Goal: Task Accomplishment & Management: Use online tool/utility

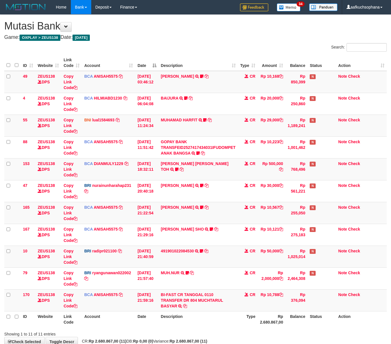
scroll to position [35, 0]
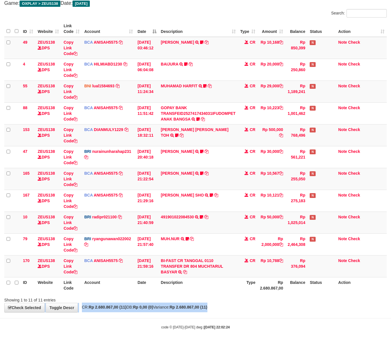
drag, startPoint x: 263, startPoint y: 307, endPoint x: 258, endPoint y: 306, distance: 5.0
click at [260, 306] on div "**********" at bounding box center [195, 146] width 391 height 331
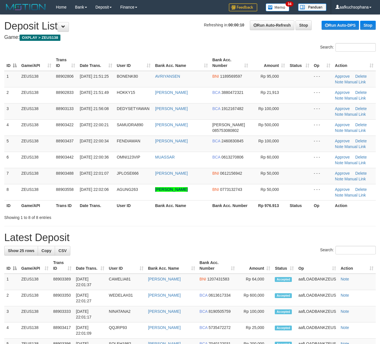
drag, startPoint x: 226, startPoint y: 244, endPoint x: 385, endPoint y: 267, distance: 160.7
click at [228, 243] on h1 "Latest Deposit" at bounding box center [189, 237] width 371 height 11
click at [220, 211] on th "Bank Acc. Number" at bounding box center [230, 205] width 41 height 10
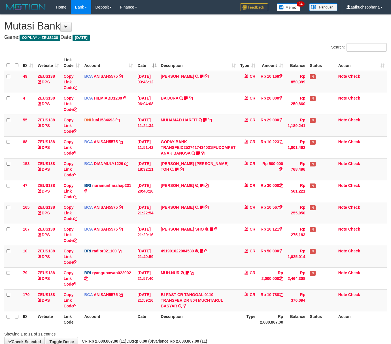
scroll to position [35, 0]
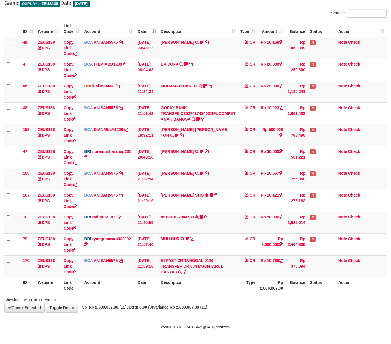
click at [205, 304] on div "**********" at bounding box center [195, 146] width 391 height 331
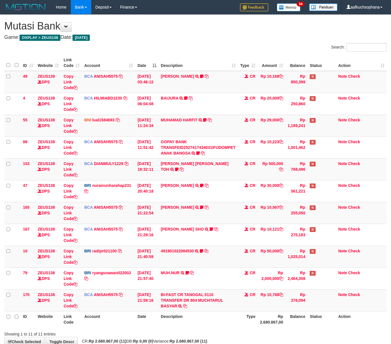
scroll to position [35, 0]
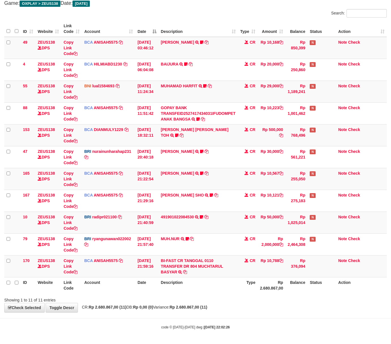
click at [195, 304] on div "**********" at bounding box center [195, 146] width 391 height 331
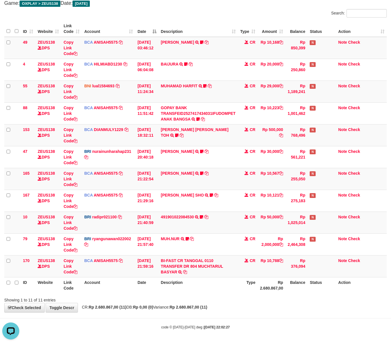
drag, startPoint x: 197, startPoint y: 313, endPoint x: 180, endPoint y: 306, distance: 18.3
click at [191, 311] on body "Toggle navigation Home Bank Account List Load By Website Group [OXPLAY] ZEUS138…" at bounding box center [195, 155] width 391 height 378
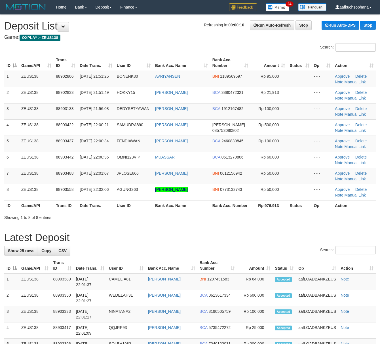
drag, startPoint x: 303, startPoint y: 245, endPoint x: 166, endPoint y: 199, distance: 144.6
click at [302, 243] on h1 "Latest Deposit" at bounding box center [189, 237] width 371 height 11
drag, startPoint x: 265, startPoint y: 240, endPoint x: 276, endPoint y: 241, distance: 11.3
click at [268, 240] on h1 "Latest Deposit" at bounding box center [189, 237] width 371 height 11
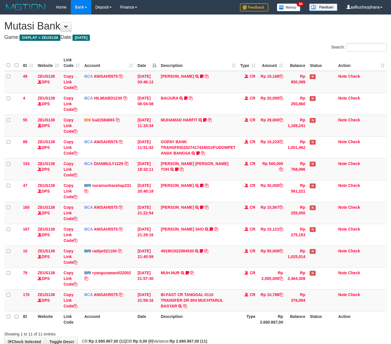
click at [240, 311] on tr "ID Website Link Code Account Date Description Type Rp 2.680.867,00 Balance Stat…" at bounding box center [195, 319] width 383 height 16
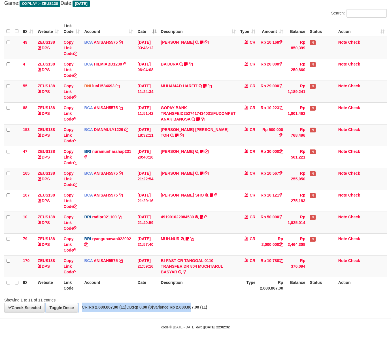
click at [208, 303] on div "**********" at bounding box center [195, 146] width 391 height 331
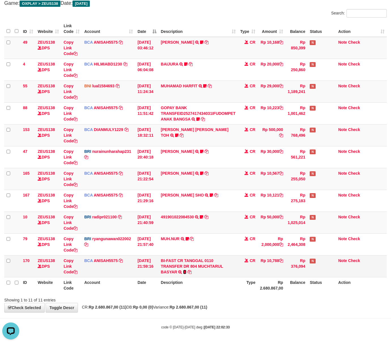
click at [186, 271] on icon at bounding box center [184, 272] width 3 height 4
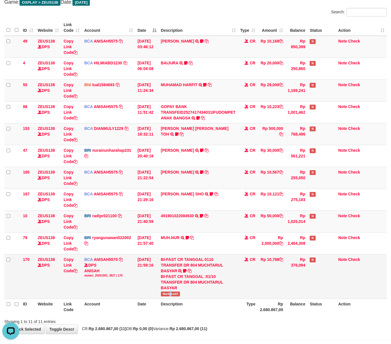
click at [171, 294] on span "Markona22" at bounding box center [170, 293] width 19 height 5
click at [174, 295] on span "Markona22" at bounding box center [170, 293] width 19 height 5
drag, startPoint x: 116, startPoint y: 304, endPoint x: 0, endPoint y: 255, distance: 126.1
click at [113, 304] on th "Account" at bounding box center [108, 306] width 53 height 16
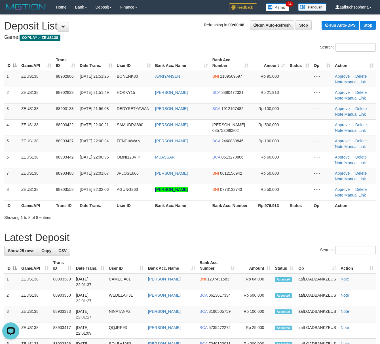
click at [265, 252] on div "Search:" at bounding box center [189, 251] width 371 height 10
click at [254, 243] on h1 "Latest Deposit" at bounding box center [189, 237] width 371 height 11
click at [253, 243] on h1 "Latest Deposit" at bounding box center [189, 237] width 371 height 11
drag, startPoint x: 204, startPoint y: 224, endPoint x: 317, endPoint y: 249, distance: 115.9
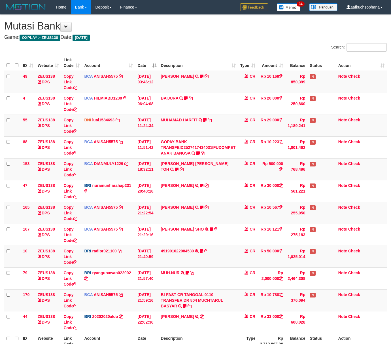
scroll to position [35, 0]
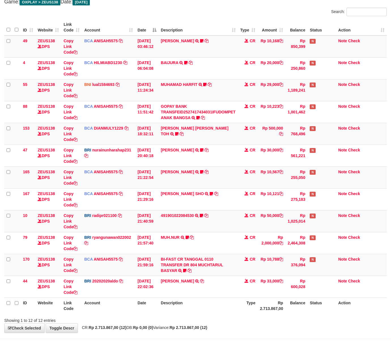
click at [235, 304] on th "Description" at bounding box center [198, 305] width 79 height 16
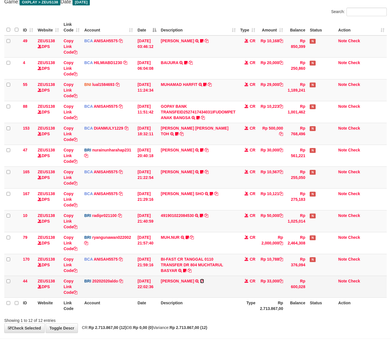
drag, startPoint x: 202, startPoint y: 281, endPoint x: 199, endPoint y: 281, distance: 3.7
click at [202, 281] on icon at bounding box center [202, 281] width 4 height 4
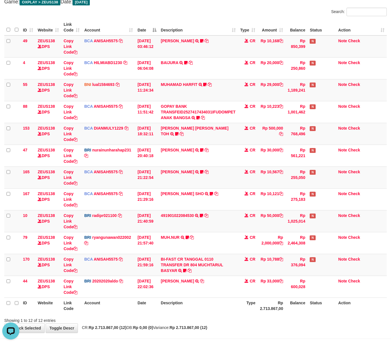
scroll to position [0, 0]
drag, startPoint x: 233, startPoint y: 329, endPoint x: 219, endPoint y: 317, distance: 17.7
click at [232, 327] on div "**********" at bounding box center [195, 155] width 391 height 353
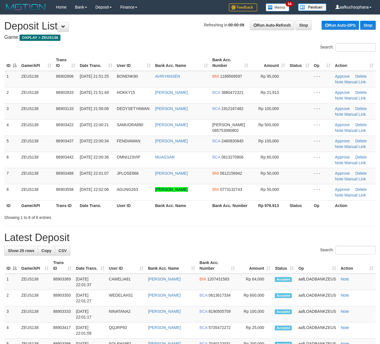
drag, startPoint x: 228, startPoint y: 238, endPoint x: 224, endPoint y: 236, distance: 3.6
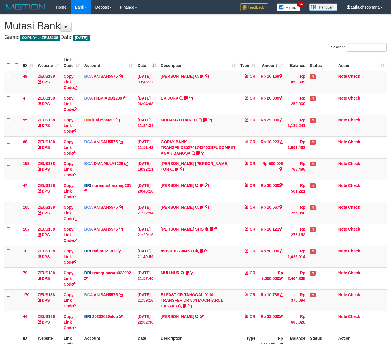
scroll to position [36, 0]
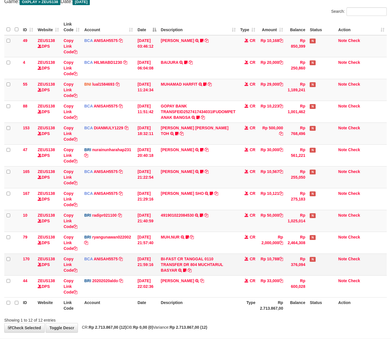
drag, startPoint x: 209, startPoint y: 300, endPoint x: 156, endPoint y: 270, distance: 61.6
click at [209, 300] on th "Description" at bounding box center [198, 305] width 79 height 16
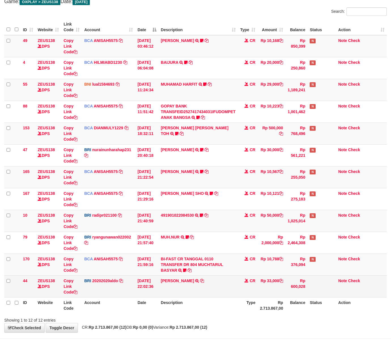
click at [207, 297] on td "[PERSON_NAME] TRANSFER NBMB [PERSON_NAME] TO [PERSON_NAME]" at bounding box center [198, 286] width 79 height 22
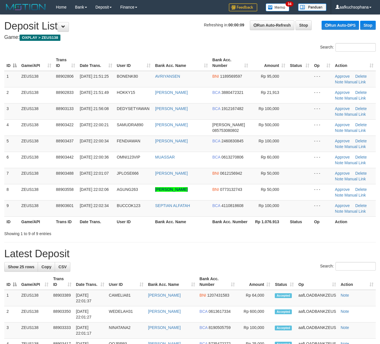
click at [269, 228] on div "ID Game/API Trans ID Date Trans. User ID Bank Acc. Name Bank Acc. Number Amount…" at bounding box center [190, 140] width 380 height 175
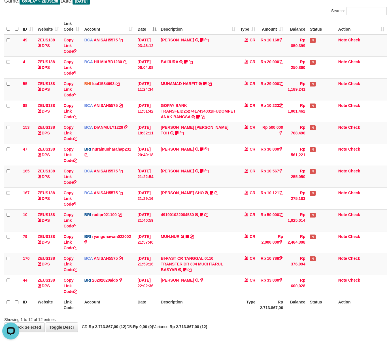
drag, startPoint x: 231, startPoint y: 310, endPoint x: 232, endPoint y: 312, distance: 3.1
click at [233, 313] on th "Description" at bounding box center [198, 304] width 79 height 16
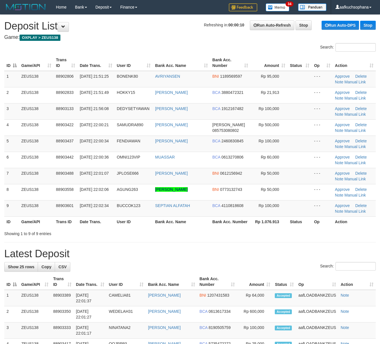
drag, startPoint x: 283, startPoint y: 239, endPoint x: 385, endPoint y: 263, distance: 105.0
click at [289, 236] on div "Showing 1 to 9 of 9 entries" at bounding box center [190, 232] width 380 height 8
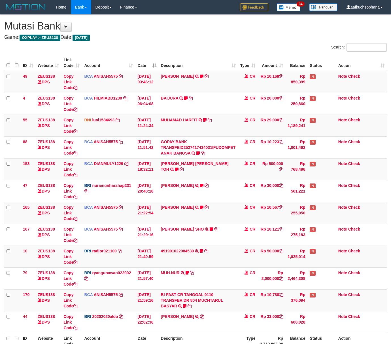
scroll to position [37, 0]
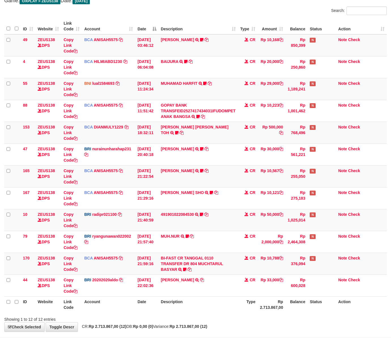
click at [204, 309] on th "Description" at bounding box center [198, 304] width 79 height 16
click at [208, 302] on th "Description" at bounding box center [198, 304] width 79 height 16
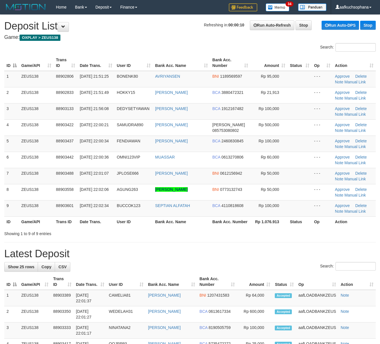
click at [198, 242] on hr at bounding box center [189, 242] width 371 height 0
drag, startPoint x: 198, startPoint y: 249, endPoint x: 130, endPoint y: 205, distance: 80.5
click at [198, 242] on hr at bounding box center [189, 242] width 371 height 0
drag, startPoint x: 248, startPoint y: 237, endPoint x: 318, endPoint y: 250, distance: 70.6
click at [249, 236] on div "Showing 1 to 9 of 9 entries" at bounding box center [190, 232] width 380 height 8
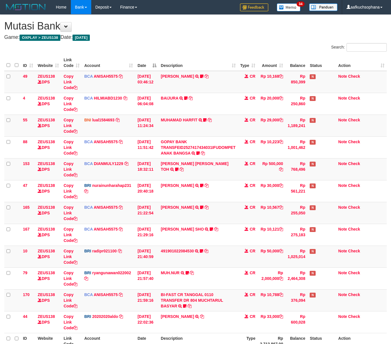
scroll to position [37, 0]
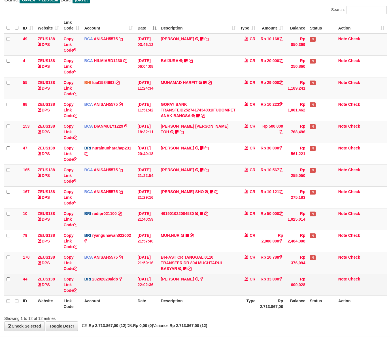
drag, startPoint x: 219, startPoint y: 296, endPoint x: 216, endPoint y: 294, distance: 3.6
click at [218, 295] on td "[PERSON_NAME] TRANSFER NBMB [PERSON_NAME] TO [PERSON_NAME]" at bounding box center [198, 285] width 79 height 22
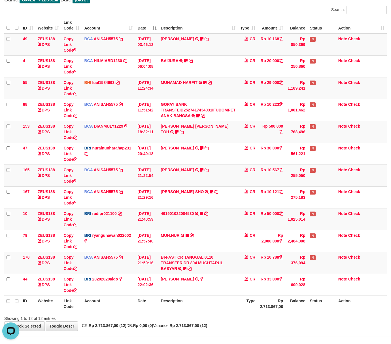
scroll to position [0, 0]
drag, startPoint x: 230, startPoint y: 310, endPoint x: 224, endPoint y: 306, distance: 7.2
click at [229, 310] on th "Description" at bounding box center [198, 303] width 79 height 16
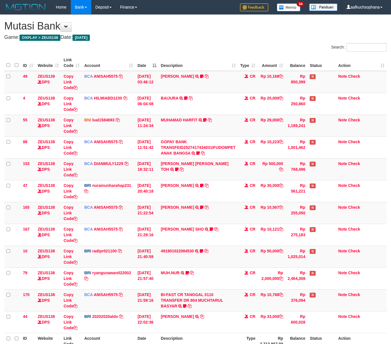
scroll to position [38, 0]
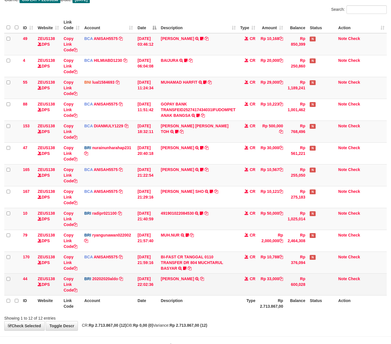
drag, startPoint x: 220, startPoint y: 293, endPoint x: 215, endPoint y: 291, distance: 6.0
click at [218, 293] on td "[PERSON_NAME] TRANSFER NBMB [PERSON_NAME] TO [PERSON_NAME]" at bounding box center [198, 284] width 79 height 22
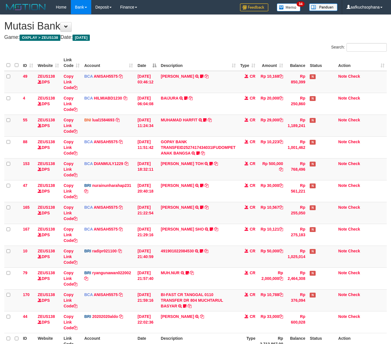
scroll to position [38, 0]
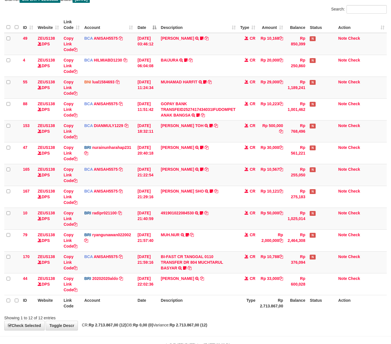
drag, startPoint x: 258, startPoint y: 317, endPoint x: 252, endPoint y: 313, distance: 7.0
click at [257, 318] on div "Showing 1 to 12 of 12 entries" at bounding box center [195, 317] width 391 height 8
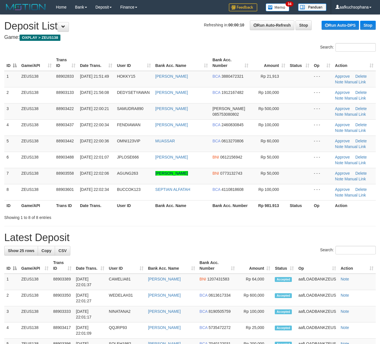
click at [208, 220] on div "Showing 1 to 8 of 8 entries" at bounding box center [190, 216] width 380 height 8
drag, startPoint x: 207, startPoint y: 226, endPoint x: 253, endPoint y: 232, distance: 46.0
click at [208, 220] on div "Showing 1 to 8 of 8 entries" at bounding box center [190, 216] width 380 height 8
drag, startPoint x: 281, startPoint y: 235, endPoint x: 288, endPoint y: 237, distance: 6.8
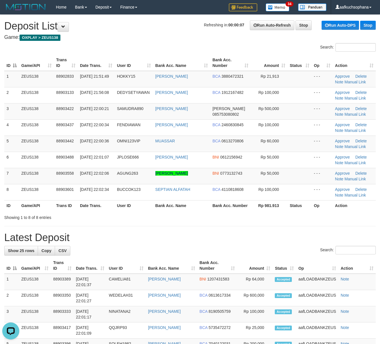
drag, startPoint x: 233, startPoint y: 232, endPoint x: 384, endPoint y: 262, distance: 154.4
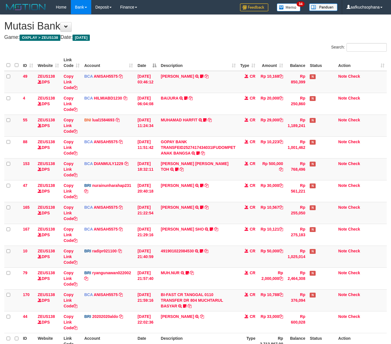
scroll to position [39, 0]
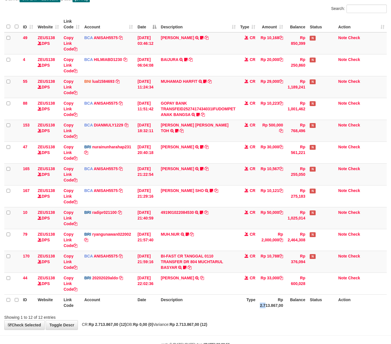
click at [267, 304] on th "Rp 2.713.867,00" at bounding box center [272, 302] width 28 height 16
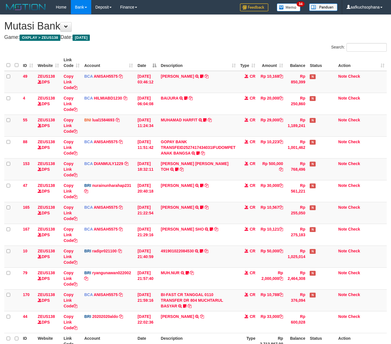
scroll to position [39, 0]
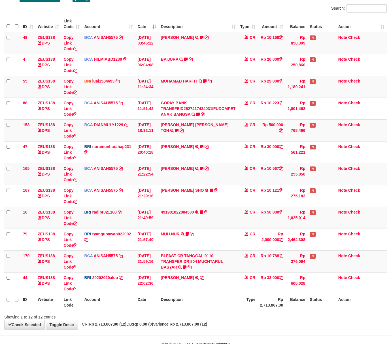
click at [227, 306] on th "Description" at bounding box center [198, 302] width 79 height 16
drag, startPoint x: 159, startPoint y: 307, endPoint x: 146, endPoint y: 296, distance: 16.9
click at [158, 306] on th "Date" at bounding box center [146, 302] width 23 height 16
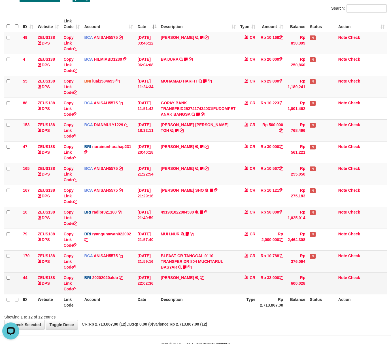
drag, startPoint x: 218, startPoint y: 284, endPoint x: 218, endPoint y: 291, distance: 7.4
click at [218, 291] on td "TANYA RIANTIKA TRANSFER NBMB TANYA RIANTIKA TO REVALDO SAGITA" at bounding box center [198, 283] width 79 height 22
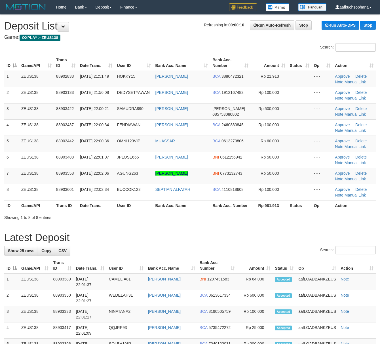
drag, startPoint x: 281, startPoint y: 234, endPoint x: 287, endPoint y: 234, distance: 5.7
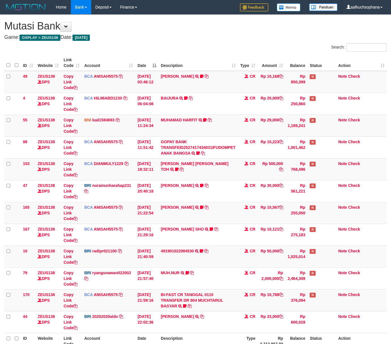
scroll to position [39, 0]
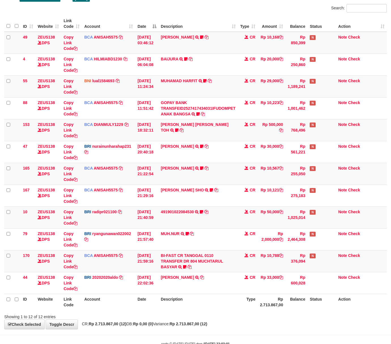
drag, startPoint x: 272, startPoint y: 321, endPoint x: 269, endPoint y: 320, distance: 3.6
click at [269, 321] on div "**********" at bounding box center [195, 152] width 391 height 353
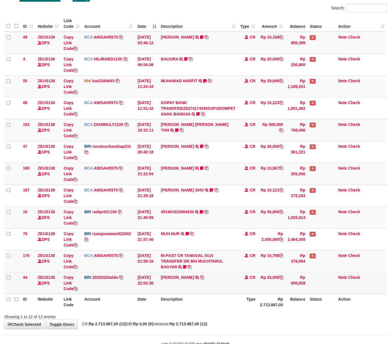
drag, startPoint x: 176, startPoint y: 297, endPoint x: 165, endPoint y: 286, distance: 16.0
click at [176, 297] on th "Description" at bounding box center [198, 302] width 79 height 16
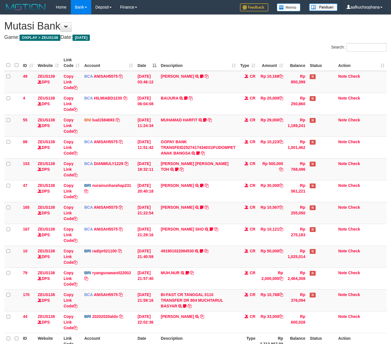
scroll to position [40, 0]
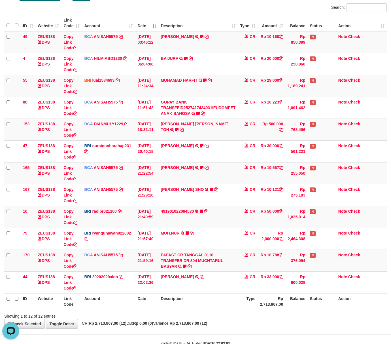
click at [193, 302] on th "Description" at bounding box center [198, 301] width 79 height 16
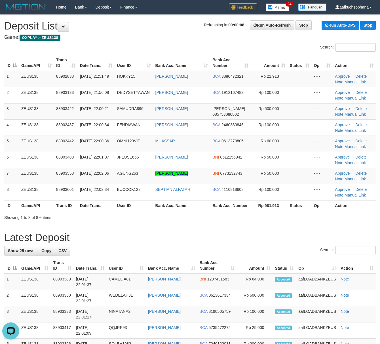
drag, startPoint x: 296, startPoint y: 245, endPoint x: 385, endPoint y: 260, distance: 89.9
click at [298, 243] on h1 "Latest Deposit" at bounding box center [189, 237] width 371 height 11
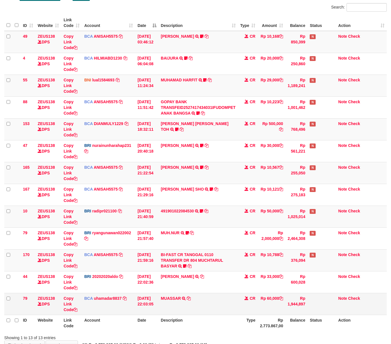
click at [192, 299] on td "MUASSAR TRSF E-BANKING CR 0110/FTSCY/WS95031 60000.00MUASSAR" at bounding box center [198, 304] width 79 height 22
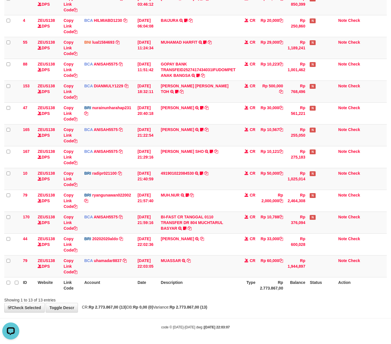
click at [164, 282] on th "Description" at bounding box center [198, 285] width 79 height 16
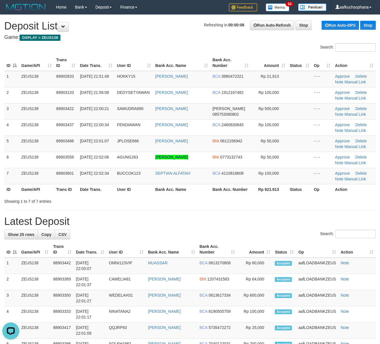
click at [225, 204] on div "Showing 1 to 7 of 7 entries" at bounding box center [190, 200] width 380 height 8
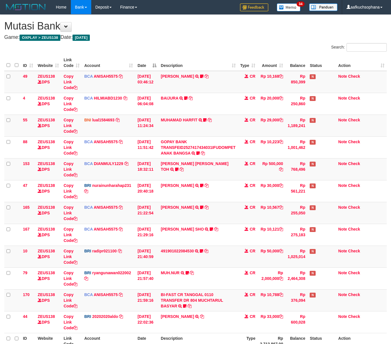
scroll to position [57, 0]
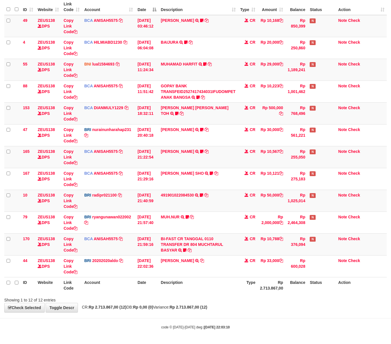
click at [218, 298] on div "Showing 1 to 12 of 12 entries" at bounding box center [195, 299] width 391 height 8
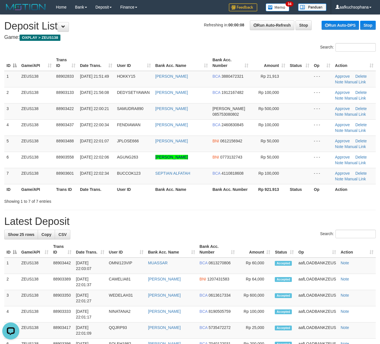
drag, startPoint x: 272, startPoint y: 224, endPoint x: 321, endPoint y: 237, distance: 50.6
click at [274, 224] on h1 "Latest Deposit" at bounding box center [189, 221] width 371 height 11
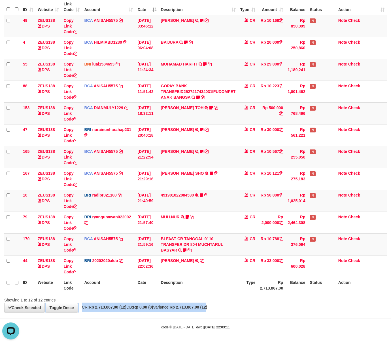
drag, startPoint x: 210, startPoint y: 296, endPoint x: 221, endPoint y: 303, distance: 12.8
click at [221, 303] on div "**********" at bounding box center [195, 135] width 391 height 353
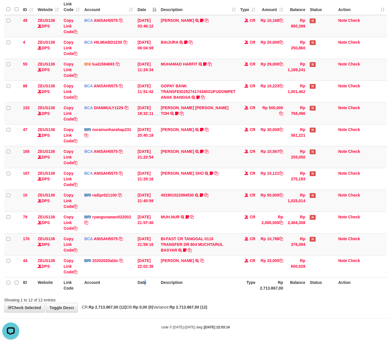
drag, startPoint x: 145, startPoint y: 283, endPoint x: 149, endPoint y: 285, distance: 4.8
click at [149, 285] on th "Date" at bounding box center [146, 285] width 23 height 16
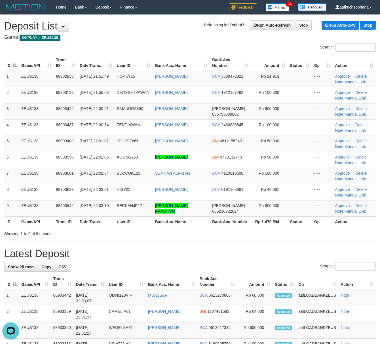
drag, startPoint x: 243, startPoint y: 239, endPoint x: 357, endPoint y: 261, distance: 115.5
click at [246, 236] on div "Showing 1 to 9 of 9 entries" at bounding box center [190, 232] width 380 height 8
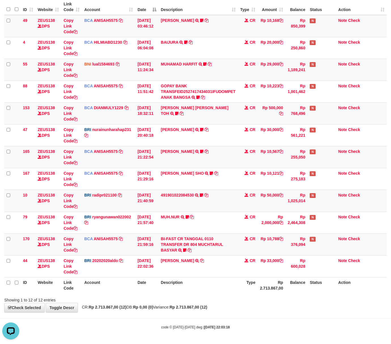
drag, startPoint x: 209, startPoint y: 279, endPoint x: 232, endPoint y: 283, distance: 22.6
click at [219, 274] on table "ID Website Link Code Account Date Description Type Amount Balance Status Action…" at bounding box center [195, 146] width 383 height 294
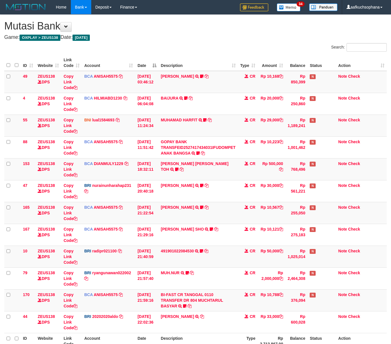
scroll to position [57, 0]
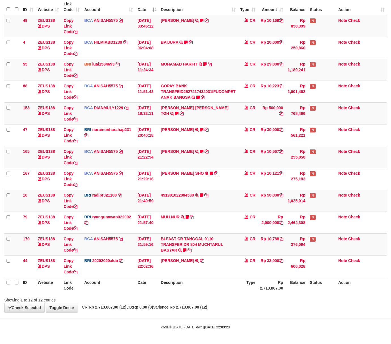
click at [234, 301] on div "Showing 1 to 12 of 12 entries" at bounding box center [195, 299] width 391 height 8
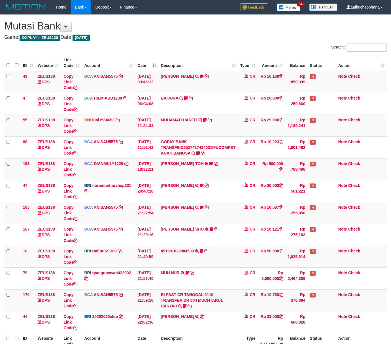
scroll to position [57, 0]
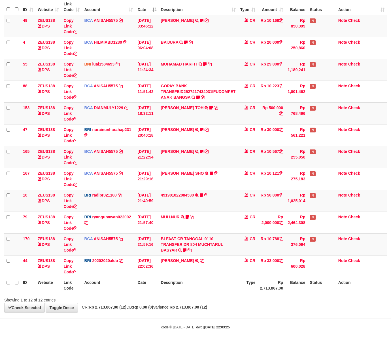
drag, startPoint x: 243, startPoint y: 307, endPoint x: 240, endPoint y: 304, distance: 3.9
click at [240, 305] on div "**********" at bounding box center [195, 135] width 391 height 353
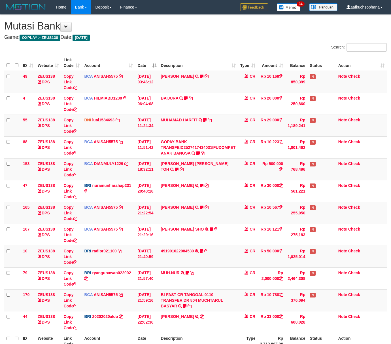
scroll to position [57, 0]
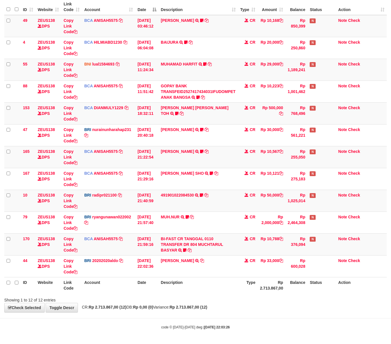
click at [251, 294] on div "ID Website Link Code Account Date Description Type Amount Balance Status Action…" at bounding box center [195, 146] width 391 height 298
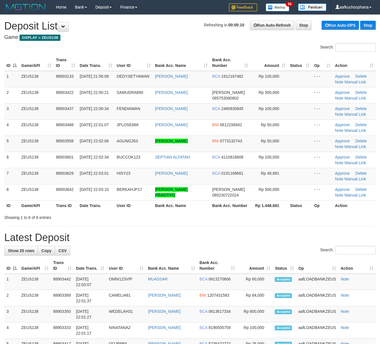
drag, startPoint x: 281, startPoint y: 239, endPoint x: 306, endPoint y: 242, distance: 25.7
click at [284, 239] on h1 "Latest Deposit" at bounding box center [189, 237] width 371 height 11
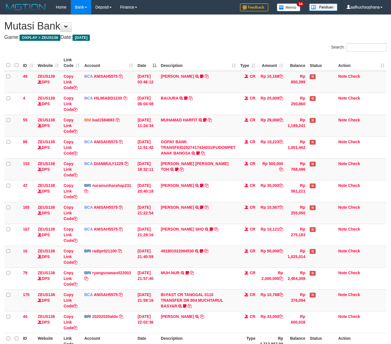
scroll to position [57, 0]
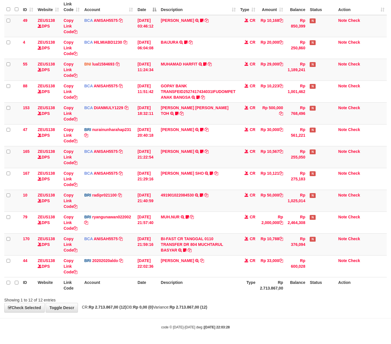
drag, startPoint x: 222, startPoint y: 298, endPoint x: 210, endPoint y: 294, distance: 12.8
click at [220, 298] on div "Showing 1 to 12 of 12 entries" at bounding box center [195, 299] width 391 height 8
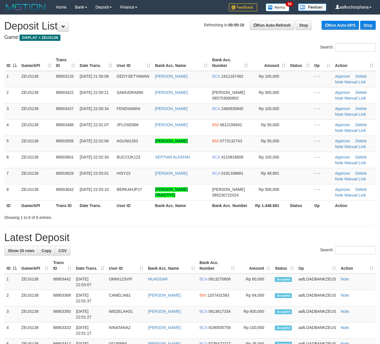
drag, startPoint x: 245, startPoint y: 240, endPoint x: 382, endPoint y: 258, distance: 138.3
click at [249, 240] on h1 "Latest Deposit" at bounding box center [189, 237] width 371 height 11
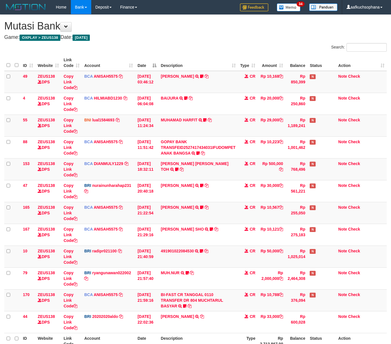
scroll to position [57, 0]
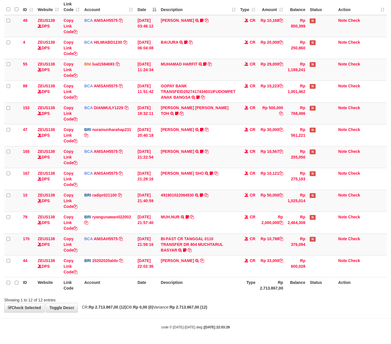
click at [206, 284] on th "Description" at bounding box center [198, 285] width 79 height 16
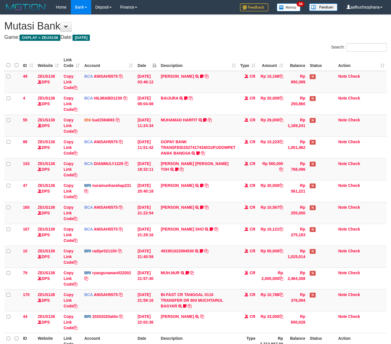
scroll to position [57, 0]
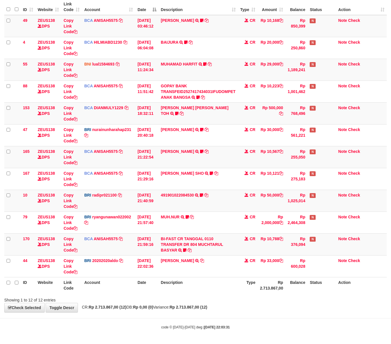
click at [206, 293] on th "Description" at bounding box center [198, 285] width 79 height 16
click at [204, 293] on div "ID Website Link Code Account Date Description Type Amount Balance Status Action…" at bounding box center [195, 146] width 391 height 298
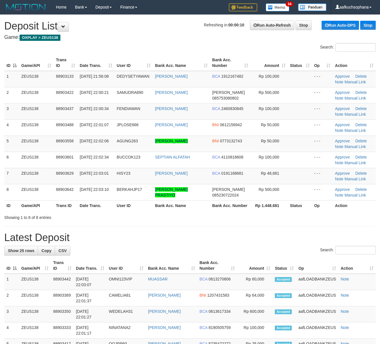
click at [237, 226] on hr at bounding box center [189, 226] width 371 height 0
click at [245, 239] on h1 "Latest Deposit" at bounding box center [189, 237] width 371 height 11
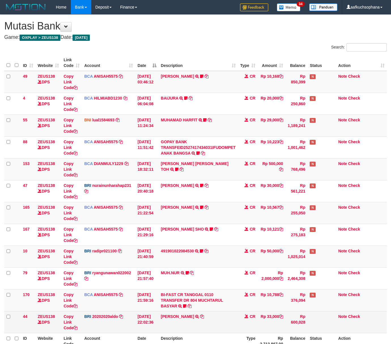
scroll to position [57, 0]
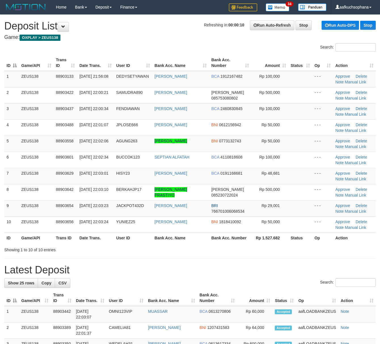
click at [256, 240] on th "Rp 1.527.682" at bounding box center [269, 237] width 37 height 10
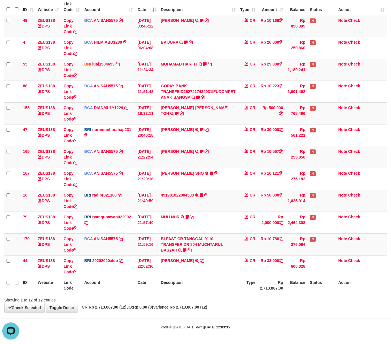
drag, startPoint x: 226, startPoint y: 298, endPoint x: 215, endPoint y: 293, distance: 12.1
click at [223, 296] on div "Showing 1 to 12 of 12 entries" at bounding box center [195, 299] width 391 height 8
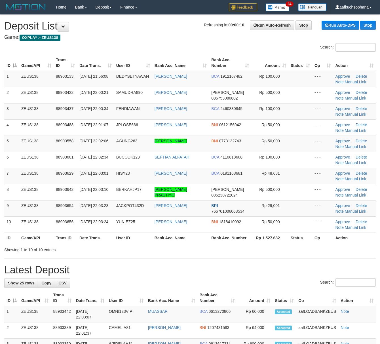
drag, startPoint x: 262, startPoint y: 253, endPoint x: 269, endPoint y: 253, distance: 6.8
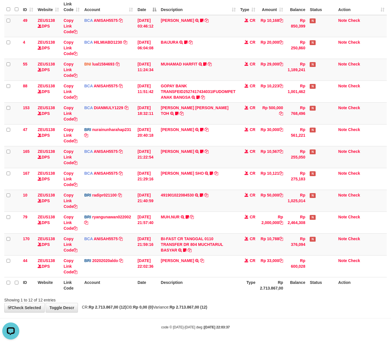
drag, startPoint x: 192, startPoint y: 314, endPoint x: 188, endPoint y: 315, distance: 3.9
click at [192, 314] on body "Toggle navigation Home Bank Account List Load By Website Group [OXPLAY] ZEUS138…" at bounding box center [195, 144] width 391 height 400
click at [188, 315] on body "Toggle navigation Home Bank Account List Load By Website Group [OXPLAY] ZEUS138…" at bounding box center [195, 144] width 391 height 400
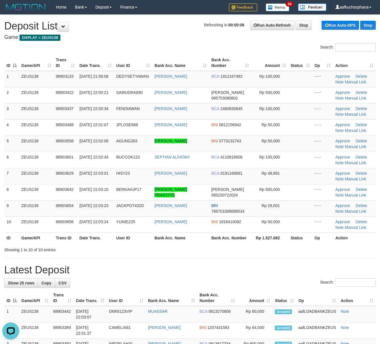
drag, startPoint x: 240, startPoint y: 257, endPoint x: 303, endPoint y: 272, distance: 65.1
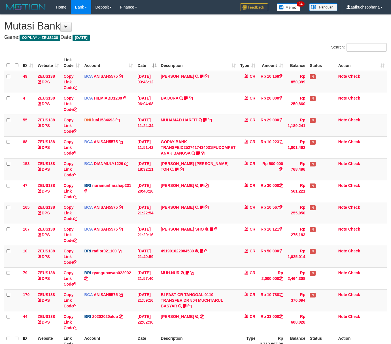
scroll to position [57, 0]
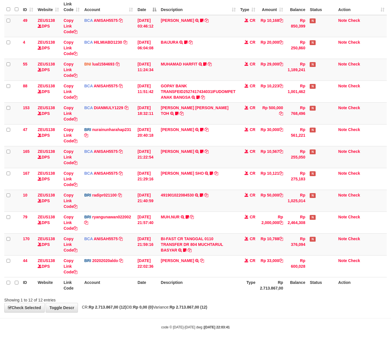
click at [236, 310] on div "**********" at bounding box center [195, 135] width 391 height 353
drag, startPoint x: 236, startPoint y: 310, endPoint x: 230, endPoint y: 308, distance: 6.2
click at [236, 310] on div "**********" at bounding box center [195, 135] width 391 height 353
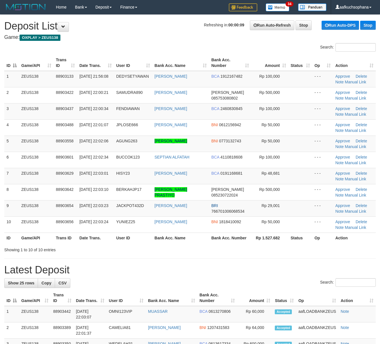
drag, startPoint x: 276, startPoint y: 275, endPoint x: 380, endPoint y: 286, distance: 104.9
click at [280, 275] on h1 "Latest Deposit" at bounding box center [189, 269] width 371 height 11
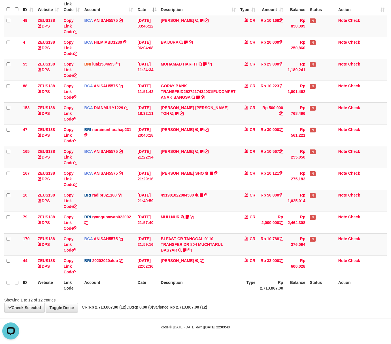
click at [171, 297] on div "Showing 1 to 12 of 12 entries" at bounding box center [195, 299] width 391 height 8
click at [170, 298] on div "Showing 1 to 12 of 12 entries" at bounding box center [195, 299] width 391 height 8
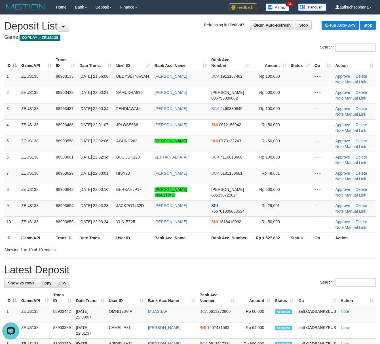
click at [253, 258] on hr at bounding box center [189, 258] width 371 height 0
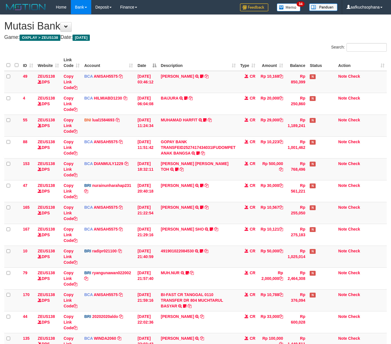
scroll to position [57, 0]
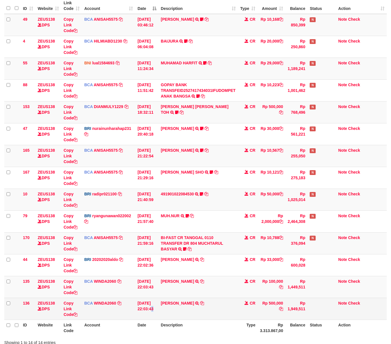
drag, startPoint x: 156, startPoint y: 304, endPoint x: 143, endPoint y: 301, distance: 12.7
click at [152, 303] on td "01/10/2025 22:03:43" at bounding box center [146, 309] width 23 height 22
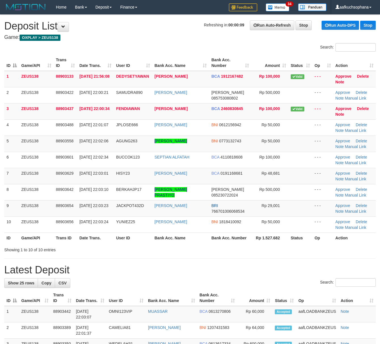
drag, startPoint x: 279, startPoint y: 259, endPoint x: 332, endPoint y: 268, distance: 52.9
click at [279, 258] on hr at bounding box center [189, 258] width 371 height 0
click at [244, 247] on div "Showing 1 to 10 of 10 entries" at bounding box center [190, 249] width 380 height 8
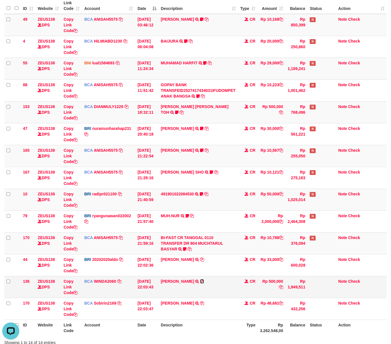
drag, startPoint x: 201, startPoint y: 282, endPoint x: 145, endPoint y: 277, distance: 56.0
click at [201, 282] on icon at bounding box center [202, 281] width 4 height 4
click at [134, 293] on td "BCA WINDA2060 DPS WINDA mutasi_20251001_4644 | 136 mutasi_20251001_4644 | 136" at bounding box center [108, 287] width 53 height 22
drag, startPoint x: 234, startPoint y: 312, endPoint x: 2, endPoint y: 261, distance: 237.7
click at [232, 311] on td "HISYAM HIBATULLAH TRSF E-BANKING CR 0110/FTSCY/WS95271 48681.00HISYAM HIBATULLAH" at bounding box center [198, 309] width 79 height 22
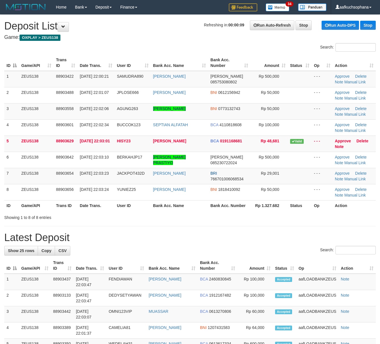
click at [229, 241] on h1 "Latest Deposit" at bounding box center [189, 237] width 371 height 11
click at [351, 83] on link "Manual Link" at bounding box center [355, 82] width 22 height 5
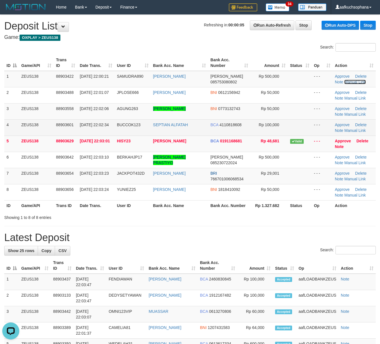
click at [344, 80] on link "Manual Link" at bounding box center [355, 82] width 22 height 5
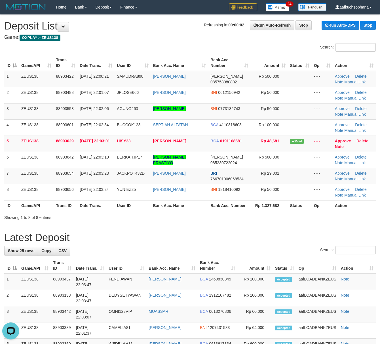
drag, startPoint x: 327, startPoint y: 249, endPoint x: 380, endPoint y: 238, distance: 54.9
click at [335, 247] on input "Search:" at bounding box center [355, 250] width 40 height 9
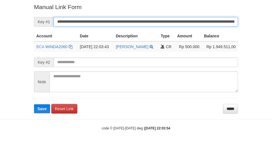
click at [34, 104] on button "Save" at bounding box center [42, 108] width 16 height 9
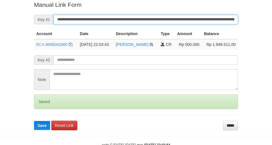
click at [34, 121] on button "Save" at bounding box center [42, 125] width 16 height 9
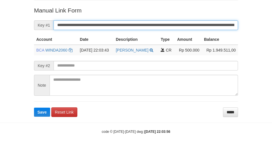
click at [34, 108] on button "Save" at bounding box center [42, 112] width 16 height 9
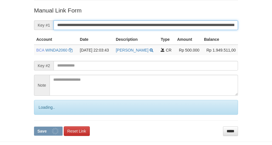
scroll to position [111, 0]
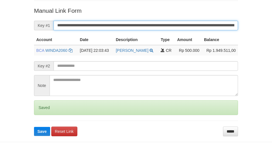
click at [34, 127] on button "Save" at bounding box center [42, 131] width 16 height 9
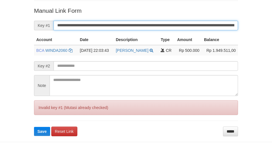
click at [34, 127] on button "Save" at bounding box center [42, 131] width 16 height 9
click at [216, 23] on input "**********" at bounding box center [146, 26] width 185 height 10
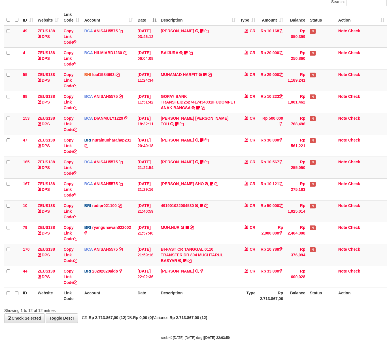
scroll to position [57, 0]
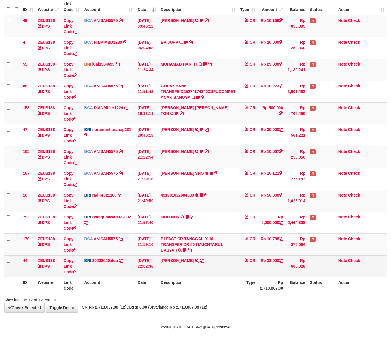
drag, startPoint x: 279, startPoint y: 298, endPoint x: 190, endPoint y: 274, distance: 92.3
click at [275, 295] on div "Showing 1 to 12 of 12 entries" at bounding box center [195, 299] width 391 height 8
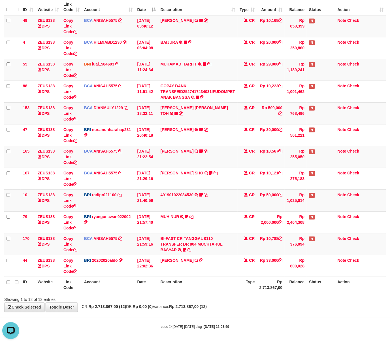
scroll to position [0, 0]
click at [202, 258] on icon at bounding box center [202, 260] width 4 height 4
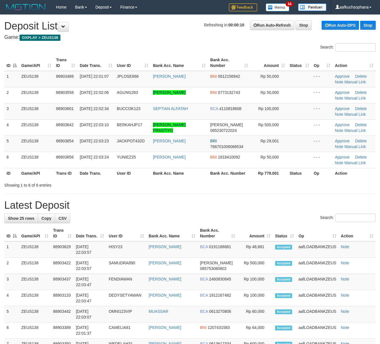
click at [270, 240] on tr "ID Game/API Trans ID Date Trans. User ID Bank Acc. Name Bank Acc. Number Amount…" at bounding box center [189, 233] width 371 height 16
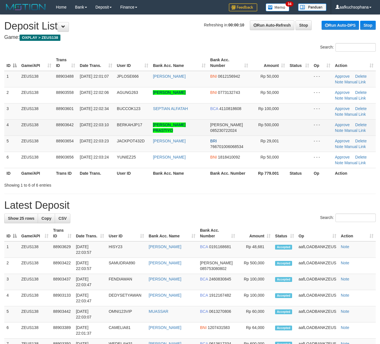
drag, startPoint x: 230, startPoint y: 206, endPoint x: 320, endPoint y: 130, distance: 118.0
click at [234, 205] on h1 "Latest Deposit" at bounding box center [189, 205] width 371 height 11
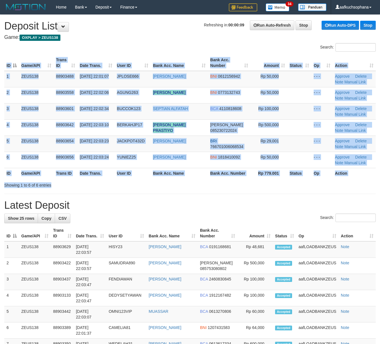
drag, startPoint x: 311, startPoint y: 181, endPoint x: 384, endPoint y: 141, distance: 84.1
click at [313, 180] on div "ID Game/API Trans ID Date Trans. User ID Bank Acc. Name Bank Acc. Number Amount…" at bounding box center [190, 116] width 380 height 127
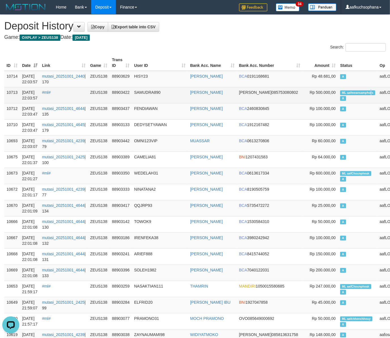
click at [343, 92] on span "ML aafmeansamphors" at bounding box center [357, 92] width 35 height 5
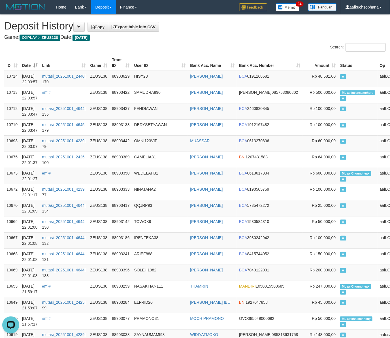
drag, startPoint x: 282, startPoint y: 51, endPoint x: 277, endPoint y: 49, distance: 6.0
click at [281, 51] on div "Search:" at bounding box center [293, 48] width 187 height 10
drag, startPoint x: 235, startPoint y: 41, endPoint x: 57, endPoint y: 41, distance: 177.7
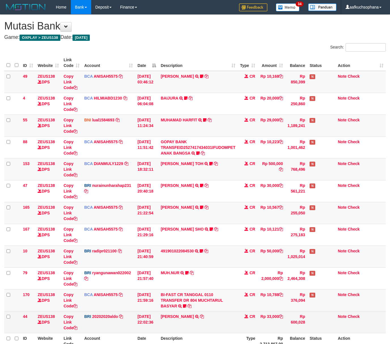
scroll to position [45, 0]
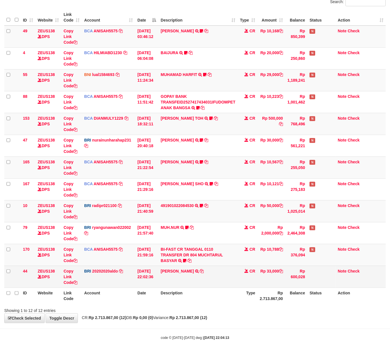
click at [211, 287] on td "[PERSON_NAME] TRANSFER NBMB [PERSON_NAME] TO [PERSON_NAME]" at bounding box center [197, 277] width 79 height 22
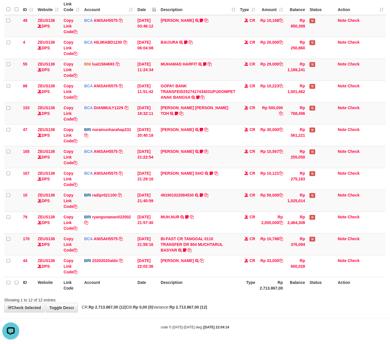
click at [255, 314] on body "Toggle navigation Home Bank Account List Load By Website Group [OXPLAY] ZEUS138…" at bounding box center [195, 144] width 390 height 400
click at [253, 312] on body "Toggle navigation Home Bank Account List Load By Website Group [OXPLAY] ZEUS138…" at bounding box center [195, 144] width 390 height 400
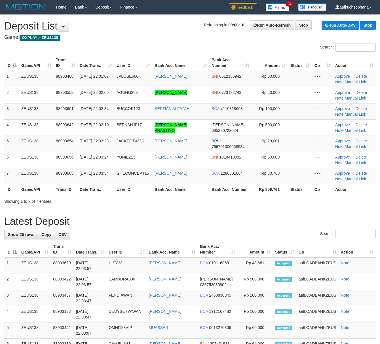
drag, startPoint x: 254, startPoint y: 208, endPoint x: 295, endPoint y: 211, distance: 41.0
drag, startPoint x: 218, startPoint y: 216, endPoint x: 385, endPoint y: 255, distance: 171.3
drag, startPoint x: 263, startPoint y: 205, endPoint x: 267, endPoint y: 207, distance: 3.9
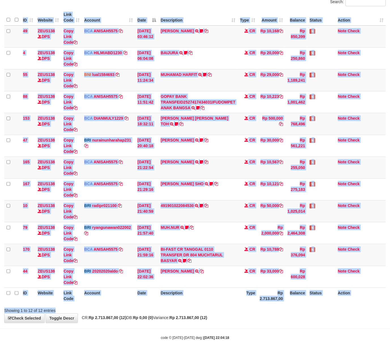
scroll to position [57, 0]
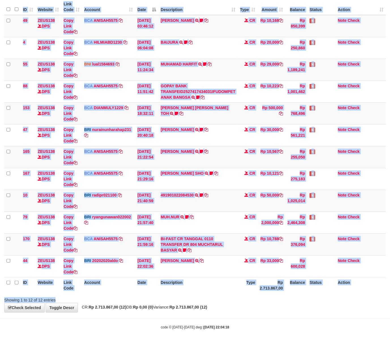
click at [192, 307] on div "**********" at bounding box center [195, 135] width 390 height 353
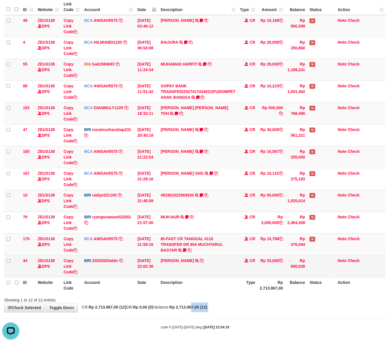
drag, startPoint x: 207, startPoint y: 310, endPoint x: 128, endPoint y: 272, distance: 87.9
click at [194, 299] on body "Toggle navigation Home Bank Account List Load By Website Group [OXPLAY] ZEUS138…" at bounding box center [195, 144] width 390 height 400
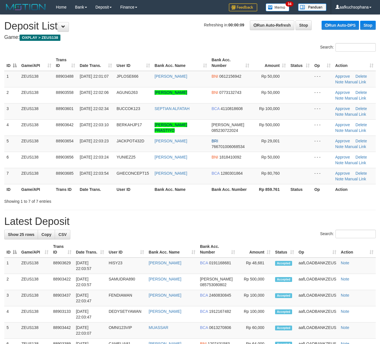
drag, startPoint x: 283, startPoint y: 234, endPoint x: 296, endPoint y: 236, distance: 13.2
click at [282, 234] on div "Search:" at bounding box center [189, 235] width 371 height 10
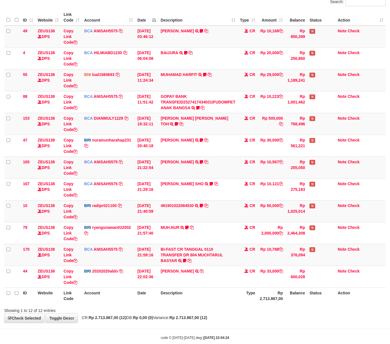
scroll to position [57, 0]
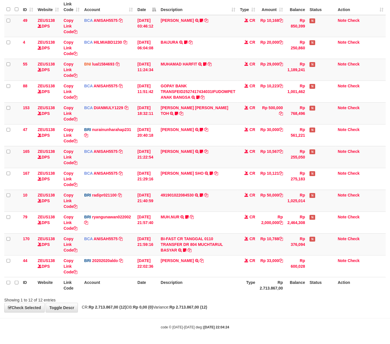
drag, startPoint x: 191, startPoint y: 300, endPoint x: 187, endPoint y: 299, distance: 4.7
click at [188, 300] on div "Showing 1 to 12 of 12 entries" at bounding box center [195, 299] width 390 height 8
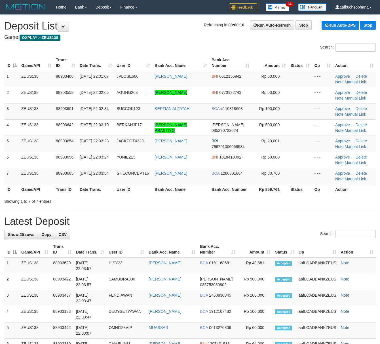
drag, startPoint x: 0, startPoint y: 0, endPoint x: 269, endPoint y: 226, distance: 351.2
click at [263, 226] on h1 "Latest Deposit" at bounding box center [189, 221] width 371 height 11
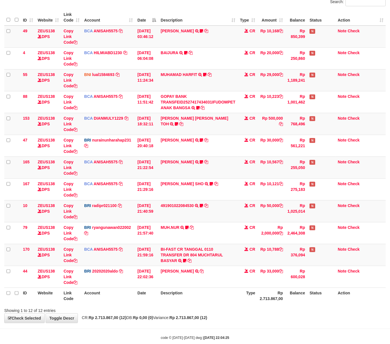
scroll to position [57, 0]
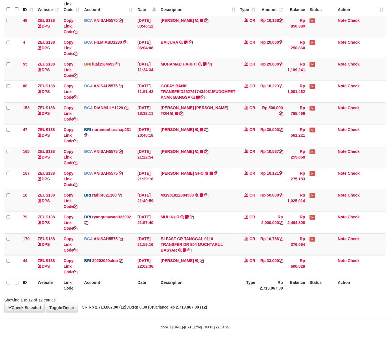
click at [256, 303] on div "**********" at bounding box center [195, 135] width 390 height 353
click at [252, 302] on div "**********" at bounding box center [195, 135] width 390 height 353
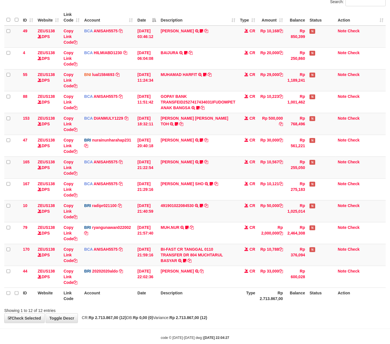
click at [205, 291] on th "Description" at bounding box center [197, 295] width 79 height 16
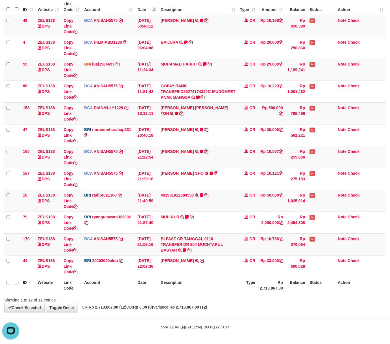
click at [219, 318] on body "Toggle navigation Home Bank Account List Load By Website Group [OXPLAY] ZEUS138…" at bounding box center [195, 144] width 390 height 400
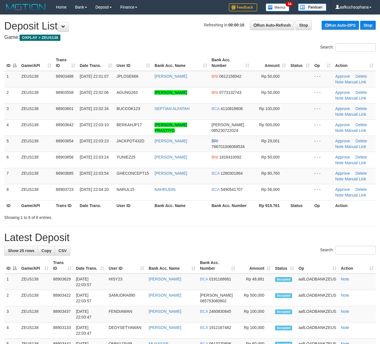
click at [287, 219] on div "Showing 1 to 8 of 8 entries" at bounding box center [190, 216] width 380 height 8
drag, startPoint x: 199, startPoint y: 223, endPoint x: 290, endPoint y: 250, distance: 95.0
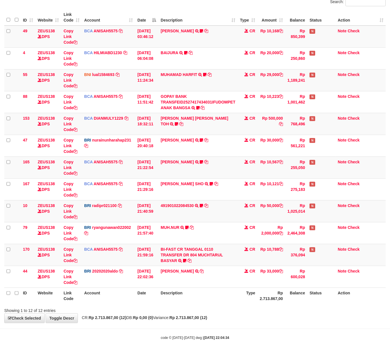
scroll to position [57, 0]
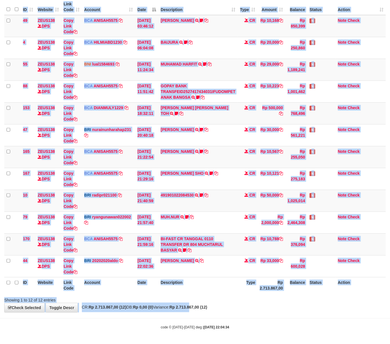
click at [204, 310] on div "**********" at bounding box center [195, 135] width 390 height 353
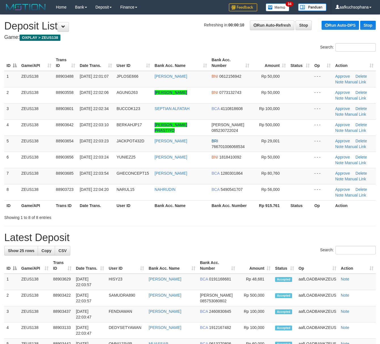
drag, startPoint x: 269, startPoint y: 247, endPoint x: 344, endPoint y: 261, distance: 76.4
click at [272, 248] on div "Search:" at bounding box center [189, 251] width 371 height 10
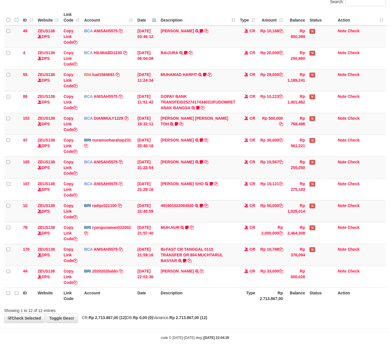
scroll to position [57, 0]
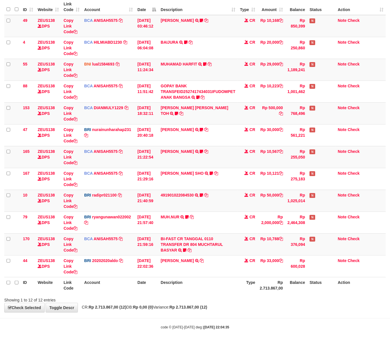
drag, startPoint x: 288, startPoint y: 315, endPoint x: 283, endPoint y: 317, distance: 4.8
click at [285, 316] on body "Toggle navigation Home Bank Account List Load By Website Group [OXPLAY] ZEUS138…" at bounding box center [195, 144] width 390 height 400
drag, startPoint x: 283, startPoint y: 317, endPoint x: 252, endPoint y: 302, distance: 34.9
click at [282, 317] on body "Toggle navigation Home Bank Account List Load By Website Group [OXPLAY] ZEUS138…" at bounding box center [195, 144] width 390 height 400
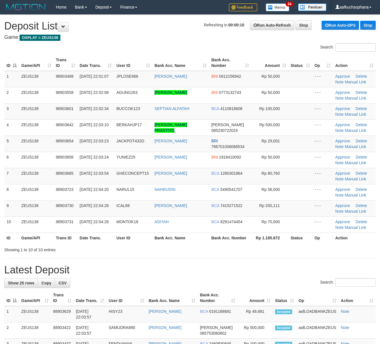
click at [230, 250] on div "Showing 1 to 10 of 10 entries" at bounding box center [190, 249] width 380 height 8
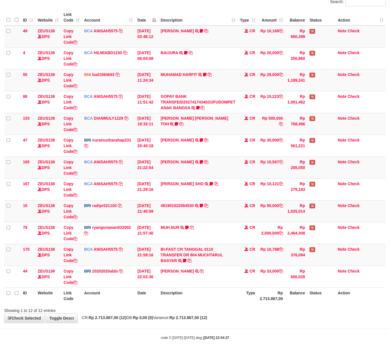
scroll to position [57, 0]
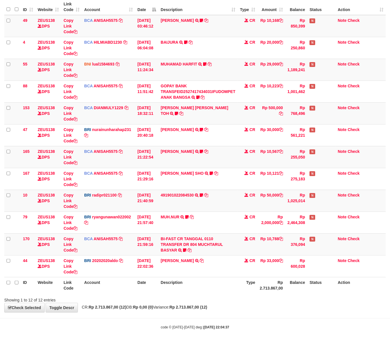
click at [217, 317] on body "Toggle navigation Home Bank Account List Load By Website Group [OXPLAY] ZEUS138…" at bounding box center [195, 144] width 390 height 400
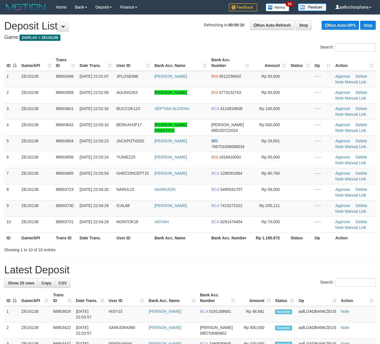
drag, startPoint x: 275, startPoint y: 257, endPoint x: 383, endPoint y: 271, distance: 109.8
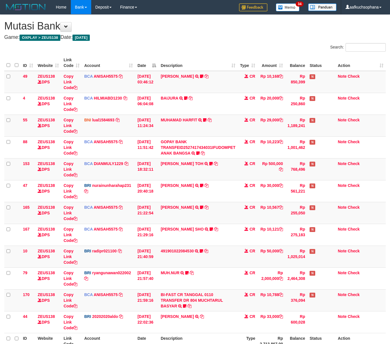
scroll to position [45, 0]
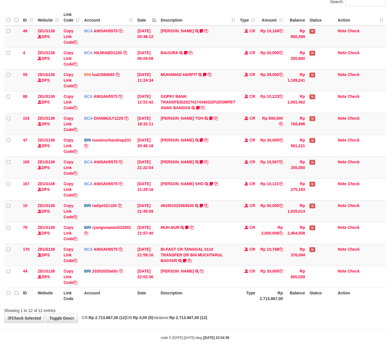
click at [219, 313] on div "Showing 1 to 12 of 12 entries" at bounding box center [195, 309] width 390 height 8
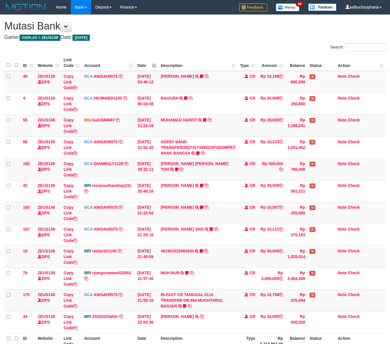
click at [255, 311] on td "CR" at bounding box center [248, 322] width 20 height 22
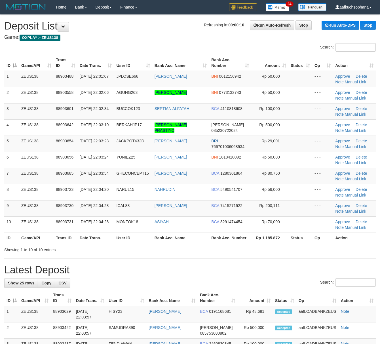
drag, startPoint x: 199, startPoint y: 245, endPoint x: 249, endPoint y: 253, distance: 50.5
click at [199, 245] on div at bounding box center [269, 245] width 222 height 0
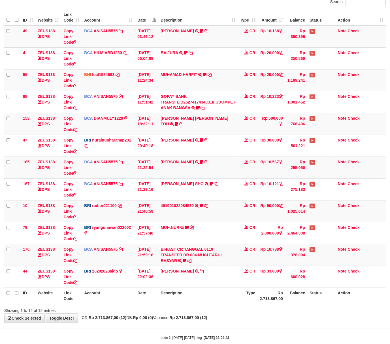
scroll to position [57, 0]
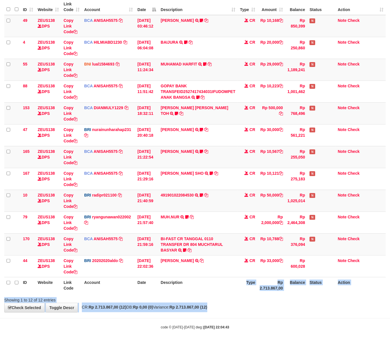
click at [244, 304] on div "**********" at bounding box center [195, 135] width 390 height 353
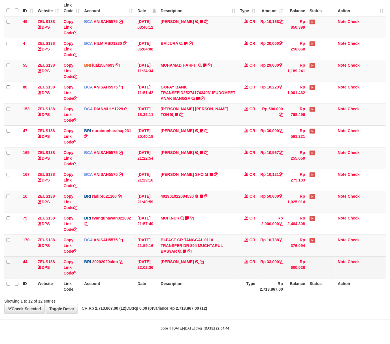
scroll to position [57, 0]
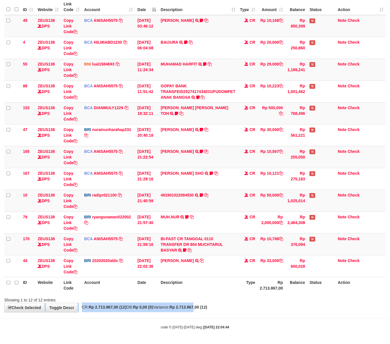
click at [209, 304] on div "**********" at bounding box center [195, 135] width 390 height 353
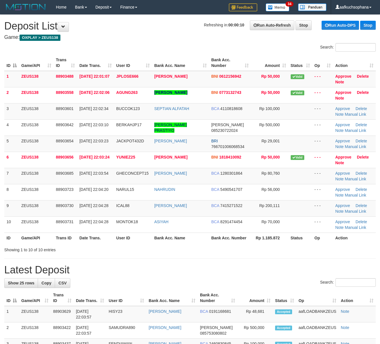
drag, startPoint x: 250, startPoint y: 255, endPoint x: 253, endPoint y: 255, distance: 3.2
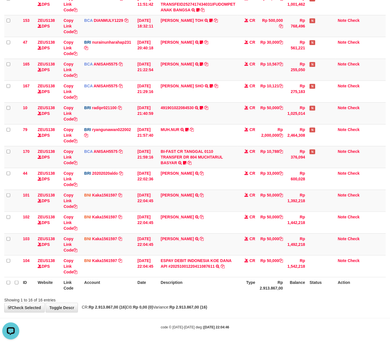
click at [215, 297] on div "Showing 1 to 16 of 16 entries" at bounding box center [195, 299] width 390 height 8
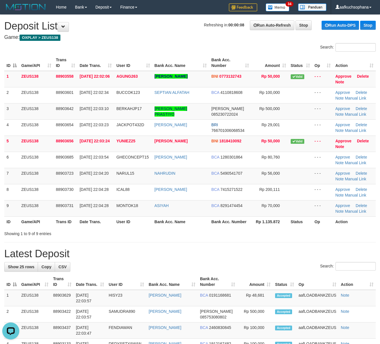
click at [174, 220] on th "Bank Acc. Name" at bounding box center [180, 221] width 57 height 10
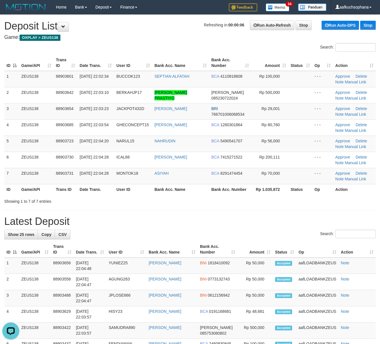
click at [165, 194] on th "Bank Acc. Name" at bounding box center [180, 189] width 57 height 10
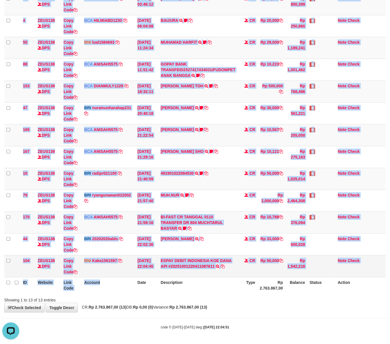
drag, startPoint x: 132, startPoint y: 293, endPoint x: 58, endPoint y: 265, distance: 78.3
click at [129, 293] on th "Account" at bounding box center [108, 285] width 53 height 16
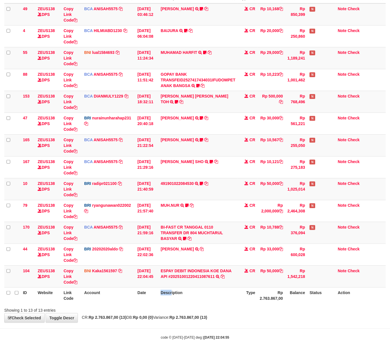
drag, startPoint x: 171, startPoint y: 297, endPoint x: 161, endPoint y: 291, distance: 12.1
click at [164, 293] on th "Description" at bounding box center [197, 295] width 79 height 16
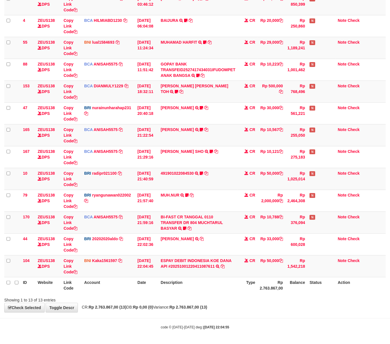
click at [228, 311] on div "**********" at bounding box center [195, 124] width 390 height 375
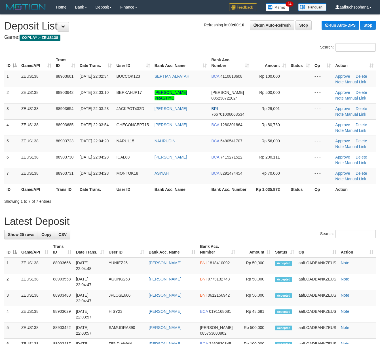
click at [255, 219] on h1 "Latest Deposit" at bounding box center [189, 221] width 371 height 11
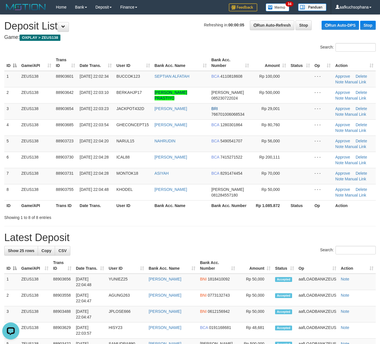
click at [256, 238] on h1 "Latest Deposit" at bounding box center [189, 237] width 371 height 11
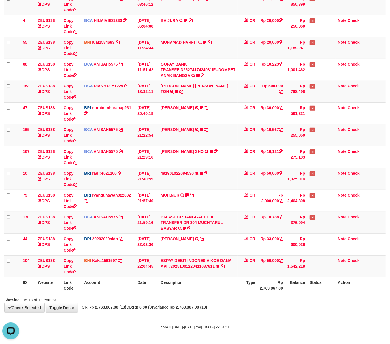
click at [219, 301] on div "Showing 1 to 13 of 13 entries" at bounding box center [195, 299] width 390 height 8
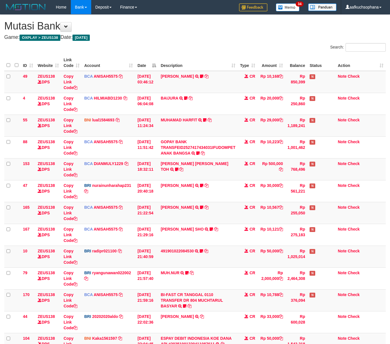
scroll to position [67, 0]
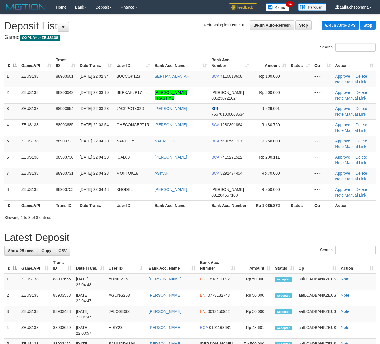
drag, startPoint x: 164, startPoint y: 222, endPoint x: 215, endPoint y: 233, distance: 51.8
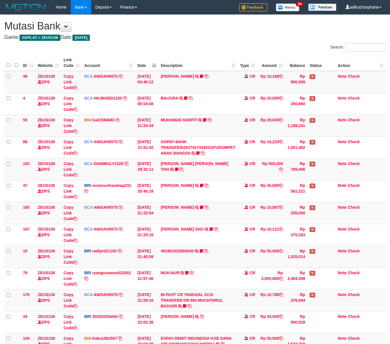
scroll to position [67, 0]
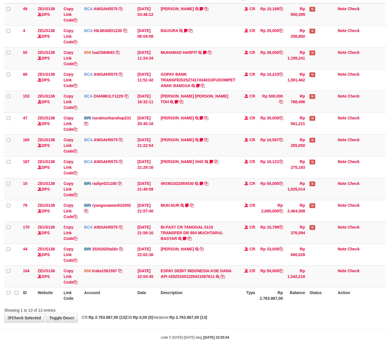
click at [203, 299] on th "Description" at bounding box center [197, 295] width 79 height 16
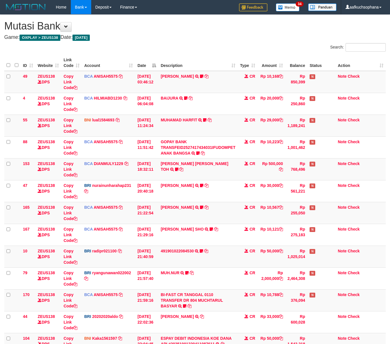
scroll to position [67, 0]
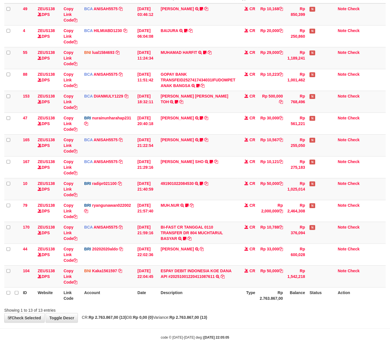
drag, startPoint x: 274, startPoint y: 315, endPoint x: 281, endPoint y: 313, distance: 7.4
click at [276, 314] on div "**********" at bounding box center [195, 134] width 390 height 375
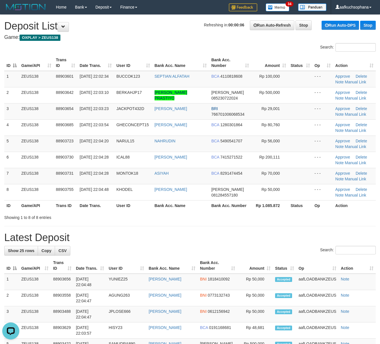
click at [248, 210] on th "Bank Acc. Number" at bounding box center [230, 205] width 42 height 10
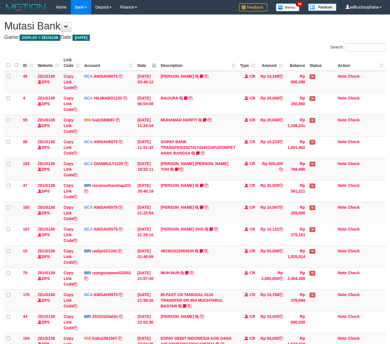
scroll to position [67, 0]
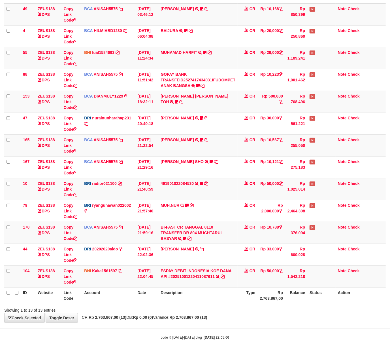
click at [200, 300] on th "Description" at bounding box center [197, 295] width 79 height 16
drag, startPoint x: 211, startPoint y: 284, endPoint x: 207, endPoint y: 283, distance: 4.1
click at [209, 284] on td "ESPAY DEBIT INDONESIA KOE DANA API #20251001220411087611 TRANSFER DARI ESPAY DE…" at bounding box center [197, 276] width 79 height 22
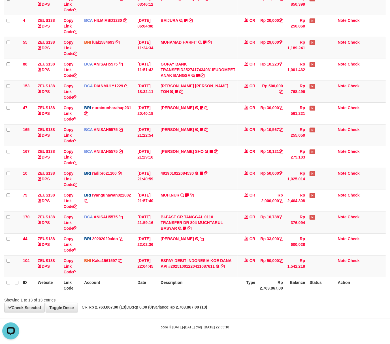
click at [249, 301] on div "Showing 1 to 13 of 13 entries" at bounding box center [195, 299] width 390 height 8
click at [283, 306] on div "**********" at bounding box center [195, 124] width 390 height 375
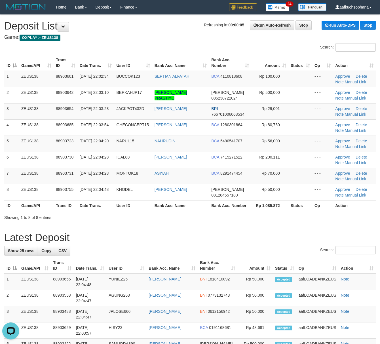
click at [233, 215] on div "Showing 1 to 8 of 8 entries" at bounding box center [190, 216] width 380 height 8
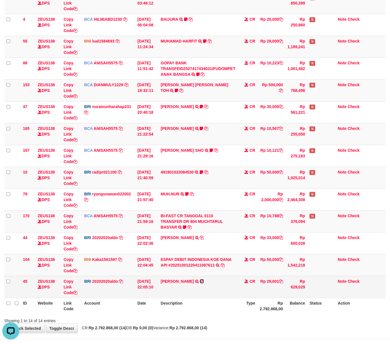
click at [204, 281] on icon at bounding box center [202, 281] width 4 height 4
drag, startPoint x: 239, startPoint y: 313, endPoint x: 152, endPoint y: 278, distance: 93.8
click at [238, 311] on tr "ID Website Link Code Account Date Description Type Rp 2.792.868,00 Balance Stat…" at bounding box center [195, 306] width 382 height 16
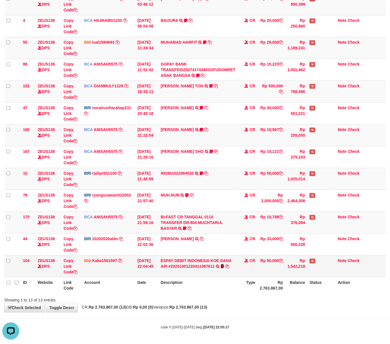
click at [224, 266] on icon at bounding box center [222, 266] width 3 height 4
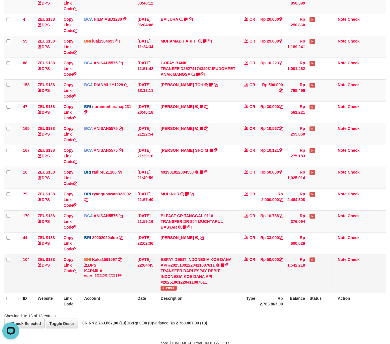
click at [168, 287] on span "KHODEL" at bounding box center [169, 288] width 16 height 5
click at [164, 282] on div "TRANSFER DARI ESPAY DEBIT INDONESIA KOE DANA API #20251001220411087611" at bounding box center [198, 276] width 75 height 17
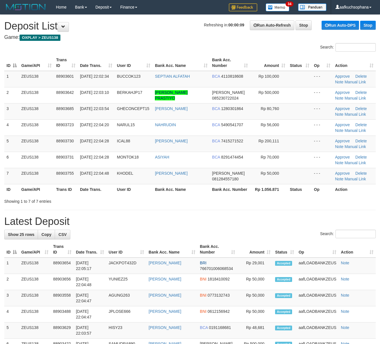
click at [297, 210] on hr at bounding box center [189, 210] width 371 height 0
click at [351, 180] on link "Manual Link" at bounding box center [355, 179] width 22 height 5
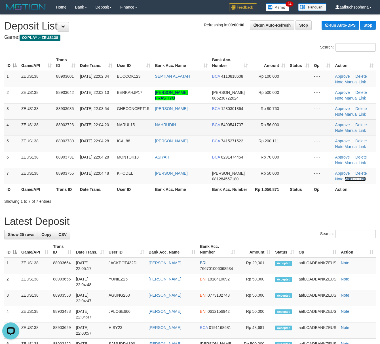
click at [344, 177] on link "Manual Link" at bounding box center [355, 179] width 22 height 5
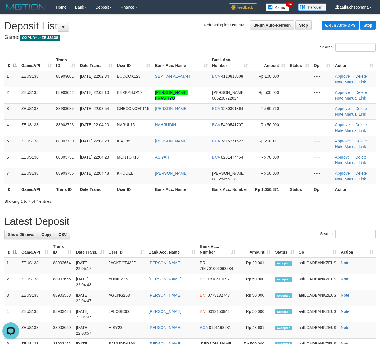
drag, startPoint x: 246, startPoint y: 173, endPoint x: 346, endPoint y: 205, distance: 105.0
click at [253, 175] on tr "7 ZEUS138 88903755 01/10/2025 22:04:48 KHODEL ACHMAD SAPTARI DANA 081284557180 …" at bounding box center [189, 176] width 371 height 16
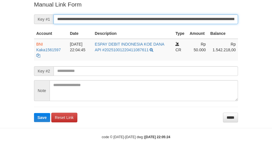
click at [34, 113] on button "Save" at bounding box center [42, 117] width 16 height 9
drag, startPoint x: 184, startPoint y: 23, endPoint x: 179, endPoint y: 20, distance: 5.1
click at [179, 20] on input "**********" at bounding box center [146, 19] width 185 height 10
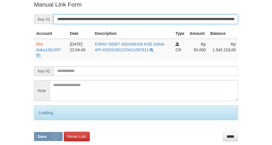
click at [34, 132] on button "Save" at bounding box center [48, 136] width 29 height 9
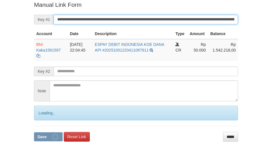
click at [34, 132] on button "Save" at bounding box center [48, 136] width 29 height 9
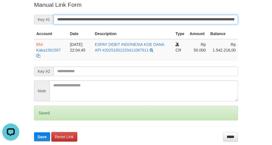
scroll to position [0, 0]
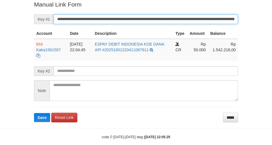
click at [34, 113] on button "Save" at bounding box center [42, 117] width 16 height 9
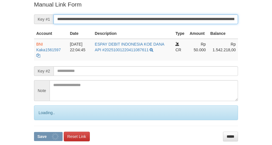
scroll to position [117, 0]
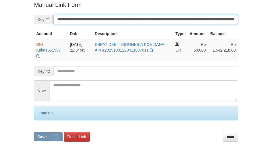
click at [34, 132] on button "Save" at bounding box center [48, 136] width 29 height 9
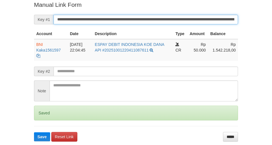
click at [34, 132] on button "Save" at bounding box center [42, 136] width 16 height 9
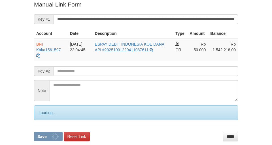
click at [34, 132] on button "Save" at bounding box center [48, 136] width 29 height 9
click at [173, 18] on input "**********" at bounding box center [146, 19] width 185 height 10
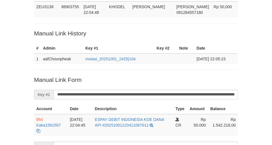
scroll to position [41, 0]
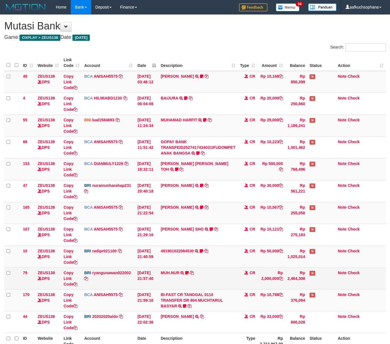
scroll to position [57, 0]
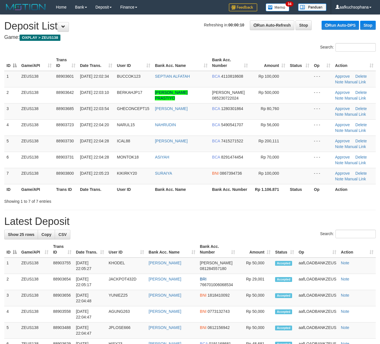
drag, startPoint x: 261, startPoint y: 209, endPoint x: 271, endPoint y: 203, distance: 11.6
click at [263, 204] on div "Showing 1 to 7 of 7 entries" at bounding box center [190, 200] width 380 height 8
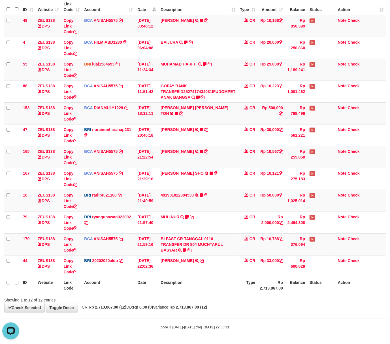
click at [210, 314] on body "Toggle navigation Home Bank Account List Load By Website Group [OXPLAY] ZEUS138…" at bounding box center [195, 144] width 390 height 400
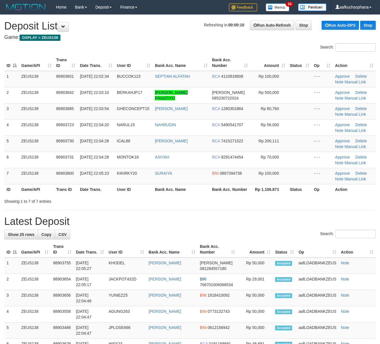
drag, startPoint x: 190, startPoint y: 200, endPoint x: 196, endPoint y: 199, distance: 6.1
click at [195, 194] on th "Bank Acc. Name" at bounding box center [180, 189] width 57 height 10
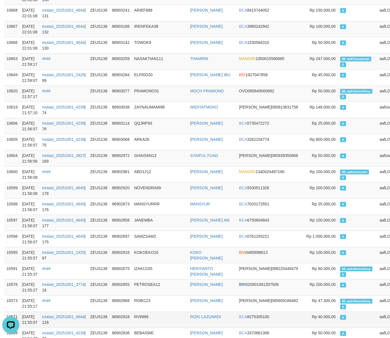
scroll to position [378, 0]
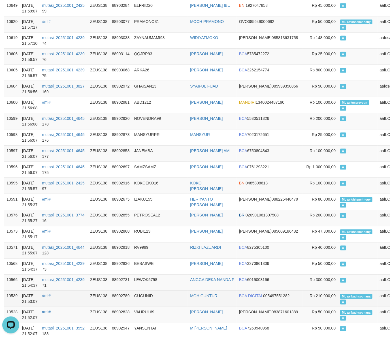
click at [340, 299] on span "ML aafkuchsophana" at bounding box center [356, 296] width 32 height 5
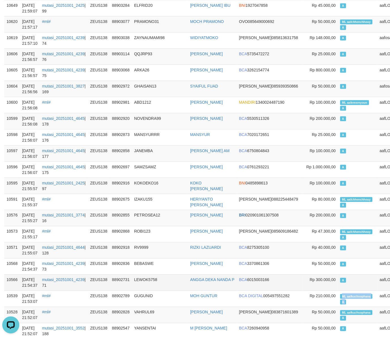
copy td "ML aafkuchsophana A"
click at [338, 286] on td "A" at bounding box center [357, 283] width 39 height 16
click at [338, 170] on td "A" at bounding box center [357, 170] width 39 height 16
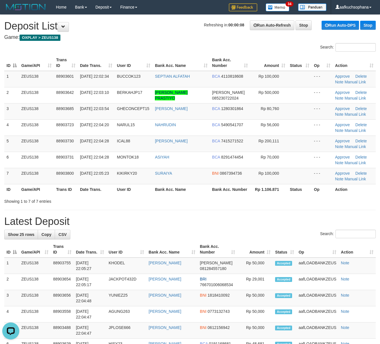
drag, startPoint x: 284, startPoint y: 207, endPoint x: 292, endPoint y: 210, distance: 8.7
click at [285, 204] on div "Showing 1 to 7 of 7 entries" at bounding box center [190, 200] width 380 height 8
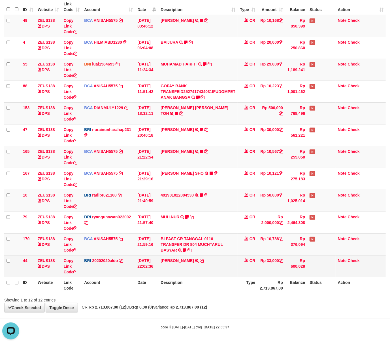
click at [276, 267] on td "Rp 33,000" at bounding box center [272, 266] width 28 height 22
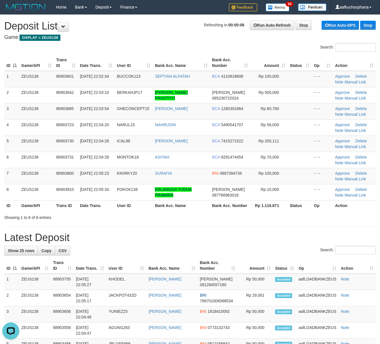
drag, startPoint x: 223, startPoint y: 215, endPoint x: 382, endPoint y: 240, distance: 161.6
click at [228, 211] on th "Bank Acc. Number" at bounding box center [230, 205] width 41 height 10
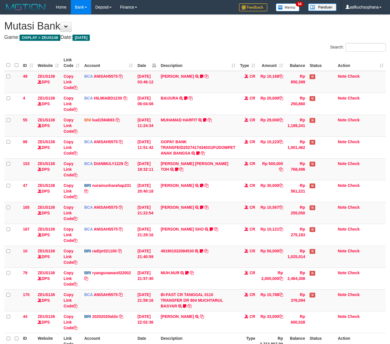
scroll to position [57, 0]
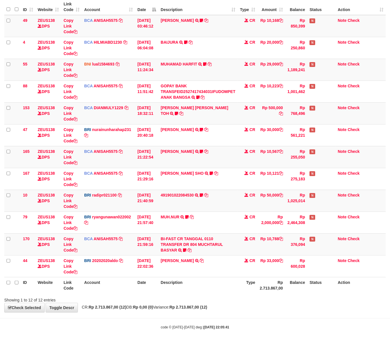
click at [139, 287] on th "Date" at bounding box center [146, 285] width 23 height 16
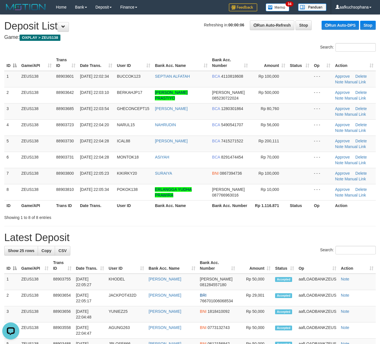
click at [239, 256] on div "Search:" at bounding box center [189, 251] width 371 height 10
drag, startPoint x: 249, startPoint y: 240, endPoint x: 260, endPoint y: 235, distance: 11.3
click at [249, 239] on h1 "Latest Deposit" at bounding box center [189, 237] width 371 height 11
drag, startPoint x: 288, startPoint y: 233, endPoint x: 329, endPoint y: 227, distance: 41.7
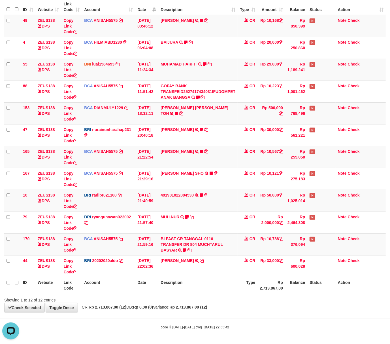
drag, startPoint x: 212, startPoint y: 302, endPoint x: 22, endPoint y: 283, distance: 191.6
click at [205, 299] on div "Showing 1 to 12 of 12 entries" at bounding box center [195, 299] width 390 height 8
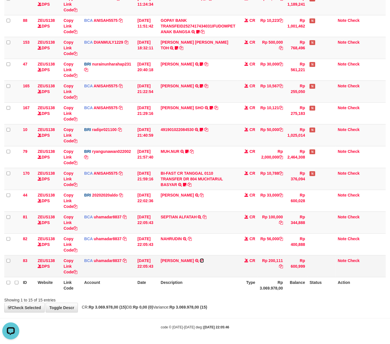
drag, startPoint x: 197, startPoint y: 259, endPoint x: 152, endPoint y: 256, distance: 44.9
click at [200, 259] on icon at bounding box center [202, 260] width 4 height 4
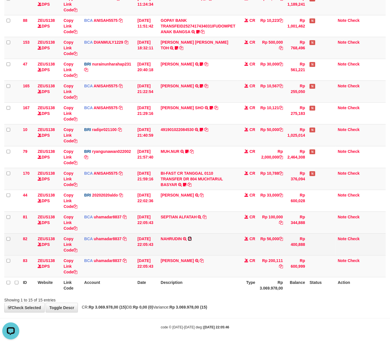
drag, startPoint x: 190, startPoint y: 238, endPoint x: 157, endPoint y: 237, distance: 33.5
click at [190, 238] on icon at bounding box center [190, 239] width 4 height 4
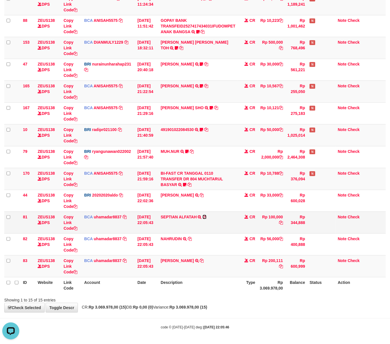
click at [207, 215] on icon at bounding box center [205, 217] width 4 height 4
drag, startPoint x: 145, startPoint y: 294, endPoint x: 1, endPoint y: 254, distance: 148.8
click at [138, 291] on div "ID Website Link Code Account Date Description Type Amount Balance Status Action…" at bounding box center [195, 113] width 390 height 363
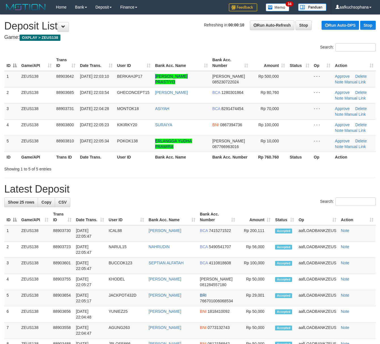
drag, startPoint x: 257, startPoint y: 196, endPoint x: 264, endPoint y: 198, distance: 7.6
click at [257, 195] on h1 "Latest Deposit" at bounding box center [189, 188] width 371 height 11
click at [269, 207] on div "Search:" at bounding box center [189, 202] width 371 height 10
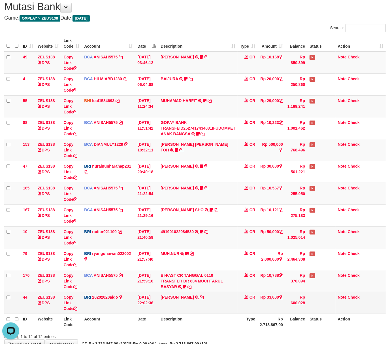
drag, startPoint x: 207, startPoint y: 319, endPoint x: 181, endPoint y: 310, distance: 27.7
click at [202, 318] on th "Description" at bounding box center [197, 321] width 79 height 16
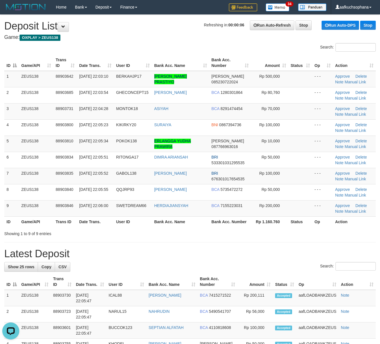
drag, startPoint x: 228, startPoint y: 251, endPoint x: 250, endPoint y: 257, distance: 22.3
click at [244, 255] on h1 "Latest Deposit" at bounding box center [189, 253] width 371 height 11
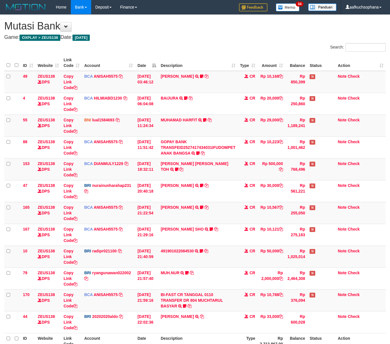
scroll to position [57, 0]
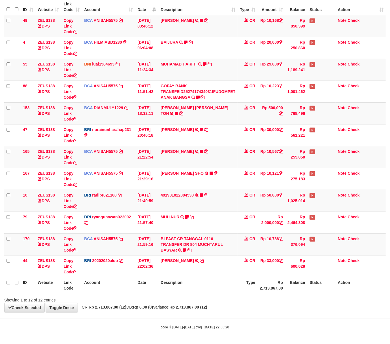
drag, startPoint x: 187, startPoint y: 315, endPoint x: 107, endPoint y: 279, distance: 86.9
click at [184, 315] on body "Toggle navigation Home Bank Account List Load By Website Group [OXPLAY] ZEUS138…" at bounding box center [195, 144] width 390 height 400
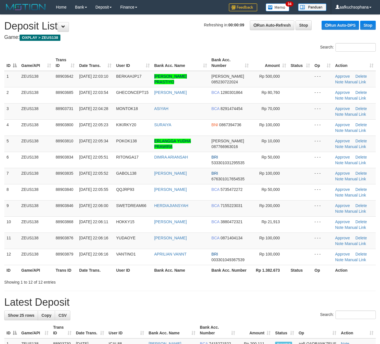
drag, startPoint x: 227, startPoint y: 291, endPoint x: 385, endPoint y: 296, distance: 157.7
click at [231, 291] on hr at bounding box center [189, 291] width 371 height 0
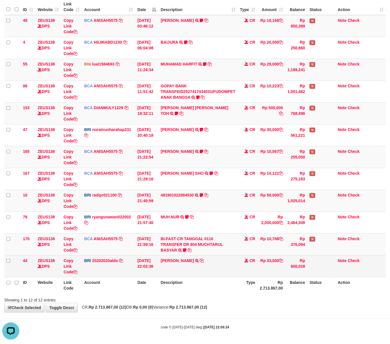
drag, startPoint x: 219, startPoint y: 296, endPoint x: 66, endPoint y: 268, distance: 155.6
click at [219, 296] on div "Showing 1 to 12 of 12 entries" at bounding box center [195, 299] width 390 height 8
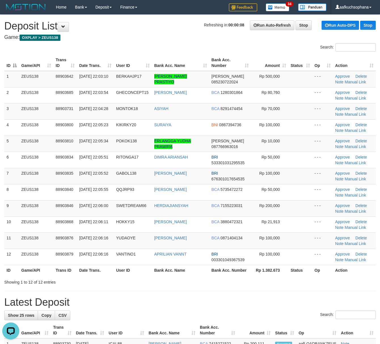
drag, startPoint x: 317, startPoint y: 283, endPoint x: 384, endPoint y: 285, distance: 66.9
click at [318, 283] on div "Showing 1 to 12 of 12 entries" at bounding box center [190, 281] width 380 height 8
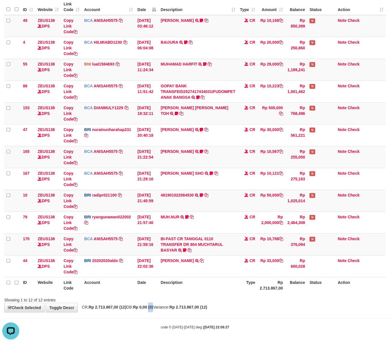
click at [153, 309] on strong "Rp 0,00 (0)" at bounding box center [143, 307] width 20 height 5
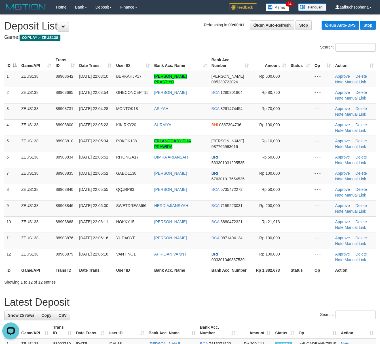
drag, startPoint x: 304, startPoint y: 288, endPoint x: 325, endPoint y: 290, distance: 21.6
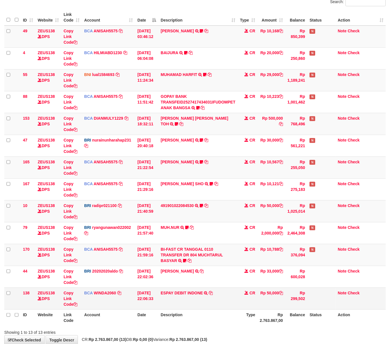
scroll to position [57, 0]
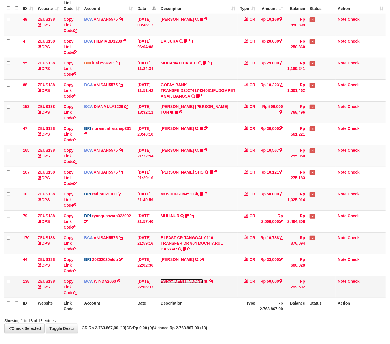
click at [190, 282] on link "ESPAY DEBIT INDONE" at bounding box center [182, 281] width 42 height 5
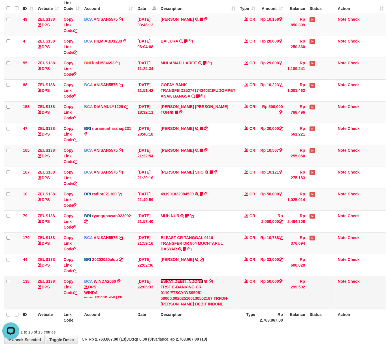
scroll to position [0, 0]
click at [77, 294] on icon at bounding box center [75, 293] width 4 height 4
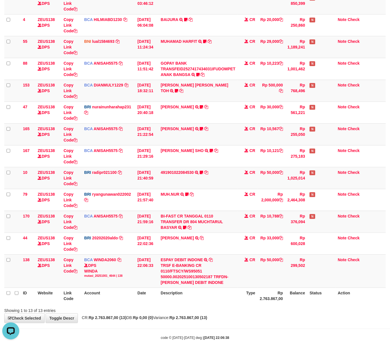
scroll to position [90, 0]
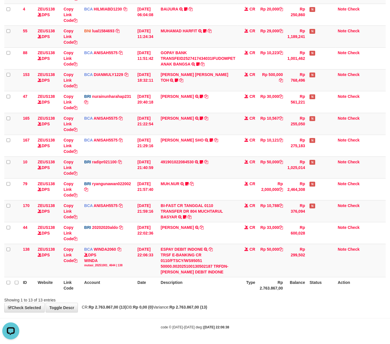
drag, startPoint x: 201, startPoint y: 315, endPoint x: 162, endPoint y: 295, distance: 43.1
click at [200, 315] on body "Toggle navigation Home Bank Account List Load By Website Group [OXPLAY] ZEUS138…" at bounding box center [195, 127] width 390 height 433
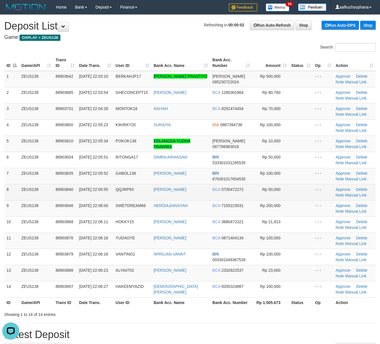
click at [266, 192] on td "Rp 50,000" at bounding box center [270, 192] width 37 height 16
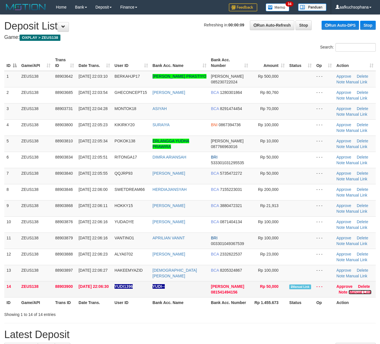
click at [352, 292] on link "Manual Link" at bounding box center [359, 292] width 23 height 5
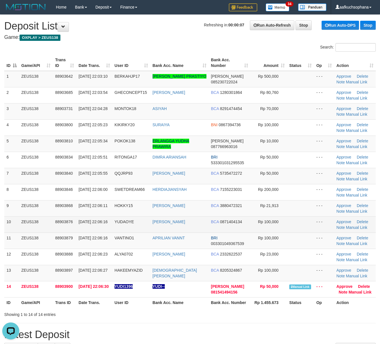
click at [294, 225] on td at bounding box center [300, 224] width 27 height 16
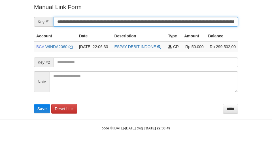
click at [34, 104] on button "Save" at bounding box center [42, 108] width 16 height 9
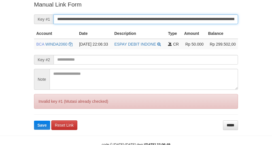
scroll to position [117, 0]
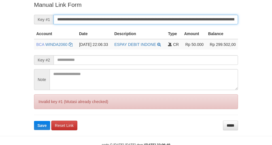
click at [34, 121] on button "Save" at bounding box center [42, 125] width 16 height 9
drag, startPoint x: 0, startPoint y: 0, endPoint x: 227, endPoint y: 10, distance: 227.2
click at [198, 19] on input "**********" at bounding box center [146, 20] width 185 height 10
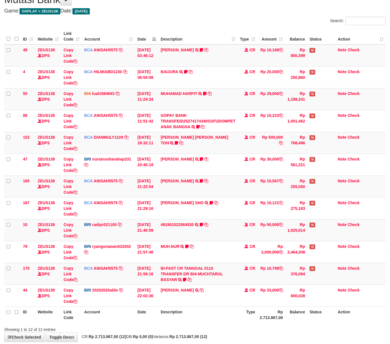
scroll to position [57, 0]
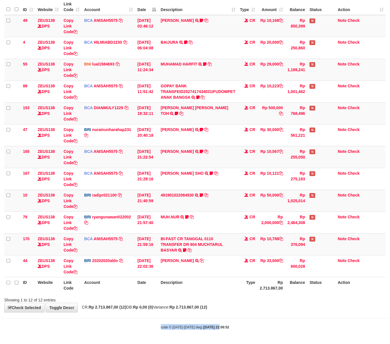
drag, startPoint x: 206, startPoint y: 318, endPoint x: 213, endPoint y: 319, distance: 7.1
click at [213, 319] on body "Toggle navigation Home Bank Account List Load By Website Group [OXPLAY] ZEUS138…" at bounding box center [195, 144] width 390 height 400
click at [179, 328] on div "code © [DATE]-[DATE] dwg | [DATE] 22:06:53" at bounding box center [195, 327] width 390 height 6
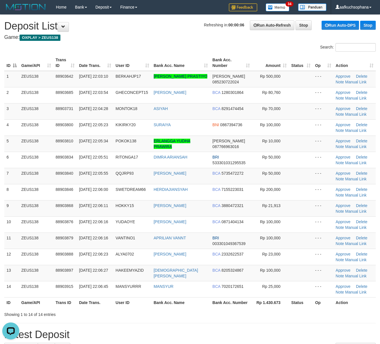
click at [300, 316] on div "Showing 1 to 14 of 14 entries" at bounding box center [190, 313] width 380 height 8
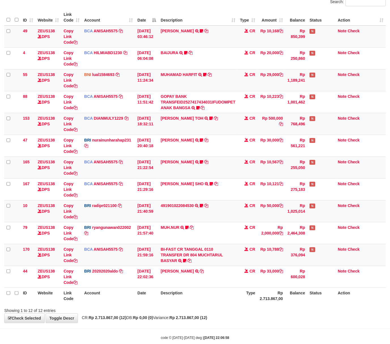
scroll to position [57, 0]
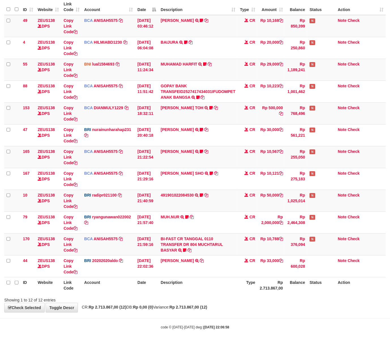
drag, startPoint x: 153, startPoint y: 300, endPoint x: 160, endPoint y: 303, distance: 7.5
click at [160, 303] on div "**********" at bounding box center [195, 135] width 390 height 353
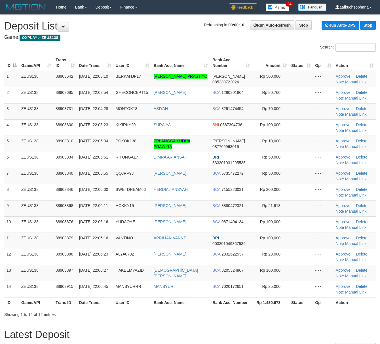
drag, startPoint x: 267, startPoint y: 305, endPoint x: 316, endPoint y: 304, distance: 48.8
click at [269, 306] on th "Rp 1.430.673" at bounding box center [270, 302] width 37 height 10
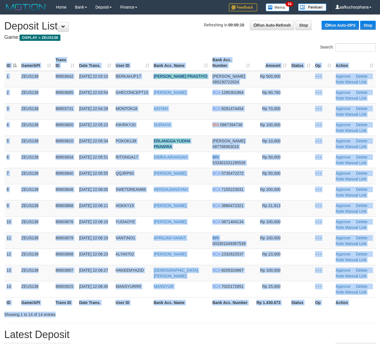
click at [275, 310] on div "Search: ID Game/API Trans ID Date Trans. User ID Bank Acc. Name Bank Acc. Numbe…" at bounding box center [189, 180] width 371 height 274
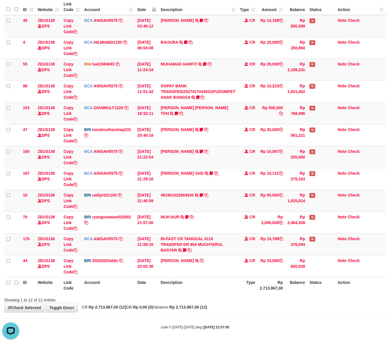
click at [207, 306] on strong "Rp 2.713.867,00 (12)" at bounding box center [188, 307] width 38 height 5
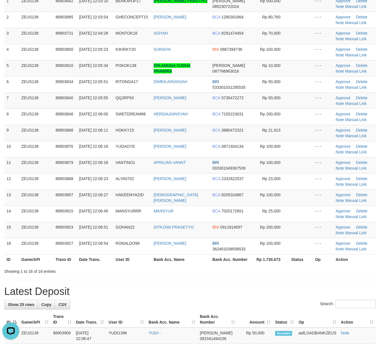
drag, startPoint x: 303, startPoint y: 273, endPoint x: 384, endPoint y: 282, distance: 81.8
click at [303, 274] on div "Showing 1 to 16 of 16 entries" at bounding box center [190, 270] width 380 height 8
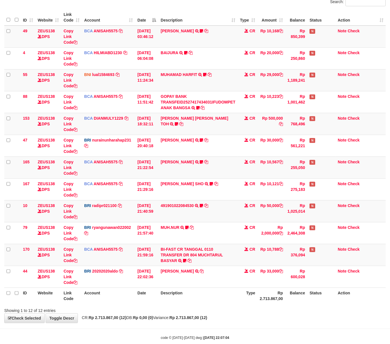
scroll to position [57, 0]
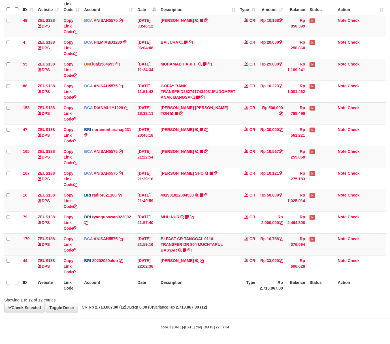
drag, startPoint x: 100, startPoint y: 320, endPoint x: 102, endPoint y: 322, distance: 3.0
click at [102, 322] on body "Toggle navigation Home Bank Account List Load By Website Group [OXPLAY] ZEUS138…" at bounding box center [195, 144] width 390 height 400
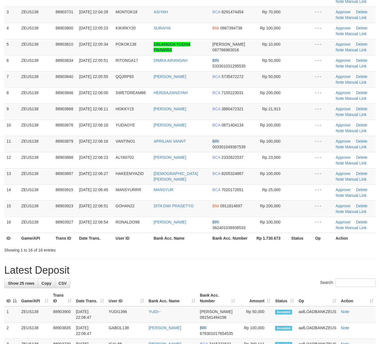
drag, startPoint x: 0, startPoint y: 0, endPoint x: 220, endPoint y: 270, distance: 348.3
click at [204, 270] on h1 "Latest Deposit" at bounding box center [189, 269] width 371 height 11
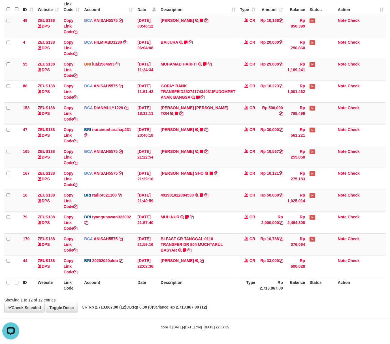
click at [177, 307] on div "**********" at bounding box center [195, 135] width 390 height 353
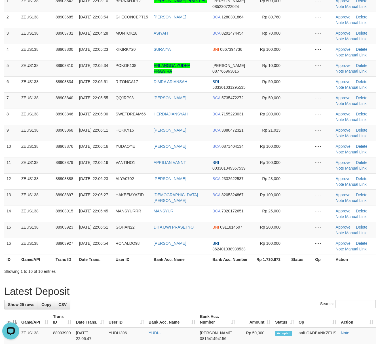
click at [274, 273] on div "Showing 1 to 16 of 16 entries" at bounding box center [190, 270] width 380 height 8
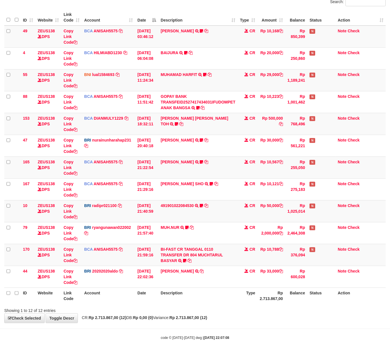
click at [286, 321] on div "**********" at bounding box center [195, 145] width 390 height 353
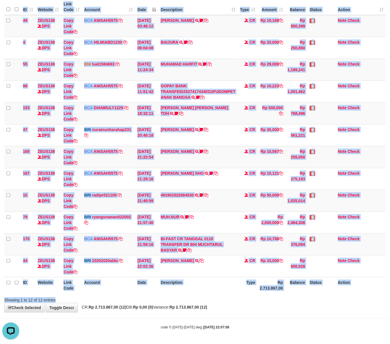
click at [201, 298] on div "Search: ID Website Link Code Account Date Description Type Amount Balance Statu…" at bounding box center [195, 144] width 382 height 315
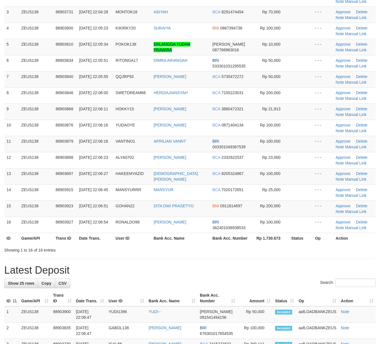
drag, startPoint x: 256, startPoint y: 269, endPoint x: 313, endPoint y: 267, distance: 57.9
click at [256, 269] on h1 "Latest Deposit" at bounding box center [189, 269] width 371 height 11
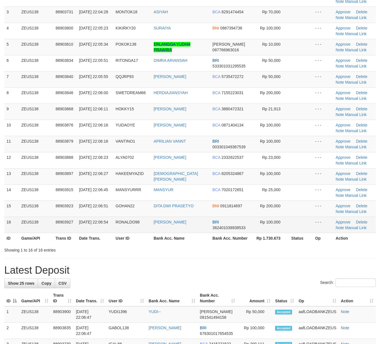
scroll to position [75, 0]
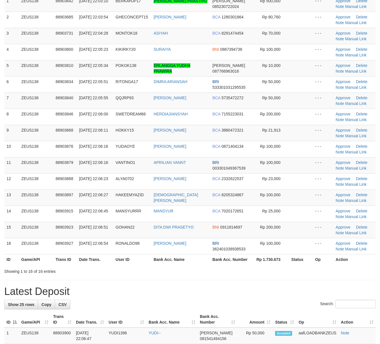
click at [283, 270] on div "Showing 1 to 16 of 16 entries" at bounding box center [190, 270] width 380 height 8
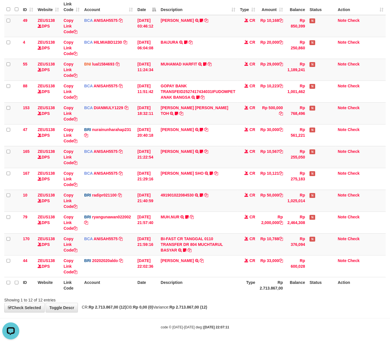
click at [204, 297] on div "Showing 1 to 12 of 12 entries" at bounding box center [195, 299] width 390 height 8
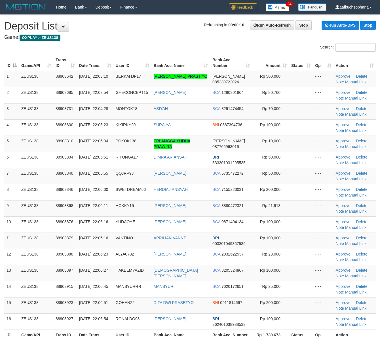
scroll to position [97, 0]
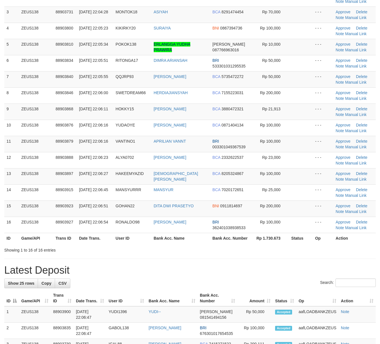
drag, startPoint x: 0, startPoint y: 0, endPoint x: 239, endPoint y: 264, distance: 355.6
click at [239, 264] on div "**********" at bounding box center [190, 333] width 380 height 830
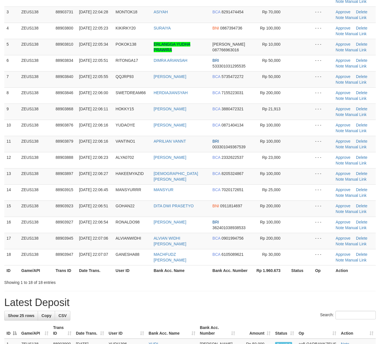
scroll to position [75, 0]
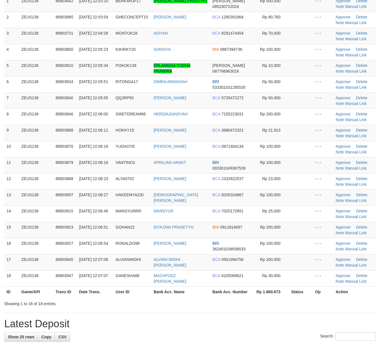
click at [330, 298] on div "ID Game/API Trans ID Date Trans. User ID Bank Acc. Name Bank Acc. Number Amount…" at bounding box center [190, 138] width 380 height 321
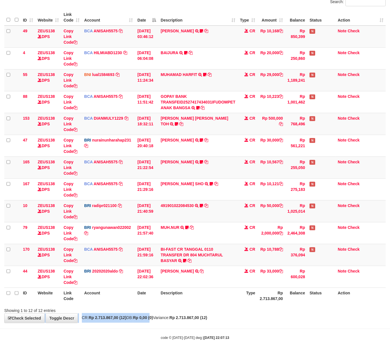
click at [158, 314] on div "**********" at bounding box center [195, 145] width 390 height 353
drag, startPoint x: 232, startPoint y: 306, endPoint x: 83, endPoint y: 255, distance: 157.1
click at [231, 306] on div at bounding box center [277, 305] width 228 height 0
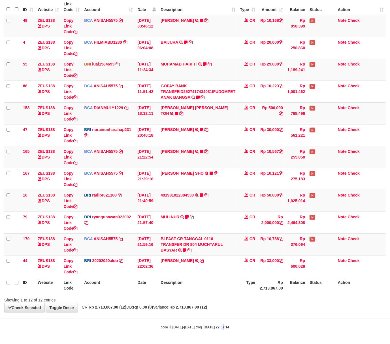
drag, startPoint x: 218, startPoint y: 319, endPoint x: 216, endPoint y: 316, distance: 3.7
click at [218, 319] on body "Toggle navigation Home Bank Account List Load By Website Group [OXPLAY] ZEUS138…" at bounding box center [195, 144] width 390 height 400
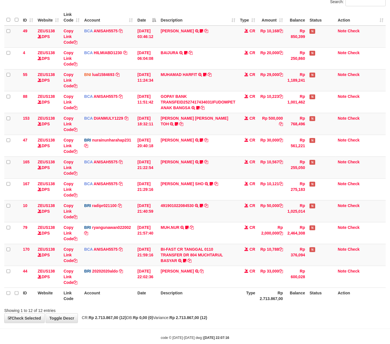
scroll to position [57, 0]
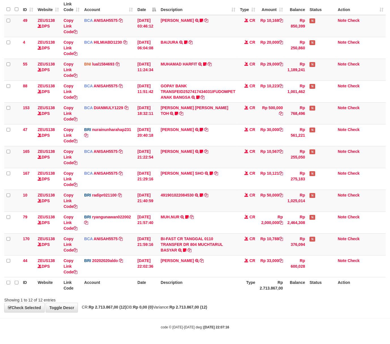
click at [202, 317] on body "Toggle navigation Home Bank Account List Load By Website Group [OXPLAY] ZEUS138…" at bounding box center [195, 144] width 390 height 400
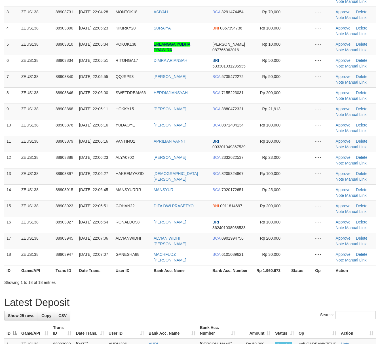
click at [293, 288] on div "**********" at bounding box center [190, 349] width 380 height 862
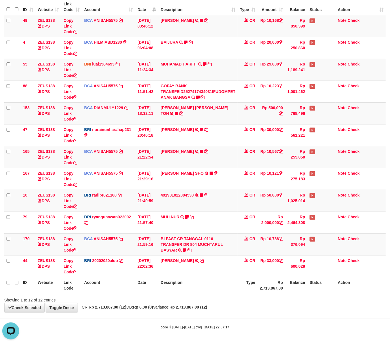
click at [304, 312] on div "**********" at bounding box center [195, 135] width 390 height 353
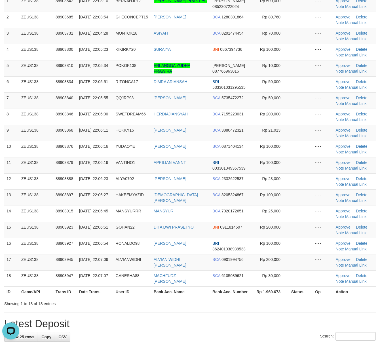
drag, startPoint x: 266, startPoint y: 312, endPoint x: 382, endPoint y: 303, distance: 116.6
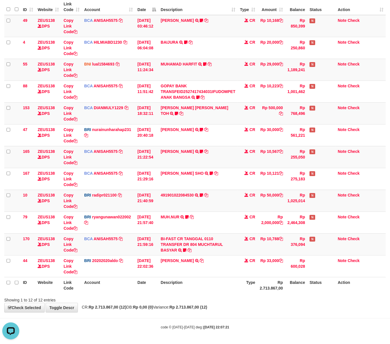
click at [116, 296] on div "Showing 1 to 12 of 12 entries" at bounding box center [81, 299] width 154 height 8
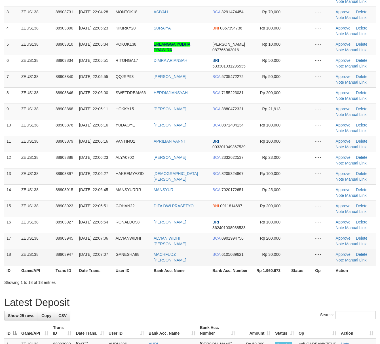
scroll to position [75, 0]
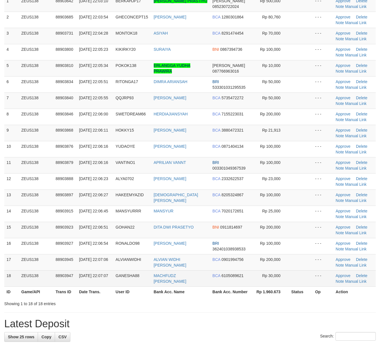
click at [273, 283] on td "Rp 30,000" at bounding box center [270, 278] width 37 height 16
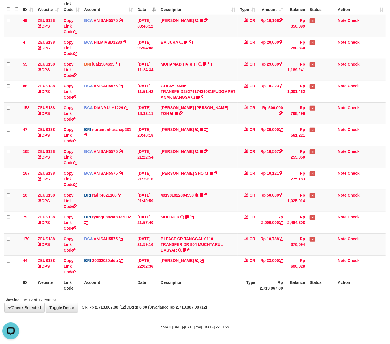
drag, startPoint x: 275, startPoint y: 315, endPoint x: 265, endPoint y: 310, distance: 11.0
click at [266, 310] on body "Toggle navigation Home Bank Account List Load By Website Group [OXPLAY] ZEUS138…" at bounding box center [195, 144] width 390 height 400
click at [171, 295] on div at bounding box center [277, 295] width 228 height 0
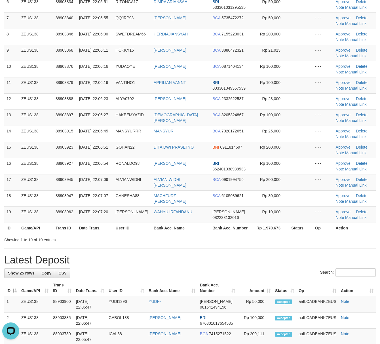
scroll to position [227, 0]
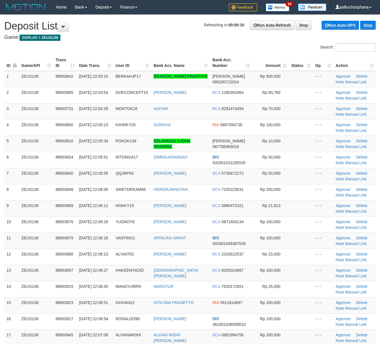
scroll to position [248, 0]
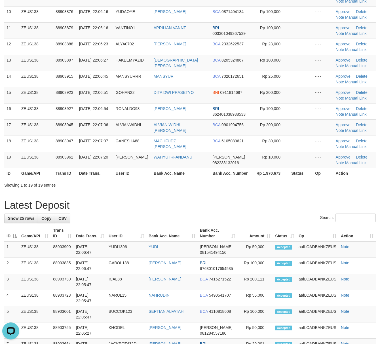
drag, startPoint x: 248, startPoint y: 202, endPoint x: 270, endPoint y: 208, distance: 22.3
click at [248, 202] on h1 "Latest Deposit" at bounding box center [189, 205] width 371 height 11
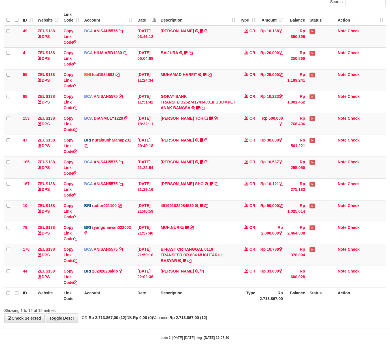
scroll to position [57, 0]
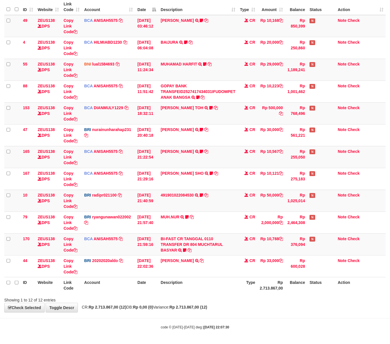
click at [128, 286] on th "Account" at bounding box center [108, 285] width 53 height 16
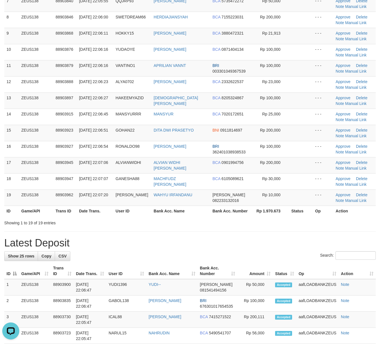
click at [321, 247] on h1 "Latest Deposit" at bounding box center [189, 242] width 371 height 11
click at [325, 242] on h1 "Latest Deposit" at bounding box center [189, 242] width 371 height 11
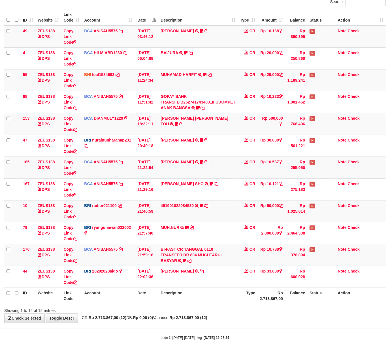
click at [273, 296] on th "Rp 2.713.867,00" at bounding box center [272, 295] width 28 height 16
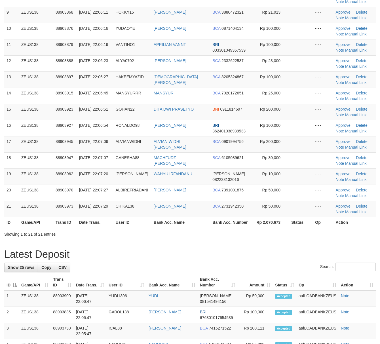
click at [240, 237] on div "Showing 1 to 21 of 21 entries" at bounding box center [190, 233] width 380 height 8
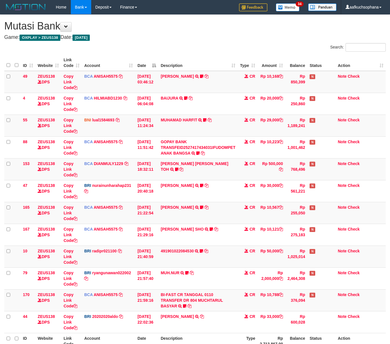
scroll to position [45, 0]
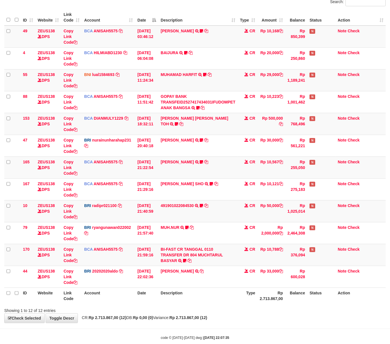
click at [200, 305] on div "ID Website Link Code Account Date Description Type Amount Balance Status Action…" at bounding box center [195, 157] width 390 height 298
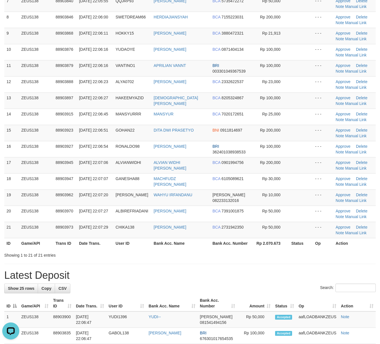
click at [241, 265] on div "**********" at bounding box center [190, 297] width 380 height 911
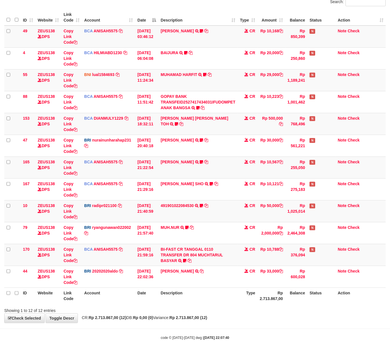
scroll to position [57, 0]
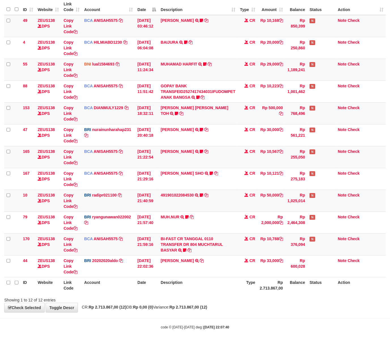
click at [193, 292] on th "Description" at bounding box center [197, 285] width 79 height 16
drag, startPoint x: 205, startPoint y: 329, endPoint x: 199, endPoint y: 327, distance: 7.4
click at [199, 330] on body "Toggle navigation Home Bank Account List Load By Website Group [OXPLAY] ZEUS138…" at bounding box center [195, 144] width 390 height 400
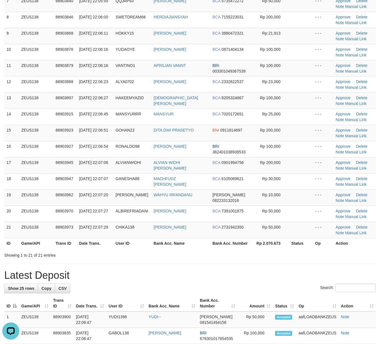
drag, startPoint x: 273, startPoint y: 274, endPoint x: 291, endPoint y: 278, distance: 18.4
click at [274, 274] on h1 "Latest Deposit" at bounding box center [189, 275] width 371 height 11
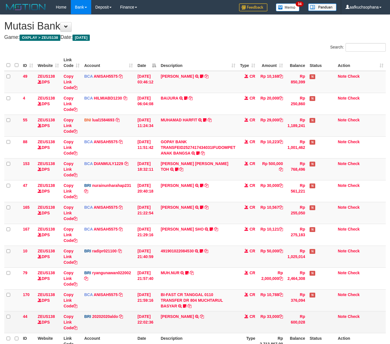
scroll to position [45, 0]
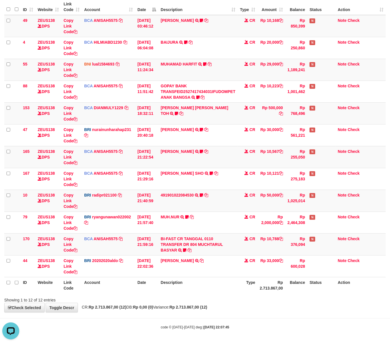
drag, startPoint x: 232, startPoint y: 325, endPoint x: 258, endPoint y: 313, distance: 28.7
click at [235, 325] on div "code © [DATE]-[DATE] dwg | [DATE] 22:07:45" at bounding box center [195, 327] width 390 height 6
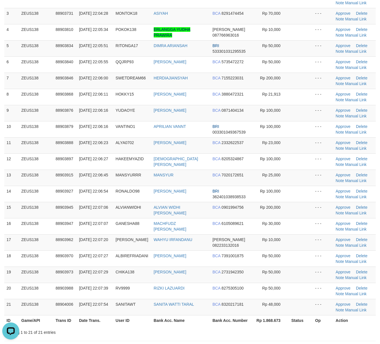
scroll to position [113, 0]
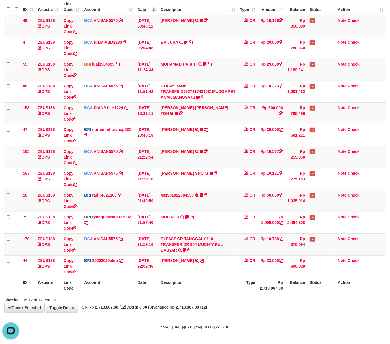
drag, startPoint x: 186, startPoint y: 314, endPoint x: 177, endPoint y: 310, distance: 10.1
click at [181, 312] on body "Toggle navigation Home Bank Account List Load By Website Group [OXPLAY] ZEUS138…" at bounding box center [195, 144] width 390 height 400
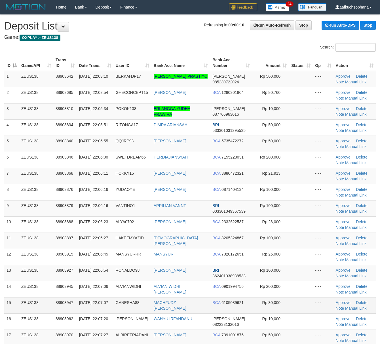
click at [293, 311] on td at bounding box center [301, 305] width 24 height 16
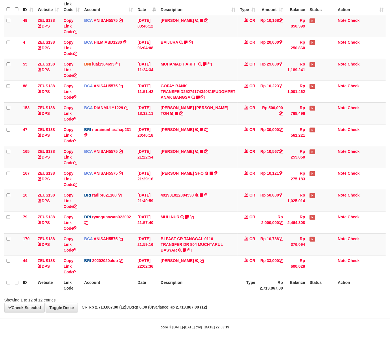
scroll to position [57, 0]
drag, startPoint x: 181, startPoint y: 296, endPoint x: 115, endPoint y: 281, distance: 67.4
click at [177, 295] on div "Showing 1 to 12 of 12 entries" at bounding box center [195, 299] width 390 height 8
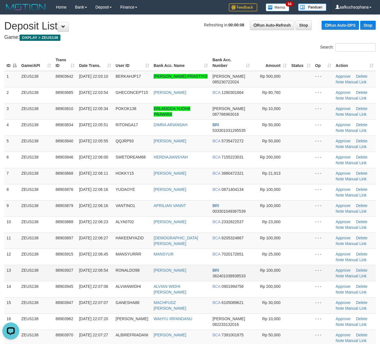
click at [312, 278] on td at bounding box center [301, 273] width 24 height 16
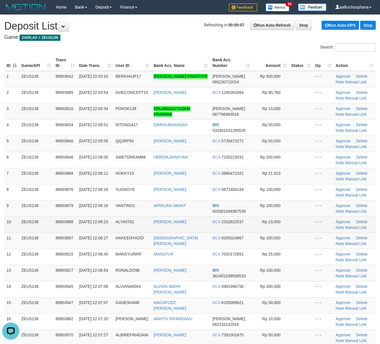
scroll to position [31, 0]
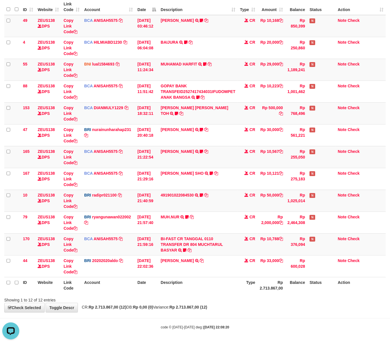
drag, startPoint x: 268, startPoint y: 301, endPoint x: 249, endPoint y: 294, distance: 19.7
click at [261, 298] on div "Showing 1 to 12 of 12 entries" at bounding box center [195, 299] width 390 height 8
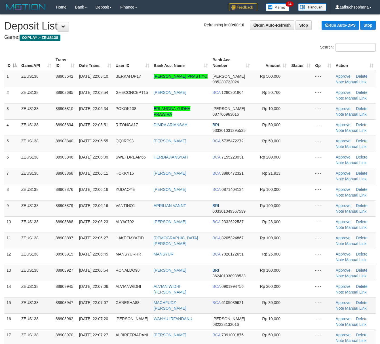
scroll to position [31, 0]
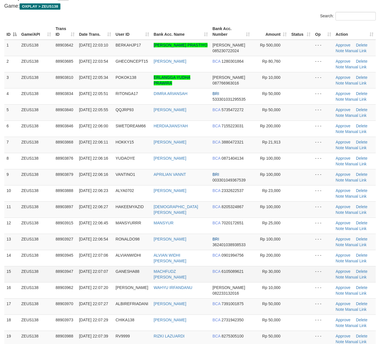
click at [302, 269] on td at bounding box center [301, 274] width 24 height 16
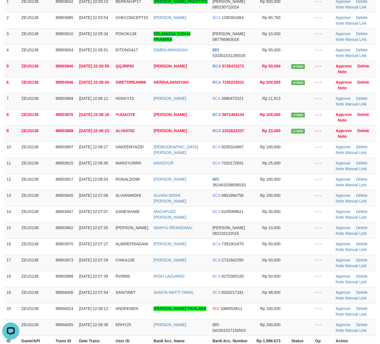
scroll to position [75, 0]
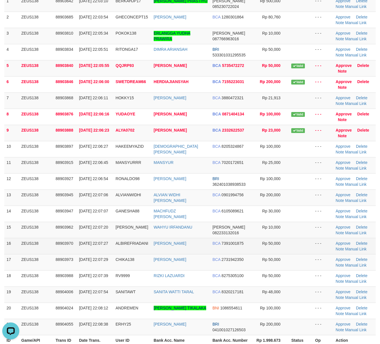
drag, startPoint x: 315, startPoint y: 261, endPoint x: 299, endPoint y: 253, distance: 17.9
click at [314, 261] on td "- - -" at bounding box center [323, 262] width 20 height 16
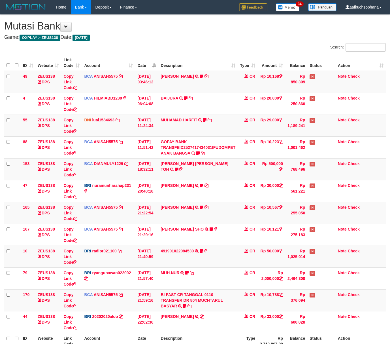
scroll to position [45, 0]
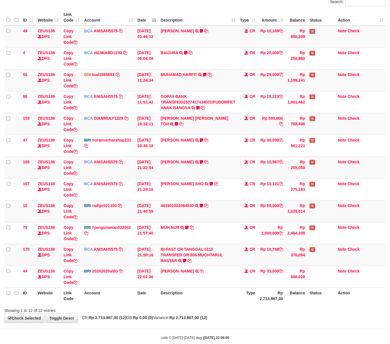
click at [187, 307] on div "Showing 1 to 12 of 12 entries" at bounding box center [195, 309] width 390 height 8
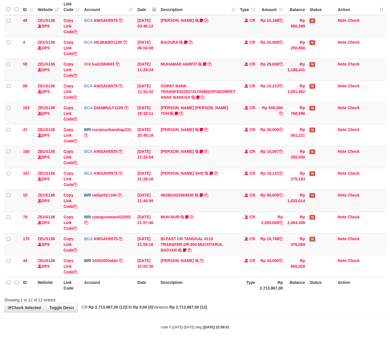
click at [154, 296] on div "Showing 1 to 12 of 12 entries" at bounding box center [81, 299] width 154 height 8
drag, startPoint x: 245, startPoint y: 300, endPoint x: 240, endPoint y: 296, distance: 6.0
click at [240, 297] on div "Showing 1 to 12 of 12 entries" at bounding box center [195, 299] width 390 height 8
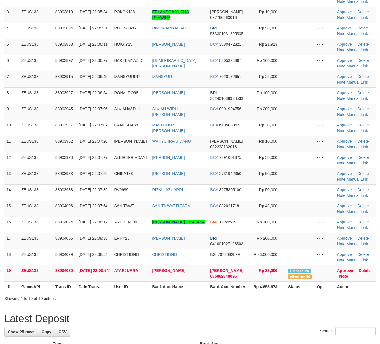
scroll to position [75, 0]
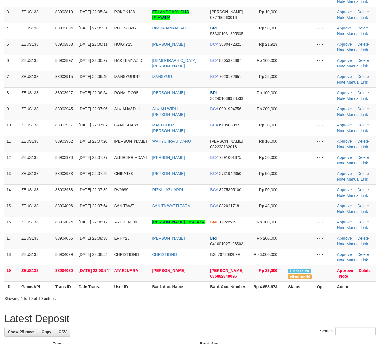
scroll to position [75, 0]
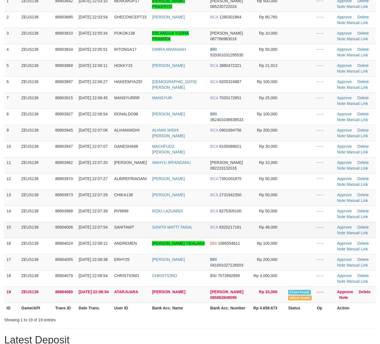
click at [291, 224] on td at bounding box center [300, 230] width 29 height 16
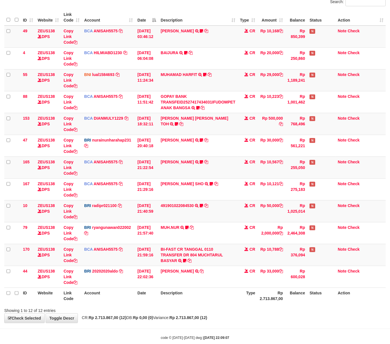
scroll to position [57, 0]
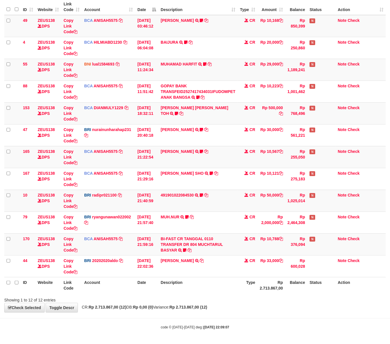
drag, startPoint x: 223, startPoint y: 298, endPoint x: 131, endPoint y: 323, distance: 95.9
click at [218, 296] on div "Showing 1 to 12 of 12 entries" at bounding box center [195, 299] width 390 height 8
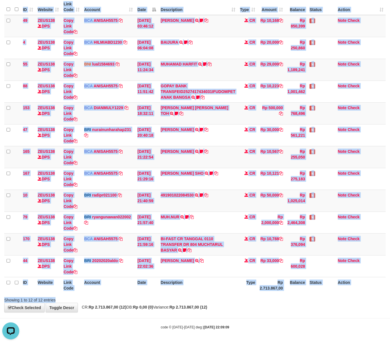
drag, startPoint x: 163, startPoint y: 296, endPoint x: 38, endPoint y: 298, distance: 125.0
click at [162, 296] on div "Search: ID Website Link Code Account Date Description Type Amount Balance Statu…" at bounding box center [195, 144] width 382 height 315
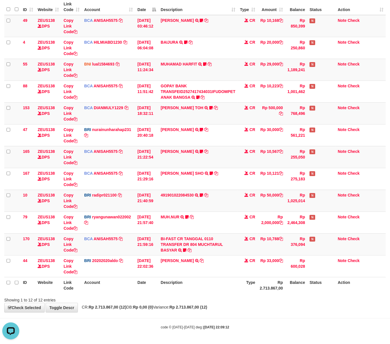
drag, startPoint x: 165, startPoint y: 300, endPoint x: 101, endPoint y: 287, distance: 65.3
click at [164, 302] on div "Showing 1 to 12 of 12 entries" at bounding box center [195, 299] width 390 height 8
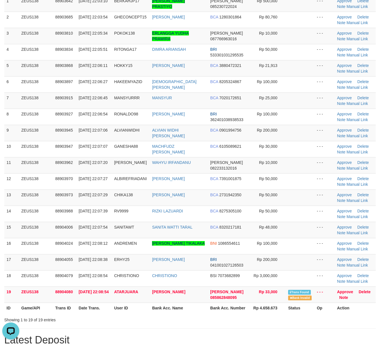
drag, startPoint x: 297, startPoint y: 201, endPoint x: 385, endPoint y: 252, distance: 101.5
click at [304, 209] on tbody "1 ZEUS138 88903642 [DATE] 22:03:10 BERKAHJP17 [PERSON_NAME] PRASTIYO [PERSON_NA…" at bounding box center [189, 148] width 371 height 307
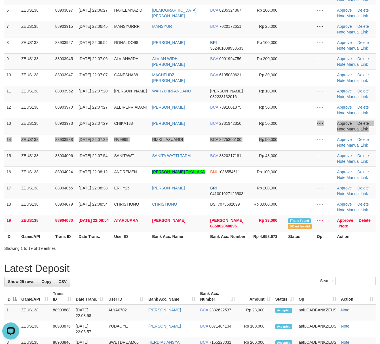
scroll to position [151, 0]
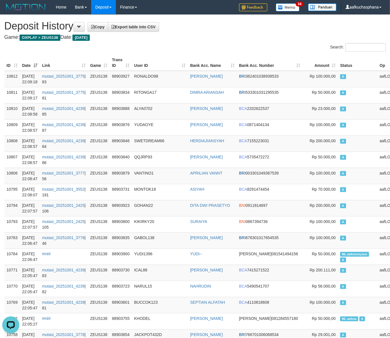
drag, startPoint x: 207, startPoint y: 40, endPoint x: 155, endPoint y: 37, distance: 52.8
click at [206, 40] on h4 "Game: OXPLAY > ZEUS138 Date: Today" at bounding box center [195, 38] width 382 height 6
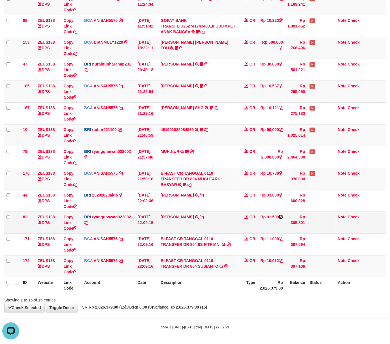
drag, startPoint x: 282, startPoint y: 223, endPoint x: 207, endPoint y: 228, distance: 75.6
click at [282, 219] on icon at bounding box center [281, 217] width 4 height 4
click at [297, 305] on div "**********" at bounding box center [195, 102] width 390 height 419
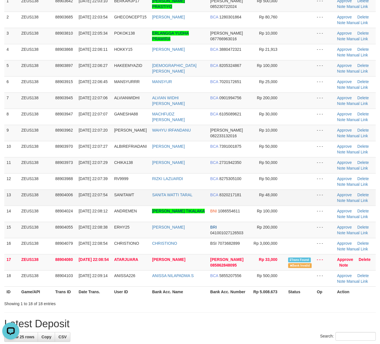
click at [314, 194] on td "- - -" at bounding box center [324, 197] width 20 height 16
click at [305, 195] on td at bounding box center [300, 197] width 29 height 16
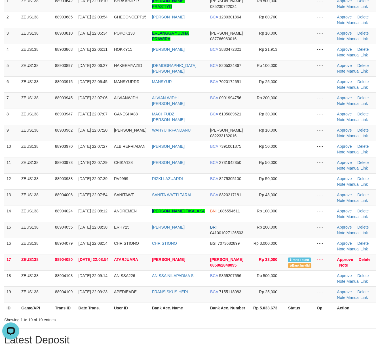
drag, startPoint x: 264, startPoint y: 318, endPoint x: 265, endPoint y: 315, distance: 3.3
click at [264, 318] on div "Showing 1 to 19 of 19 entries" at bounding box center [190, 319] width 380 height 8
click at [309, 195] on td at bounding box center [300, 197] width 29 height 16
click at [303, 195] on td at bounding box center [300, 197] width 29 height 16
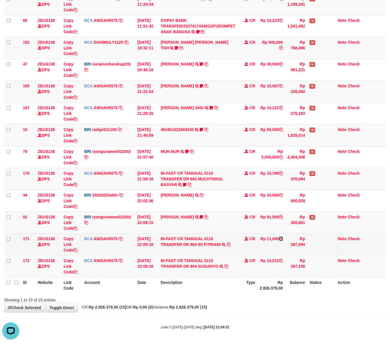
drag, startPoint x: 282, startPoint y: 244, endPoint x: 181, endPoint y: 251, distance: 101.2
click at [282, 241] on icon at bounding box center [281, 239] width 4 height 4
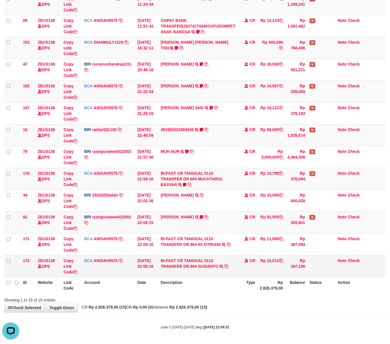
drag, startPoint x: 214, startPoint y: 297, endPoint x: 28, endPoint y: 274, distance: 187.4
click at [199, 291] on div "Search: ID Website Link Code Account Date Description Type Amount Balance Statu…" at bounding box center [195, 112] width 382 height 381
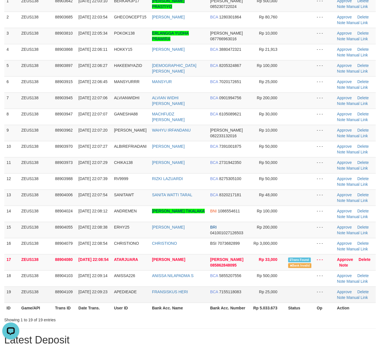
click at [279, 298] on td "Rp 25,000" at bounding box center [267, 294] width 36 height 16
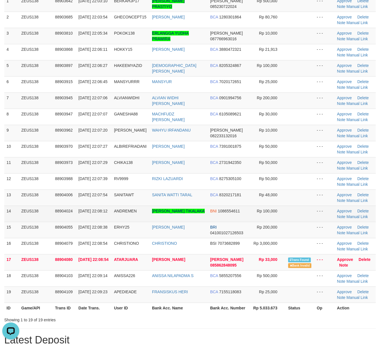
click at [286, 221] on td at bounding box center [300, 213] width 29 height 16
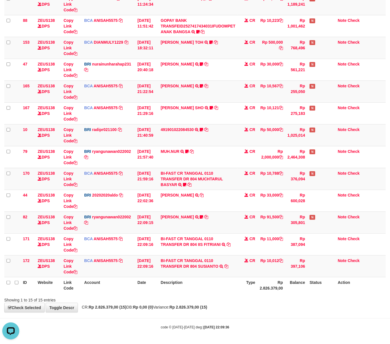
click at [248, 295] on div "Showing 1 to 15 of 15 entries" at bounding box center [195, 299] width 390 height 8
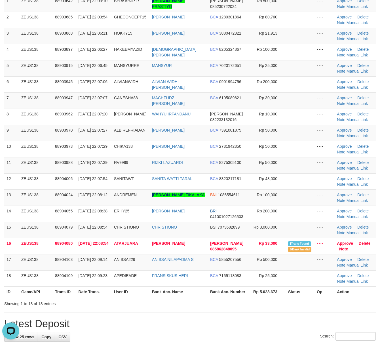
click at [306, 291] on th "Status" at bounding box center [300, 291] width 29 height 10
click at [304, 290] on th "Status" at bounding box center [300, 291] width 29 height 10
click at [275, 299] on div at bounding box center [269, 298] width 222 height 0
click at [279, 295] on th "Rp 5.023.673" at bounding box center [267, 291] width 36 height 10
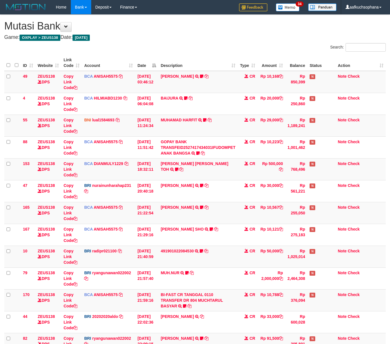
scroll to position [123, 0]
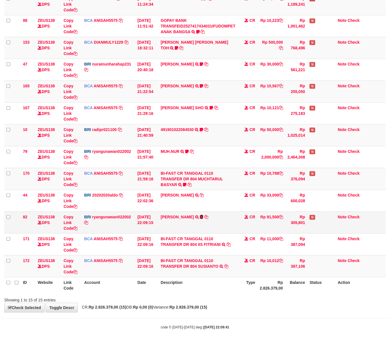
click at [204, 215] on icon at bounding box center [201, 217] width 3 height 4
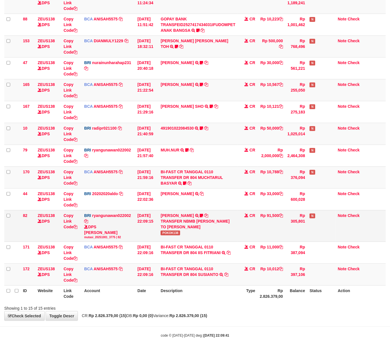
click at [174, 235] on span "POKOK138" at bounding box center [171, 232] width 20 height 5
copy span "POKOK138"
drag, startPoint x: 239, startPoint y: 323, endPoint x: 155, endPoint y: 293, distance: 89.0
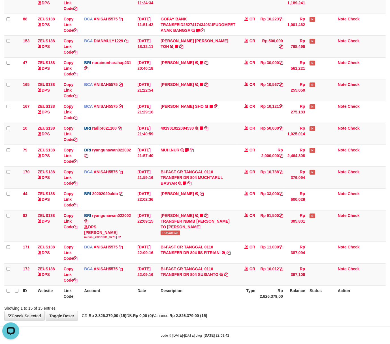
click at [238, 320] on body "Toggle navigation Home Bank Account List Load By Website Group [OXPLAY] ZEUS138…" at bounding box center [195, 114] width 390 height 475
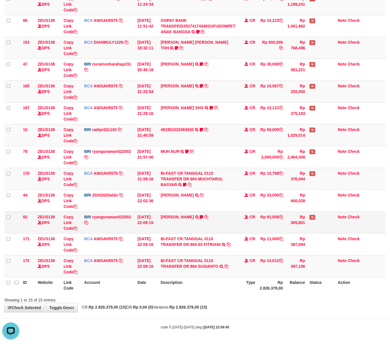
drag, startPoint x: 240, startPoint y: 313, endPoint x: 216, endPoint y: 228, distance: 88.8
click at [240, 313] on body "Toggle navigation Home Bank Account List Load By Website Group [OXPLAY] ZEUS138…" at bounding box center [195, 111] width 390 height 465
click at [198, 128] on icon at bounding box center [197, 130] width 4 height 4
drag, startPoint x: 229, startPoint y: 310, endPoint x: 65, endPoint y: 283, distance: 166.5
click at [227, 308] on div "**********" at bounding box center [195, 102] width 390 height 419
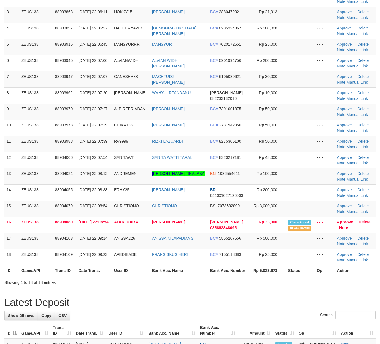
scroll to position [75, 0]
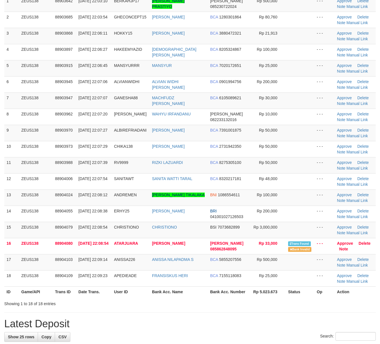
click at [279, 293] on th "Rp 5.023.673" at bounding box center [267, 291] width 36 height 10
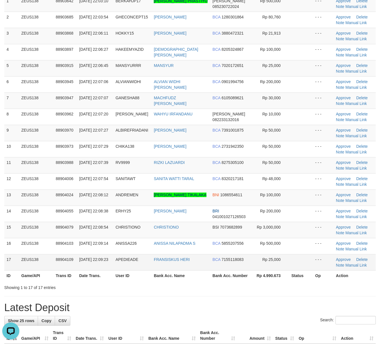
click at [280, 270] on td "Rp 25,000" at bounding box center [270, 262] width 37 height 16
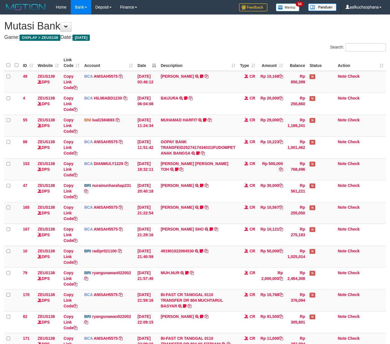
scroll to position [123, 0]
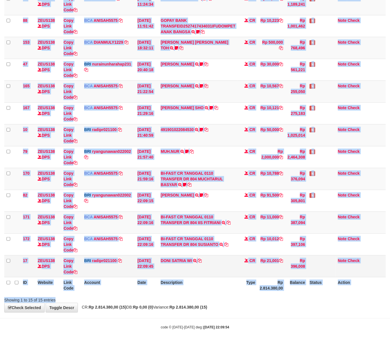
drag, startPoint x: 185, startPoint y: 296, endPoint x: 190, endPoint y: 275, distance: 22.0
click at [185, 293] on div "ID Website Link Code Account Date Description Type Amount Balance Status Action…" at bounding box center [195, 113] width 390 height 363
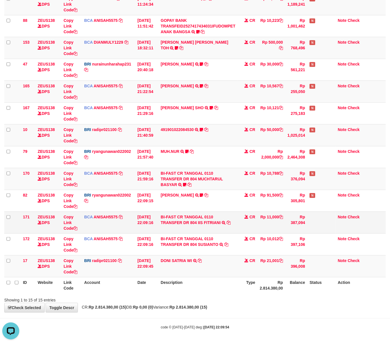
scroll to position [0, 0]
drag, startPoint x: 201, startPoint y: 261, endPoint x: 77, endPoint y: 263, distance: 123.6
click at [200, 261] on icon at bounding box center [200, 260] width 4 height 4
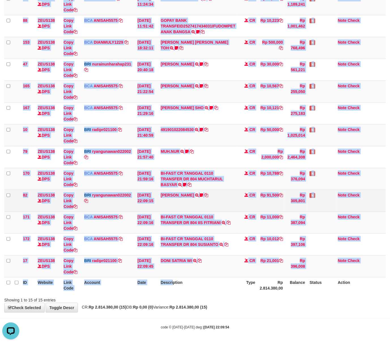
drag, startPoint x: 175, startPoint y: 293, endPoint x: 199, endPoint y: 205, distance: 90.6
click at [175, 291] on th "Description" at bounding box center [197, 285] width 79 height 16
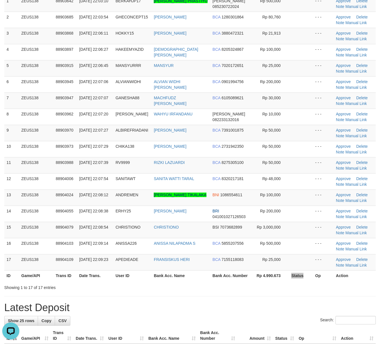
click at [286, 273] on tr "ID Game/API Trans ID Date Trans. User ID Bank Acc. Name Bank Acc. Number Rp 4.9…" at bounding box center [189, 275] width 371 height 10
drag, startPoint x: 290, startPoint y: 280, endPoint x: 287, endPoint y: 284, distance: 4.8
click at [288, 282] on div "ID Game/API Trans ID Date Trans. User ID Bank Acc. Name Bank Acc. Number Amount…" at bounding box center [190, 130] width 380 height 305
click at [286, 285] on div "Showing 1 to 17 of 17 entries" at bounding box center [190, 286] width 380 height 8
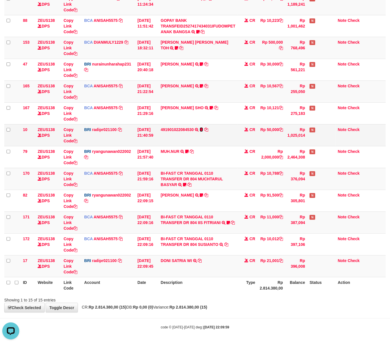
click at [203, 128] on icon at bounding box center [201, 130] width 3 height 4
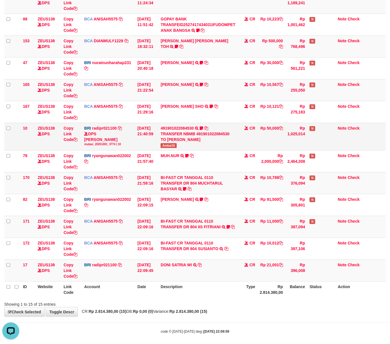
click at [169, 145] on span "Ambai10" at bounding box center [169, 145] width 16 height 5
copy span "Ambai10"
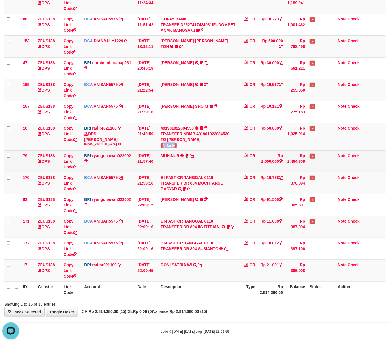
drag, startPoint x: 187, startPoint y: 156, endPoint x: 179, endPoint y: 168, distance: 14.5
click at [187, 156] on icon at bounding box center [186, 156] width 3 height 4
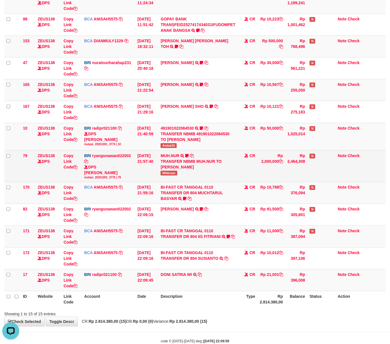
click at [165, 175] on span "M4dcuan" at bounding box center [169, 173] width 16 height 5
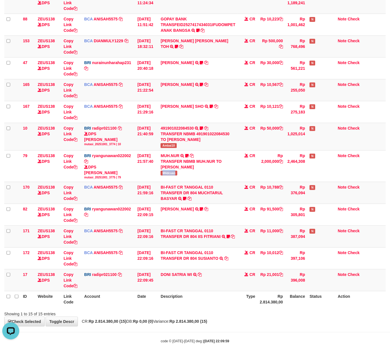
copy span "M4dcuan"
drag, startPoint x: 187, startPoint y: 313, endPoint x: 0, endPoint y: 293, distance: 188.4
click at [167, 306] on div "Search: ID Website Link Code Account Date Description Type Amount Balance Statu…" at bounding box center [195, 118] width 382 height 396
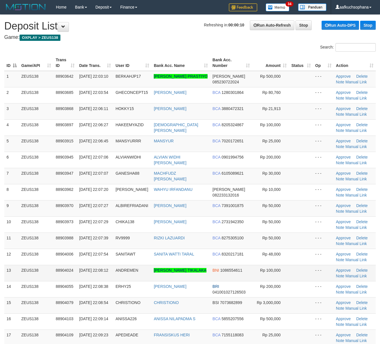
click at [264, 270] on span "Rp 100,000" at bounding box center [270, 270] width 20 height 5
click at [289, 274] on td at bounding box center [301, 273] width 24 height 16
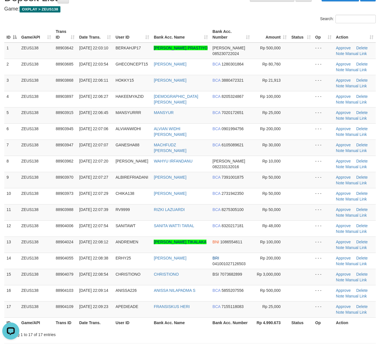
scroll to position [113, 0]
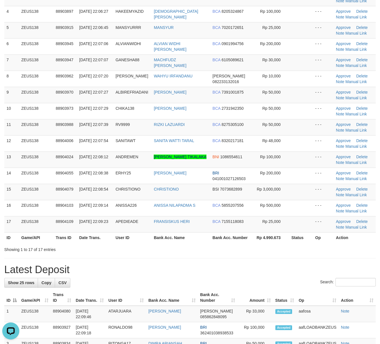
click at [263, 280] on div "Search:" at bounding box center [189, 283] width 371 height 10
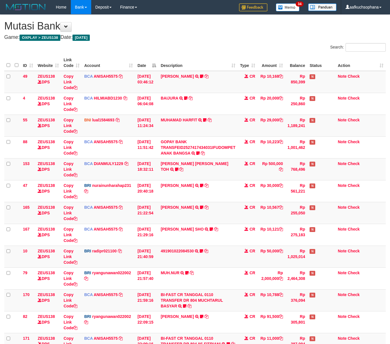
scroll to position [123, 0]
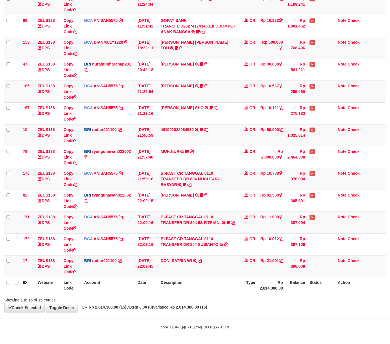
click at [241, 287] on th "Type" at bounding box center [248, 285] width 20 height 16
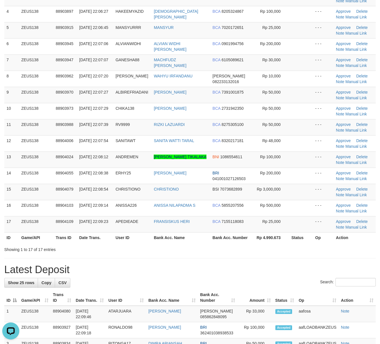
click at [317, 262] on div "**********" at bounding box center [190, 324] width 380 height 846
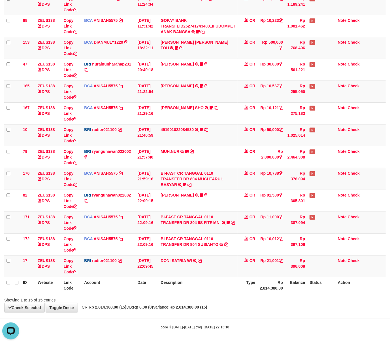
click at [211, 290] on th "Description" at bounding box center [197, 285] width 79 height 16
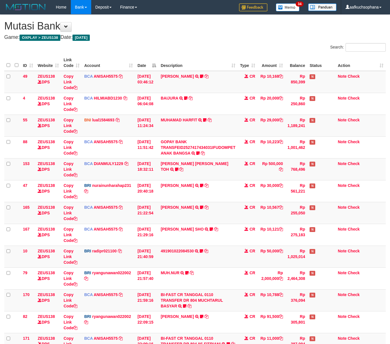
scroll to position [123, 0]
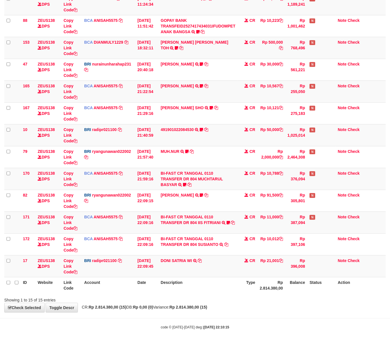
click at [236, 303] on div "**********" at bounding box center [195, 102] width 390 height 419
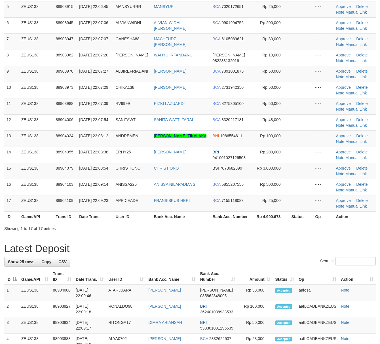
drag, startPoint x: 0, startPoint y: 0, endPoint x: 338, endPoint y: 263, distance: 428.4
click at [276, 259] on div "Search:" at bounding box center [189, 262] width 371 height 10
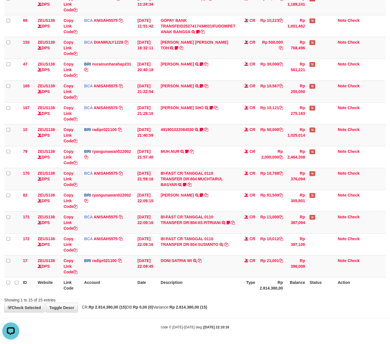
drag, startPoint x: 234, startPoint y: 322, endPoint x: 230, endPoint y: 320, distance: 4.4
click at [232, 321] on body "Toggle navigation Home Bank Account List Load By Website Group [OXPLAY] ZEUS138…" at bounding box center [195, 111] width 390 height 465
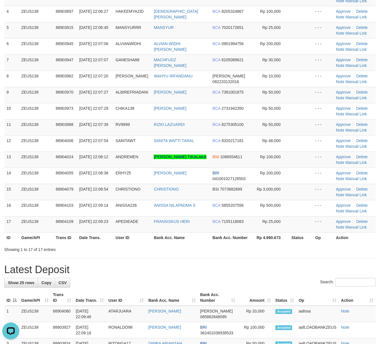
drag, startPoint x: 249, startPoint y: 262, endPoint x: 262, endPoint y: 262, distance: 13.6
click at [255, 261] on div "**********" at bounding box center [190, 324] width 380 height 846
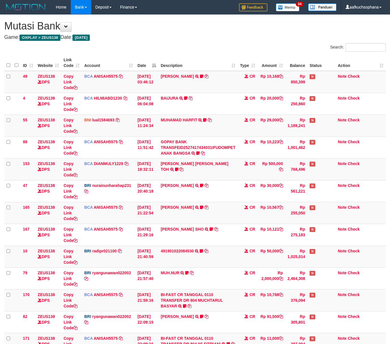
scroll to position [123, 0]
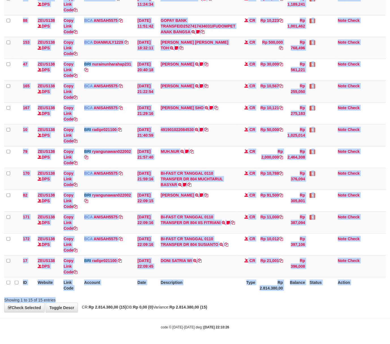
drag, startPoint x: 131, startPoint y: 298, endPoint x: 1, endPoint y: 278, distance: 131.3
click at [131, 298] on div "Search: ID Website Link Code Account Date Description Type Amount Balance Statu…" at bounding box center [195, 112] width 382 height 381
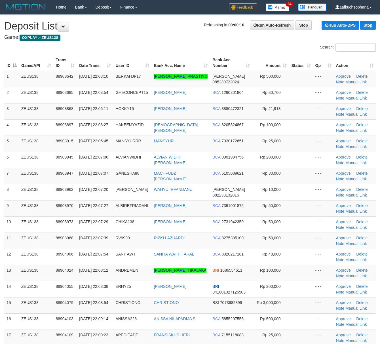
scroll to position [134, 0]
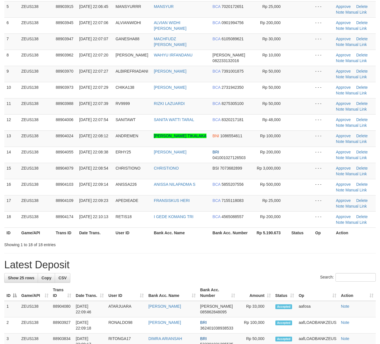
drag, startPoint x: 255, startPoint y: 256, endPoint x: 384, endPoint y: 274, distance: 131.1
click at [248, 257] on div "**********" at bounding box center [190, 311] width 380 height 862
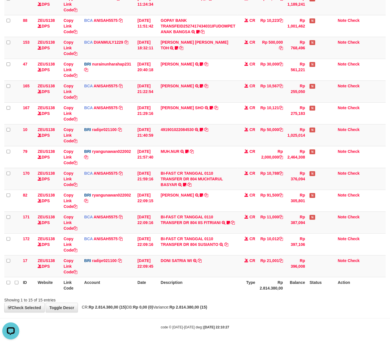
drag, startPoint x: 196, startPoint y: 297, endPoint x: 198, endPoint y: 298, distance: 3.1
click at [198, 298] on div "Showing 1 to 15 of 15 entries" at bounding box center [195, 299] width 390 height 8
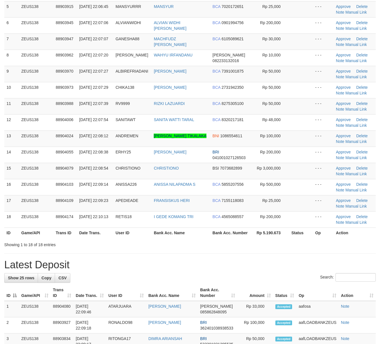
click at [246, 251] on div "**********" at bounding box center [190, 311] width 380 height 862
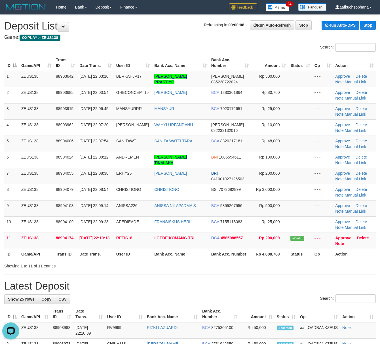
drag, startPoint x: 249, startPoint y: 261, endPoint x: 380, endPoint y: 278, distance: 132.3
click at [252, 262] on div "Showing 1 to 11 of 11 entries" at bounding box center [190, 265] width 380 height 8
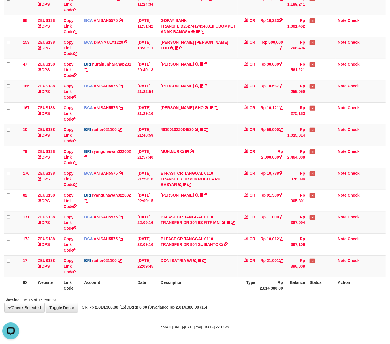
drag, startPoint x: 148, startPoint y: 321, endPoint x: 173, endPoint y: 323, distance: 24.8
click at [148, 321] on body "Toggle navigation Home Bank Account List Load By Website Group [OXPLAY] ZEUS138…" at bounding box center [195, 111] width 390 height 465
click at [218, 321] on body "Toggle navigation Home Bank Account List Load By Website Group [OXPLAY] ZEUS138…" at bounding box center [195, 111] width 390 height 465
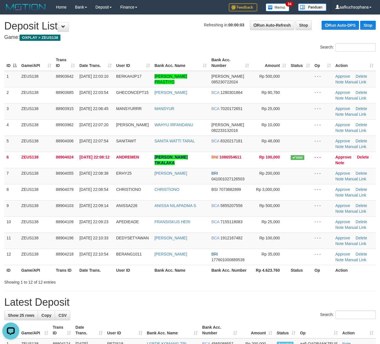
click at [186, 285] on div "Showing 1 to 12 of 12 entries" at bounding box center [190, 281] width 380 height 8
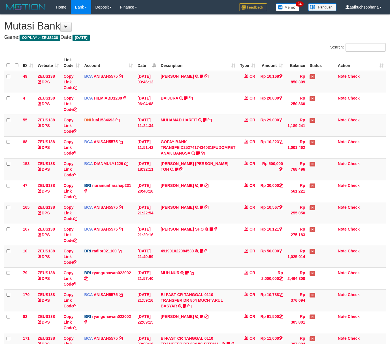
scroll to position [123, 0]
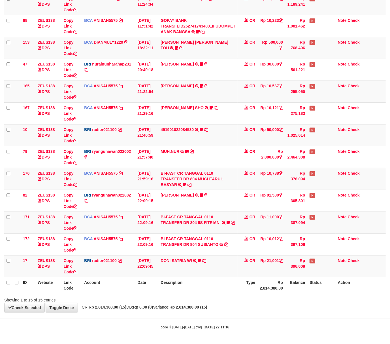
click at [243, 308] on div "**********" at bounding box center [195, 102] width 390 height 419
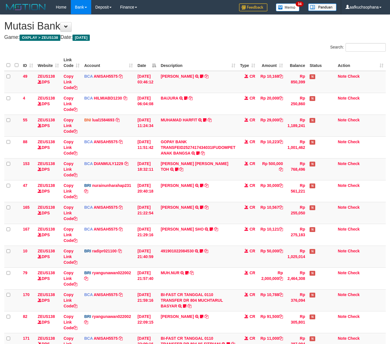
scroll to position [123, 0]
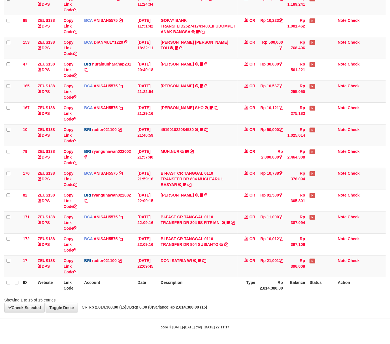
click at [182, 302] on div "Showing 1 to 15 of 15 entries" at bounding box center [195, 299] width 390 height 8
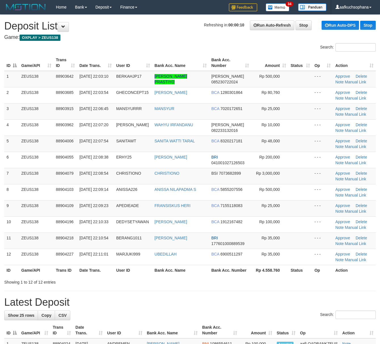
click at [220, 280] on div "Showing 1 to 12 of 12 entries" at bounding box center [190, 281] width 380 height 8
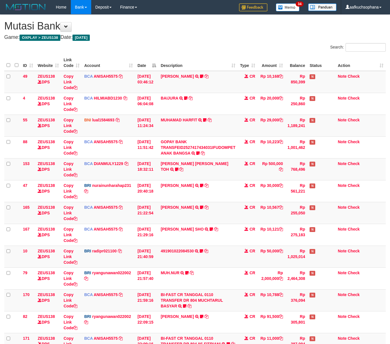
scroll to position [123, 0]
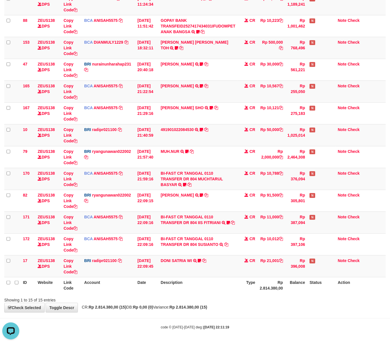
click at [171, 297] on div "Showing 1 to 15 of 15 entries" at bounding box center [195, 299] width 390 height 8
click at [200, 305] on div "**********" at bounding box center [195, 102] width 390 height 419
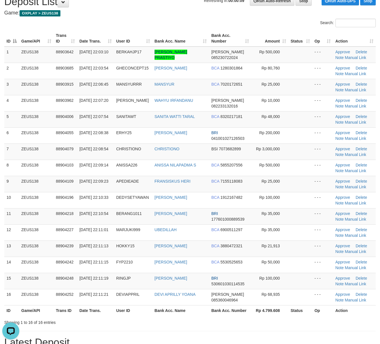
scroll to position [38, 0]
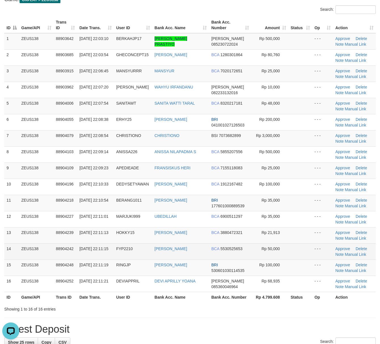
click at [294, 259] on td at bounding box center [300, 251] width 24 height 16
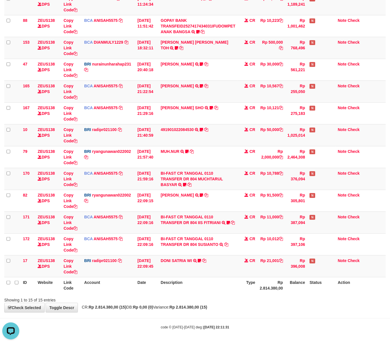
drag, startPoint x: 162, startPoint y: 283, endPoint x: 145, endPoint y: 279, distance: 17.1
click at [160, 283] on th "Description" at bounding box center [197, 285] width 79 height 16
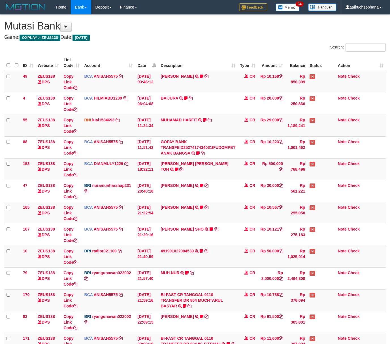
scroll to position [123, 0]
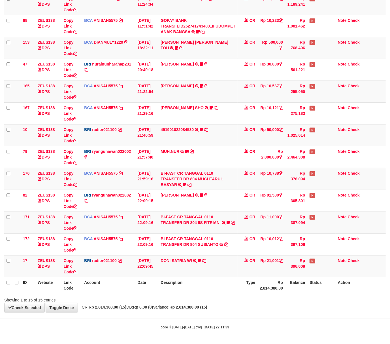
click at [212, 302] on div "Showing 1 to 15 of 15 entries" at bounding box center [195, 299] width 390 height 8
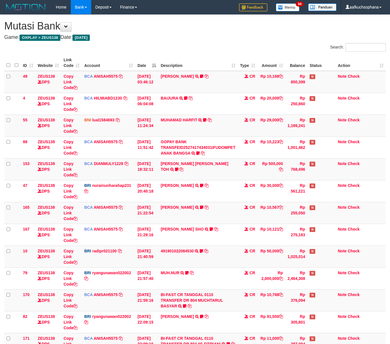
scroll to position [123, 0]
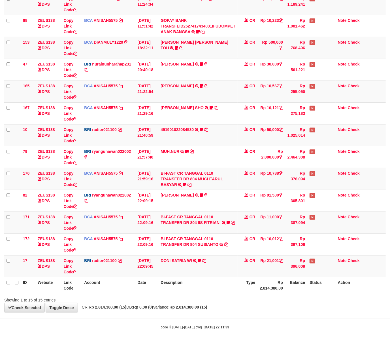
drag, startPoint x: 159, startPoint y: 317, endPoint x: 94, endPoint y: 303, distance: 66.0
click at [158, 316] on body "Toggle navigation Home Bank Account List Load By Website Group [OXPLAY] ZEUS138…" at bounding box center [195, 111] width 390 height 465
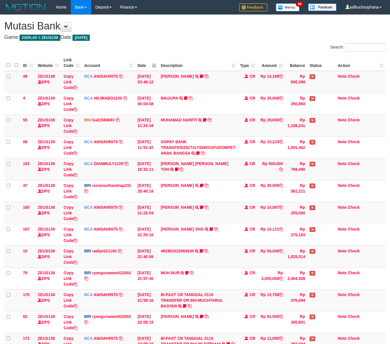
scroll to position [123, 0]
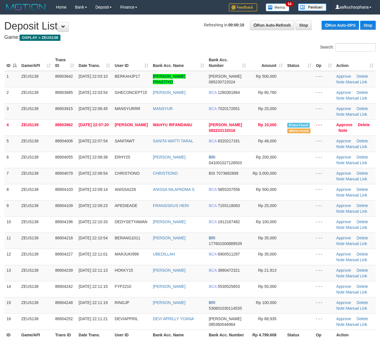
scroll to position [39, 0]
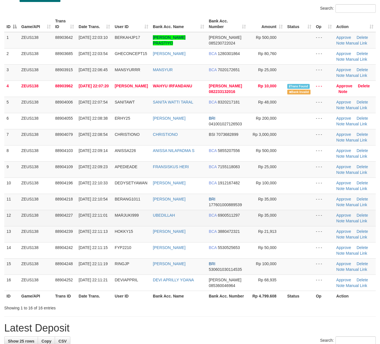
click at [311, 225] on td at bounding box center [299, 218] width 29 height 16
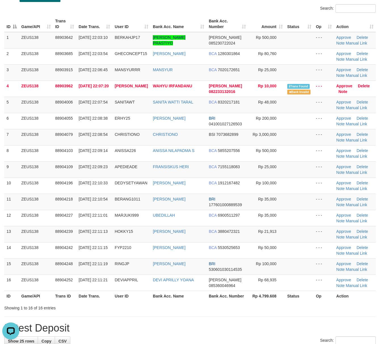
scroll to position [0, 0]
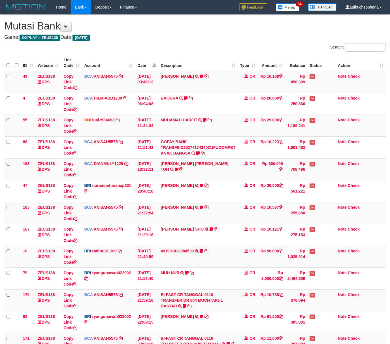
scroll to position [123, 0]
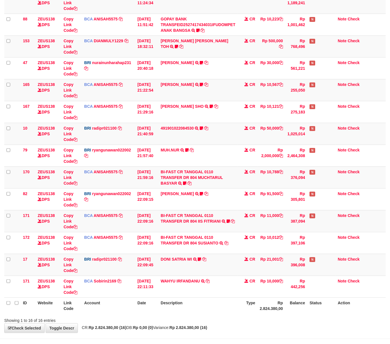
drag, startPoint x: 192, startPoint y: 306, endPoint x: 176, endPoint y: 299, distance: 17.4
click at [189, 305] on th "Description" at bounding box center [197, 305] width 79 height 16
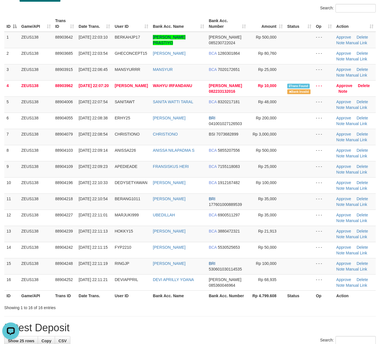
drag, startPoint x: 226, startPoint y: 316, endPoint x: 312, endPoint y: 318, distance: 86.2
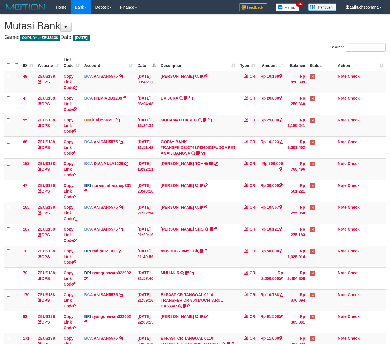
scroll to position [123, 0]
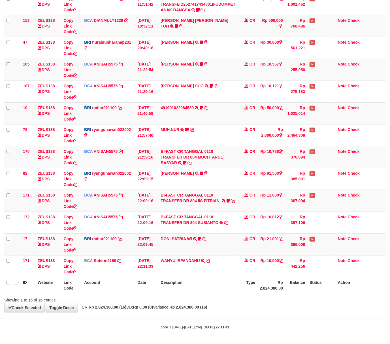
drag, startPoint x: 235, startPoint y: 305, endPoint x: 121, endPoint y: 288, distance: 115.2
click at [231, 305] on div "**********" at bounding box center [195, 92] width 390 height 440
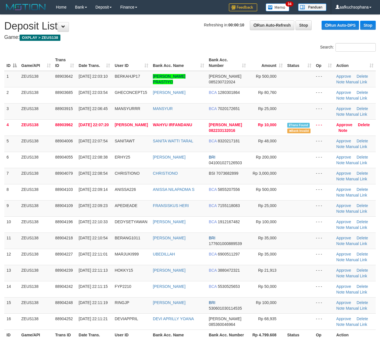
scroll to position [40, 0]
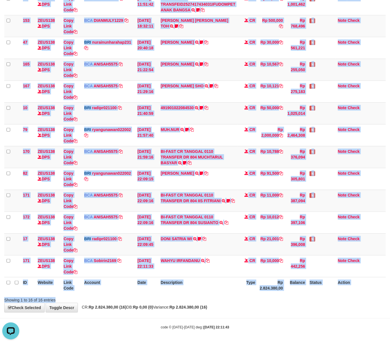
drag, startPoint x: 191, startPoint y: 294, endPoint x: 188, endPoint y: 293, distance: 3.0
click at [195, 296] on div "Search: ID Website Link Code Account Date Description Type Amount Balance Statu…" at bounding box center [195, 101] width 382 height 403
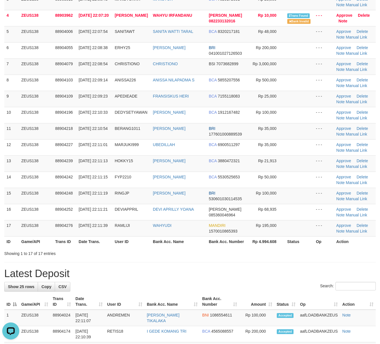
scroll to position [113, 0]
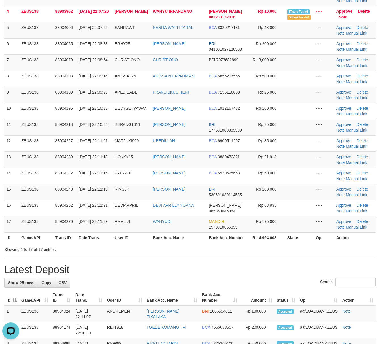
drag, startPoint x: 285, startPoint y: 249, endPoint x: 384, endPoint y: 280, distance: 104.2
click at [295, 252] on div "Showing 1 to 17 of 17 entries" at bounding box center [190, 248] width 380 height 8
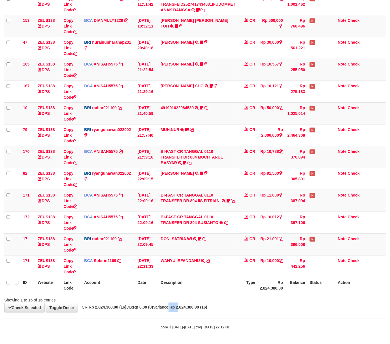
click at [193, 307] on span "CR: Rp 2.824.380,00 (16) DB: Rp 0,00 (0) Variance: Rp 2.824.380,00 (16)" at bounding box center [143, 307] width 128 height 5
click at [196, 307] on strong "Rp 2.824.380,00 (16)" at bounding box center [188, 307] width 38 height 5
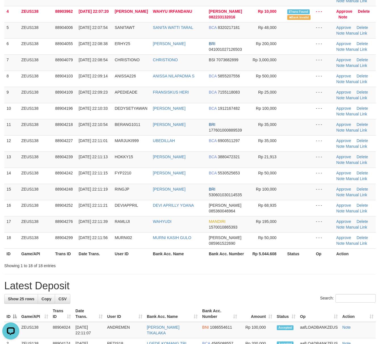
drag, startPoint x: 278, startPoint y: 275, endPoint x: 383, endPoint y: 289, distance: 105.2
click at [281, 275] on div "**********" at bounding box center [190, 332] width 380 height 862
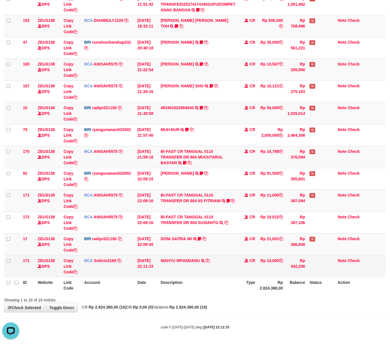
drag, startPoint x: 198, startPoint y: 297, endPoint x: 21, endPoint y: 276, distance: 178.4
click at [181, 286] on div "Search: ID Website Link Code Account Date Description Type Amount Balance Statu…" at bounding box center [195, 101] width 382 height 403
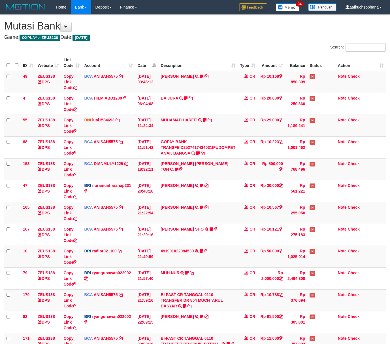
scroll to position [145, 0]
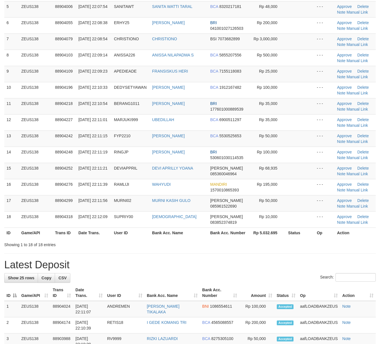
drag, startPoint x: 230, startPoint y: 253, endPoint x: 385, endPoint y: 277, distance: 157.1
click at [235, 253] on div "**********" at bounding box center [190, 311] width 380 height 862
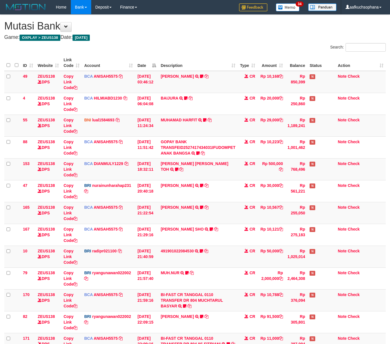
scroll to position [145, 0]
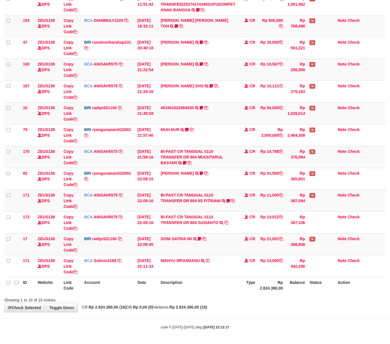
drag, startPoint x: 191, startPoint y: 291, endPoint x: 204, endPoint y: 293, distance: 12.7
click at [192, 291] on th "Description" at bounding box center [197, 285] width 79 height 16
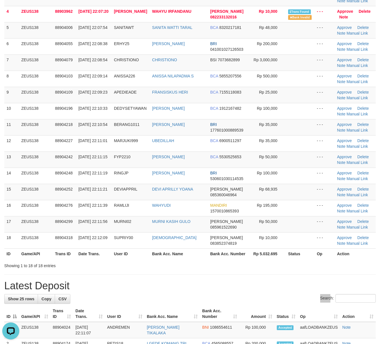
click at [306, 297] on div "Search:" at bounding box center [189, 299] width 371 height 10
click at [352, 65] on link "Manual Link" at bounding box center [357, 65] width 22 height 5
click at [346, 63] on link "Manual Link" at bounding box center [357, 65] width 22 height 5
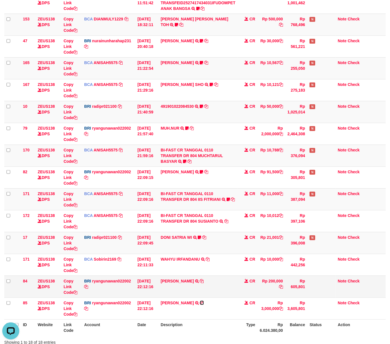
drag, startPoint x: 205, startPoint y: 303, endPoint x: 77, endPoint y: 298, distance: 128.2
click at [204, 303] on icon at bounding box center [202, 303] width 4 height 4
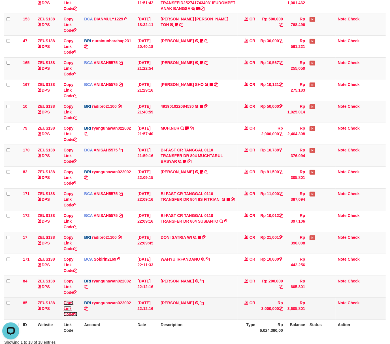
click at [75, 313] on icon at bounding box center [75, 314] width 4 height 4
click at [77, 314] on icon at bounding box center [75, 314] width 4 height 4
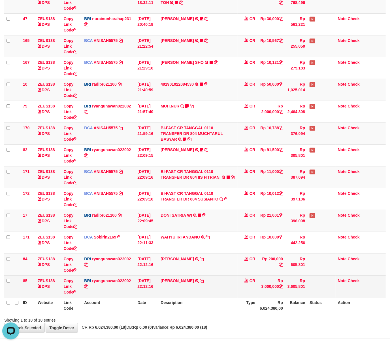
scroll to position [188, 0]
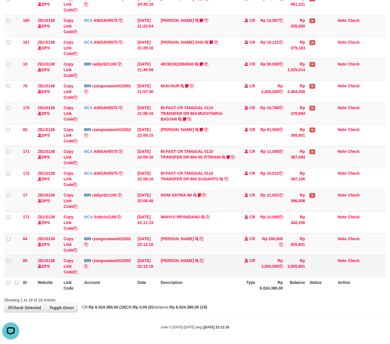
drag, startPoint x: 179, startPoint y: 279, endPoint x: 80, endPoint y: 261, distance: 100.8
click at [168, 277] on th "Description" at bounding box center [197, 285] width 79 height 16
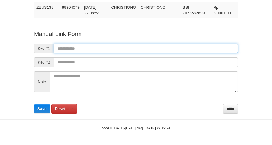
click at [185, 47] on input "text" at bounding box center [146, 49] width 185 height 10
paste input "**********"
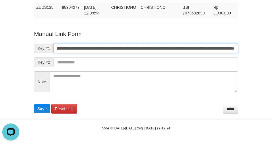
scroll to position [0, 0]
type input "**********"
click at [34, 104] on button "Save" at bounding box center [42, 108] width 16 height 9
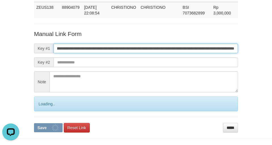
click at [34, 123] on button "Save" at bounding box center [48, 127] width 29 height 9
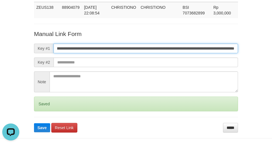
click at [34, 123] on button "Save" at bounding box center [42, 127] width 16 height 9
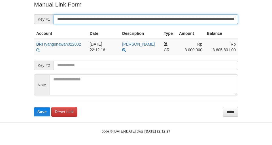
click at [34, 107] on button "Save" at bounding box center [42, 111] width 16 height 9
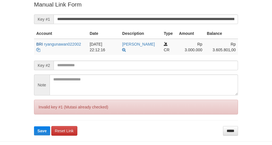
scroll to position [117, 0]
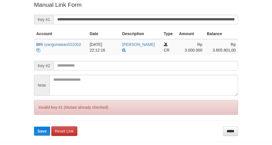
click at [178, 20] on input "**********" at bounding box center [146, 20] width 185 height 10
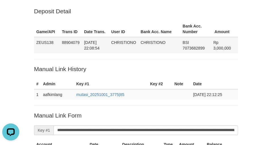
scroll to position [4, 0]
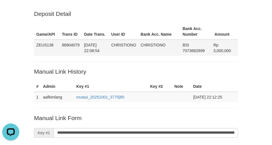
drag, startPoint x: 20, startPoint y: 59, endPoint x: 40, endPoint y: 54, distance: 19.8
click at [20, 59] on div "Deposit Detail Game/API Trans ID Date Trans. User ID Bank Acc. Name Bank Acc. N…" at bounding box center [136, 122] width 272 height 253
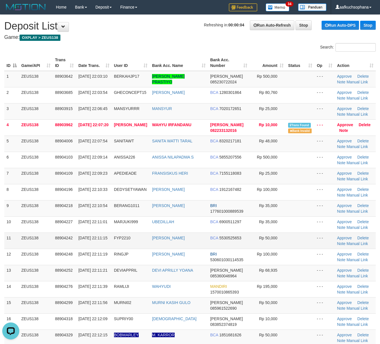
click at [287, 241] on td at bounding box center [300, 240] width 29 height 16
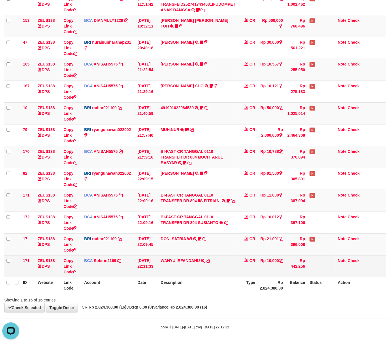
drag, startPoint x: 184, startPoint y: 269, endPoint x: 177, endPoint y: 268, distance: 6.9
click at [178, 268] on td "WAHYU IRFANDANU TRSF E-BANKING CR 0110/FTSCY/WS95271 10000.00WAHYU IRFANDANU" at bounding box center [197, 266] width 79 height 22
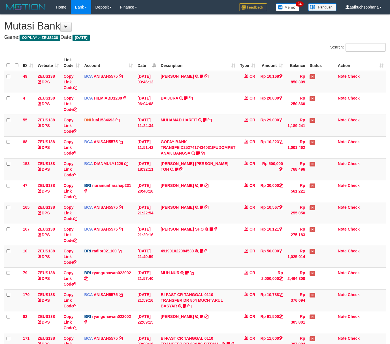
scroll to position [145, 0]
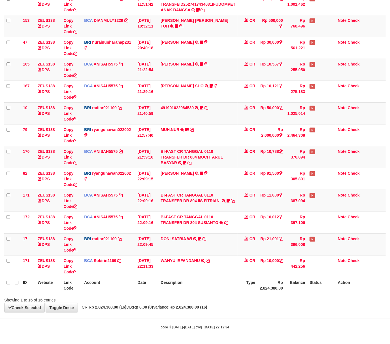
click at [296, 291] on th "Balance" at bounding box center [296, 285] width 22 height 16
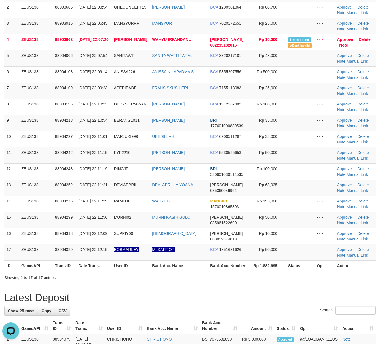
scroll to position [113, 0]
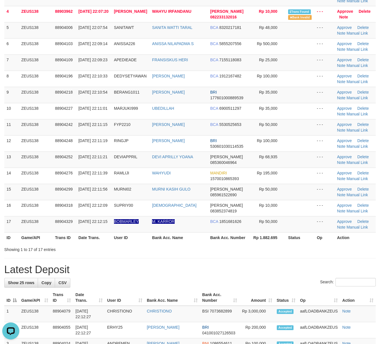
drag, startPoint x: 222, startPoint y: 241, endPoint x: 235, endPoint y: 241, distance: 13.3
click at [222, 241] on th "Bank Acc. Number" at bounding box center [229, 237] width 42 height 10
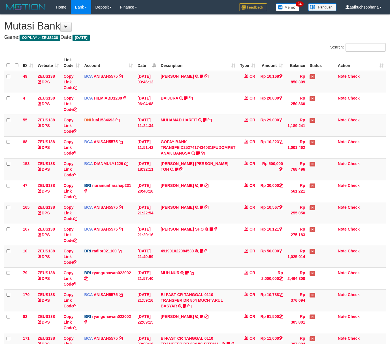
scroll to position [145, 0]
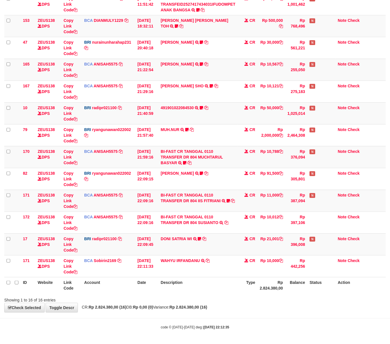
click at [263, 315] on body "Toggle navigation Home Bank Account List Load By Website Group [OXPLAY] ZEUS138…" at bounding box center [195, 100] width 390 height 487
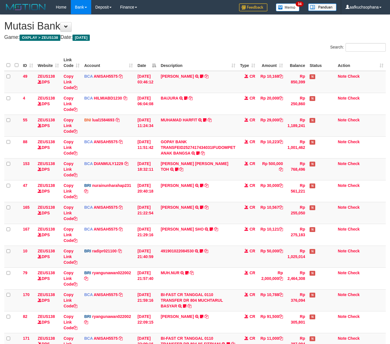
scroll to position [145, 0]
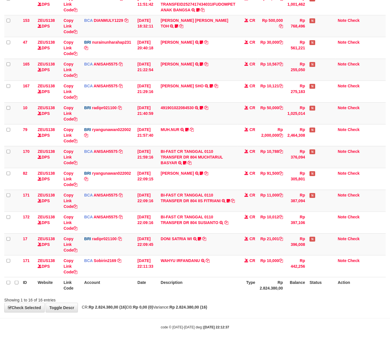
drag, startPoint x: 110, startPoint y: 284, endPoint x: 0, endPoint y: 269, distance: 110.8
click at [102, 284] on th "Account" at bounding box center [108, 285] width 53 height 16
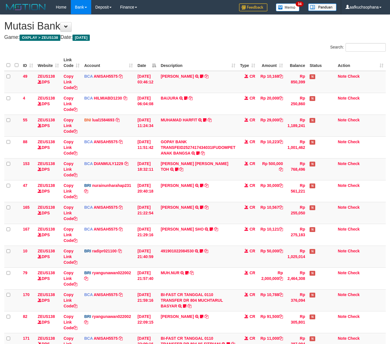
scroll to position [145, 0]
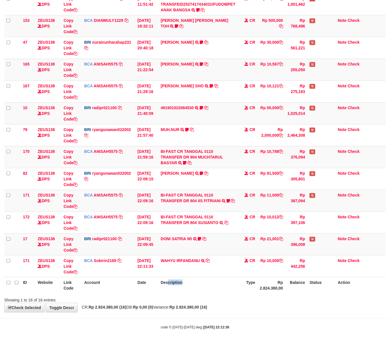
drag, startPoint x: 0, startPoint y: 0, endPoint x: 179, endPoint y: 290, distance: 341.1
click at [187, 292] on th "Description" at bounding box center [197, 285] width 79 height 16
click at [203, 106] on icon at bounding box center [201, 108] width 3 height 4
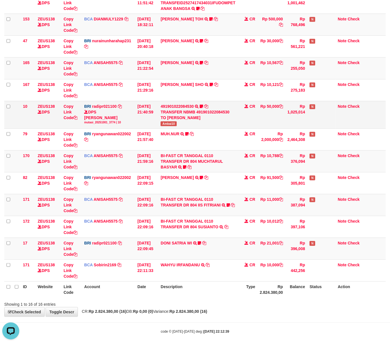
click at [172, 124] on span "Ambai10" at bounding box center [169, 123] width 16 height 5
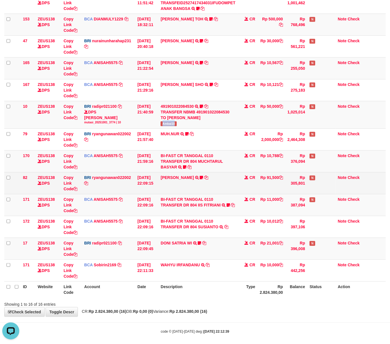
copy span "Ambai10"
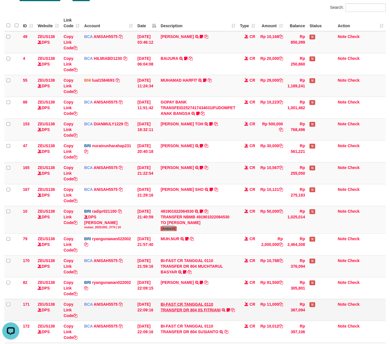
scroll to position [75, 0]
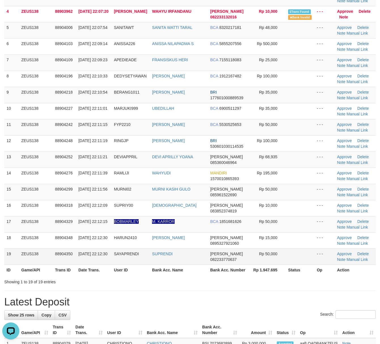
click at [278, 264] on td "Rp 50,000" at bounding box center [267, 256] width 36 height 16
click at [277, 264] on td "Rp 50,000" at bounding box center [267, 256] width 36 height 16
drag, startPoint x: 277, startPoint y: 265, endPoint x: 384, endPoint y: 279, distance: 108.1
click at [278, 266] on table "ID Game/API Trans ID Date Trans. User ID Bank Acc. Name Bank Acc. Number Amount…" at bounding box center [189, 108] width 371 height 334
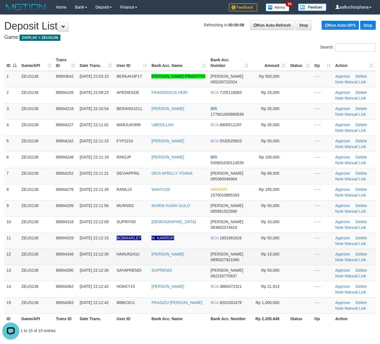
click at [295, 259] on td at bounding box center [300, 257] width 24 height 16
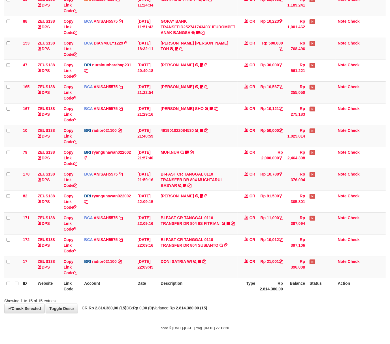
scroll to position [123, 0]
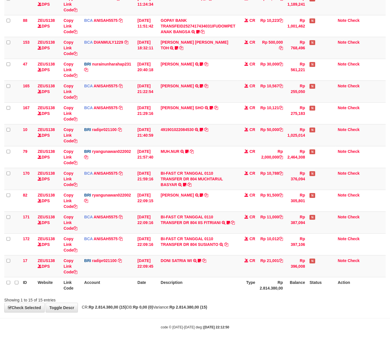
click at [236, 307] on div "**********" at bounding box center [195, 102] width 390 height 419
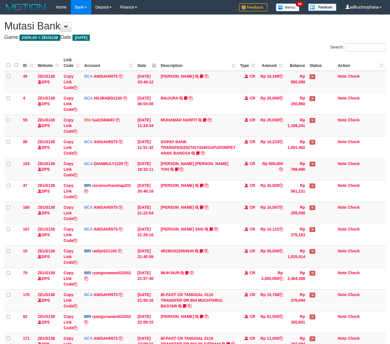
scroll to position [123, 0]
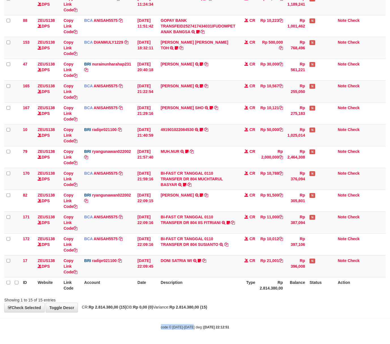
drag, startPoint x: 194, startPoint y: 321, endPoint x: 3, endPoint y: 296, distance: 193.5
click at [191, 321] on body "Toggle navigation Home Bank Account List Load By Website Group [OXPLAY] ZEUS138…" at bounding box center [195, 111] width 390 height 465
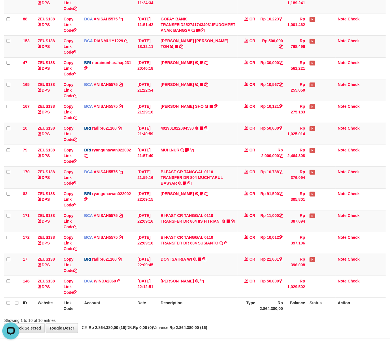
click at [199, 323] on div "Showing 1 to 16 of 16 entries" at bounding box center [195, 319] width 390 height 8
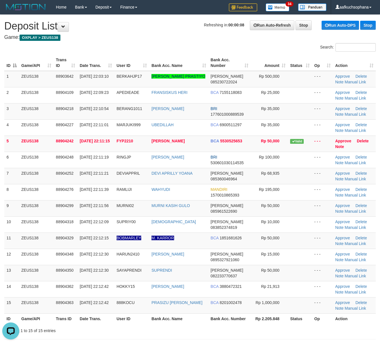
drag, startPoint x: 249, startPoint y: 306, endPoint x: 385, endPoint y: 317, distance: 136.0
click at [257, 307] on td "Rp 1,000,000" at bounding box center [269, 305] width 37 height 16
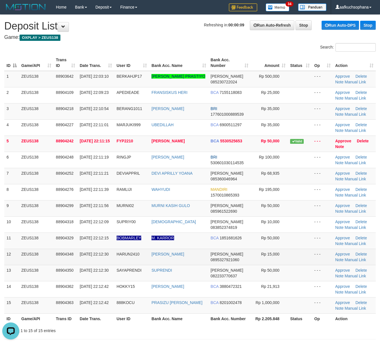
click at [319, 261] on td "- - -" at bounding box center [322, 257] width 21 height 16
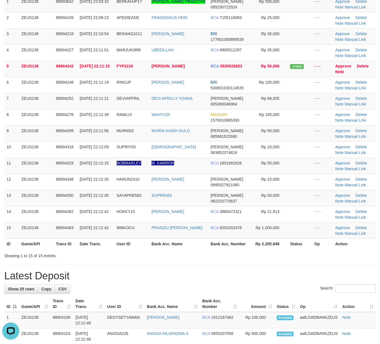
scroll to position [75, 0]
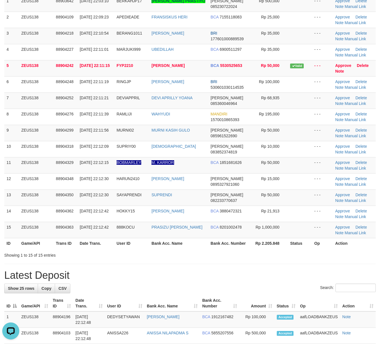
click at [198, 260] on div "**********" at bounding box center [190, 346] width 380 height 814
drag, startPoint x: 200, startPoint y: 259, endPoint x: 294, endPoint y: 261, distance: 93.8
click at [200, 258] on div "Showing 1 to 15 of 15 entries" at bounding box center [190, 254] width 380 height 8
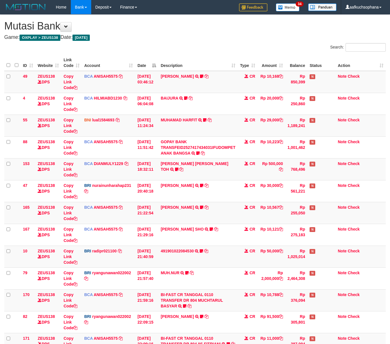
scroll to position [123, 0]
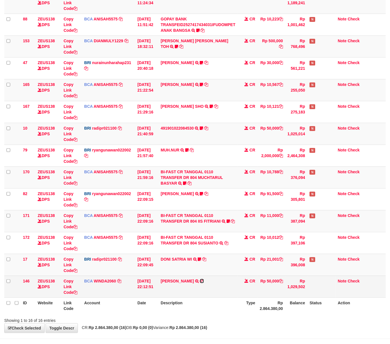
click at [204, 281] on icon at bounding box center [202, 281] width 4 height 4
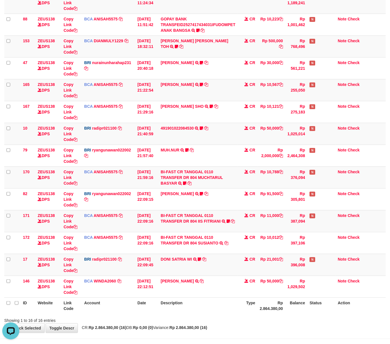
scroll to position [0, 0]
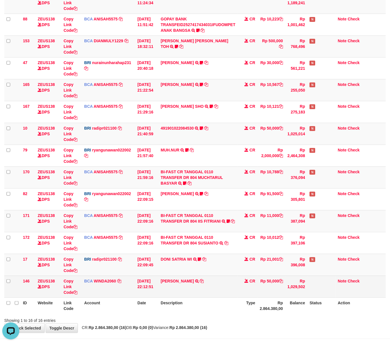
drag, startPoint x: 217, startPoint y: 312, endPoint x: 138, endPoint y: 294, distance: 80.6
click at [217, 312] on th "Description" at bounding box center [197, 305] width 79 height 16
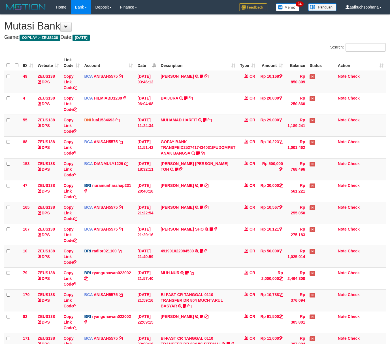
scroll to position [123, 0]
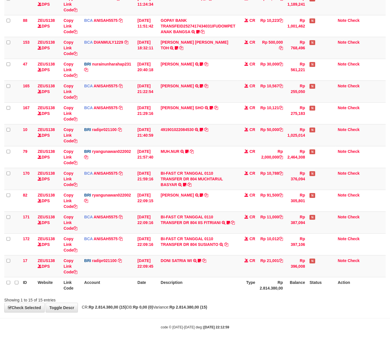
drag, startPoint x: 156, startPoint y: 297, endPoint x: 0, endPoint y: 281, distance: 157.0
click at [139, 296] on div "Showing 1 to 15 of 15 entries" at bounding box center [81, 299] width 163 height 8
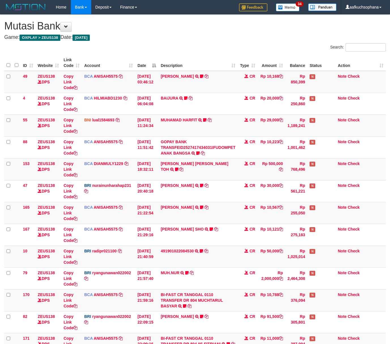
scroll to position [123, 0]
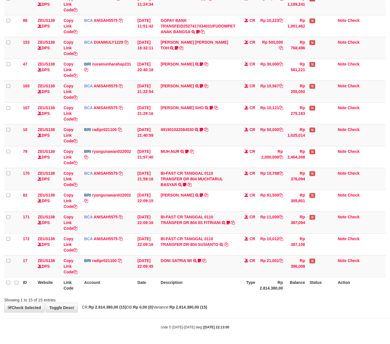
click at [203, 312] on body "Toggle navigation Home Bank Account List Load By Website Group [OXPLAY] ZEUS138…" at bounding box center [195, 111] width 390 height 465
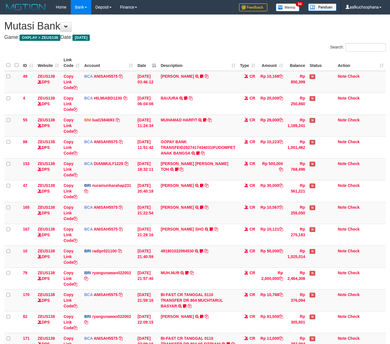
scroll to position [123, 0]
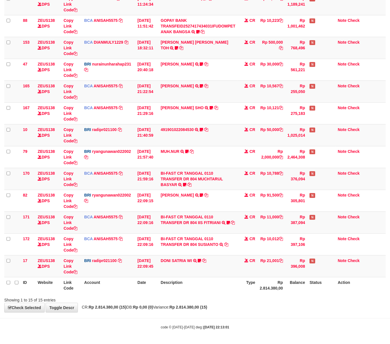
click at [157, 304] on div "**********" at bounding box center [195, 102] width 390 height 419
click at [127, 317] on body "Toggle navigation Home Bank Account List Load By Website Group [OXPLAY] ZEUS138…" at bounding box center [195, 111] width 390 height 465
drag, startPoint x: 126, startPoint y: 316, endPoint x: 92, endPoint y: 294, distance: 40.6
click at [124, 315] on body "Toggle navigation Home Bank Account List Load By Website Group [OXPLAY] ZEUS138…" at bounding box center [195, 111] width 390 height 465
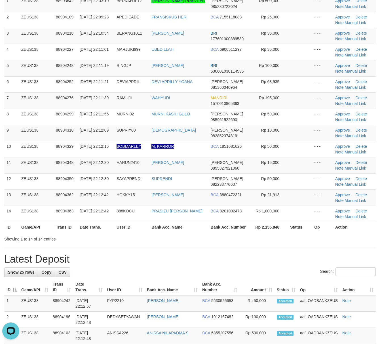
drag, startPoint x: 281, startPoint y: 243, endPoint x: 384, endPoint y: 253, distance: 103.6
click at [281, 243] on div "**********" at bounding box center [190, 338] width 380 height 798
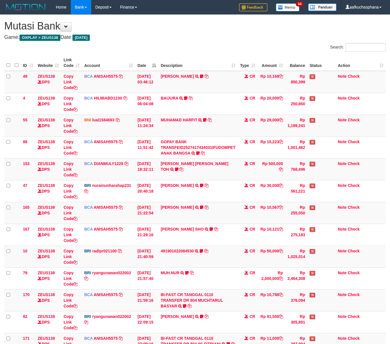
scroll to position [123, 0]
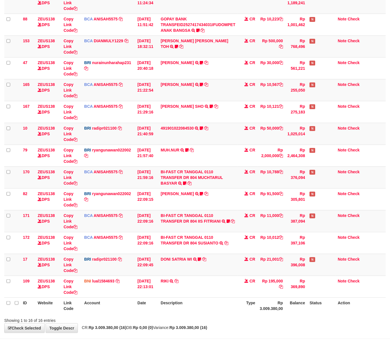
click at [151, 306] on th "Date" at bounding box center [146, 305] width 23 height 16
